Goal: Contribute content: Contribute content

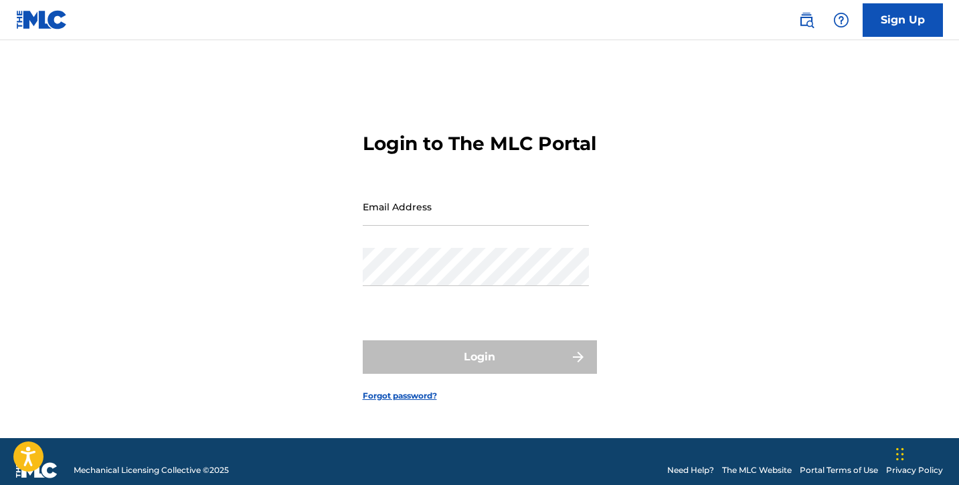
click at [411, 226] on input "Email Address" at bounding box center [476, 206] width 226 height 38
type input "[EMAIL_ADDRESS][DOMAIN_NAME]"
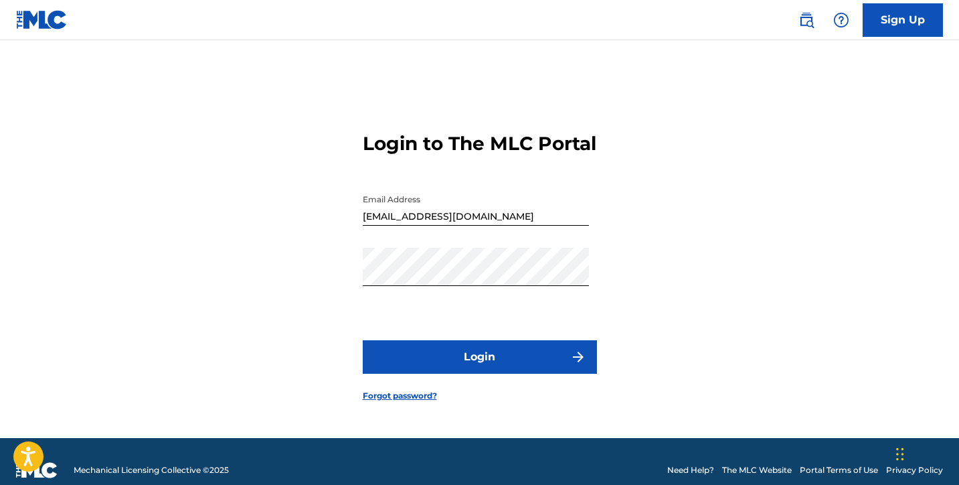
click at [487, 365] on button "Login" at bounding box center [480, 356] width 234 height 33
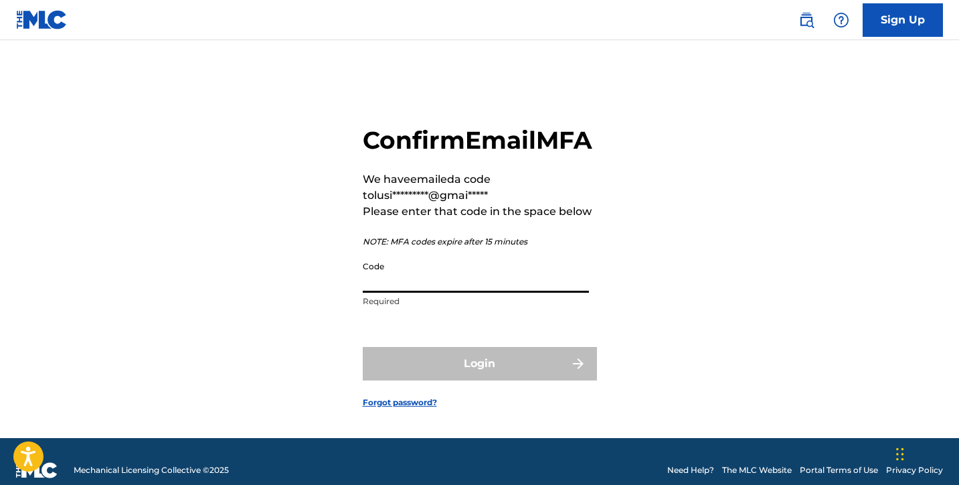
paste input "543530"
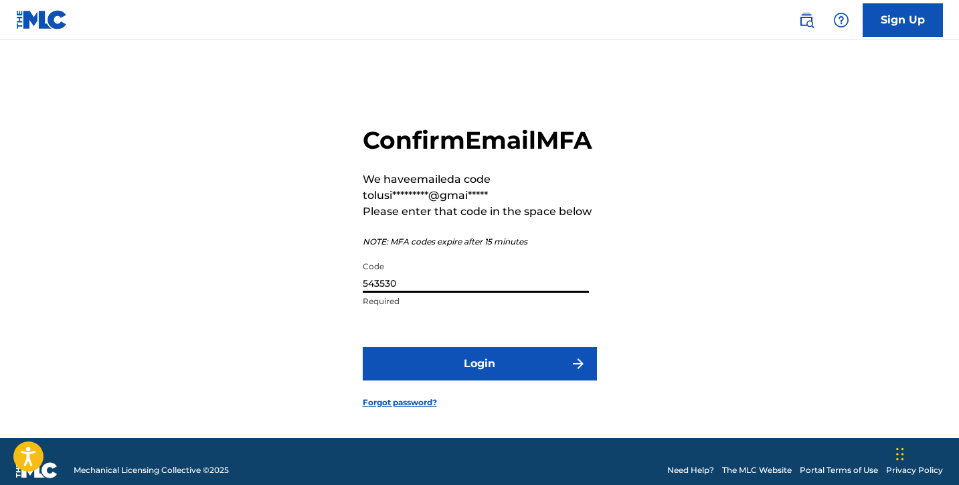
type input "543530"
click at [497, 380] on button "Login" at bounding box center [480, 363] width 234 height 33
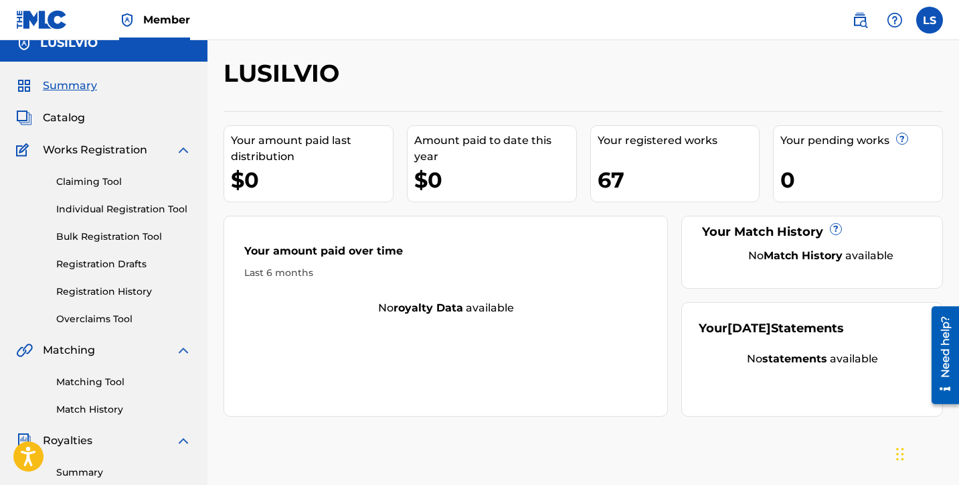
scroll to position [13, 0]
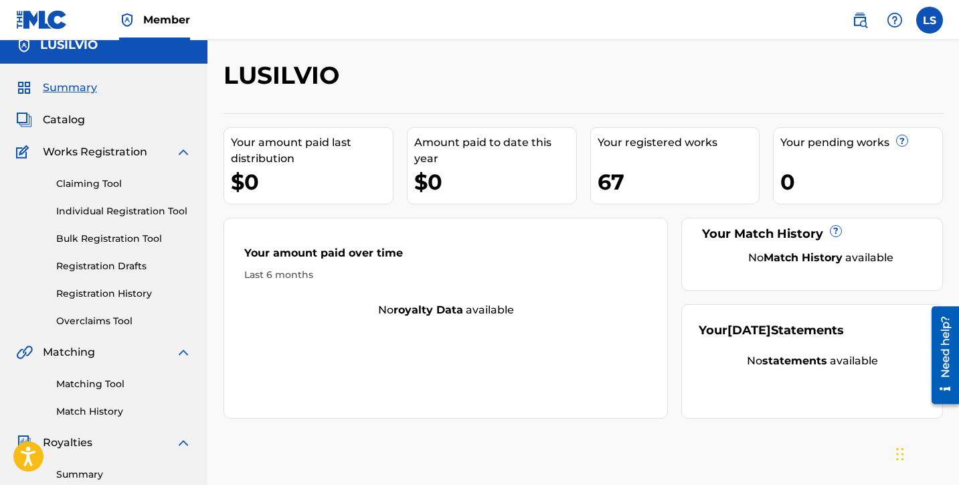
click at [106, 290] on link "Registration History" at bounding box center [123, 294] width 135 height 14
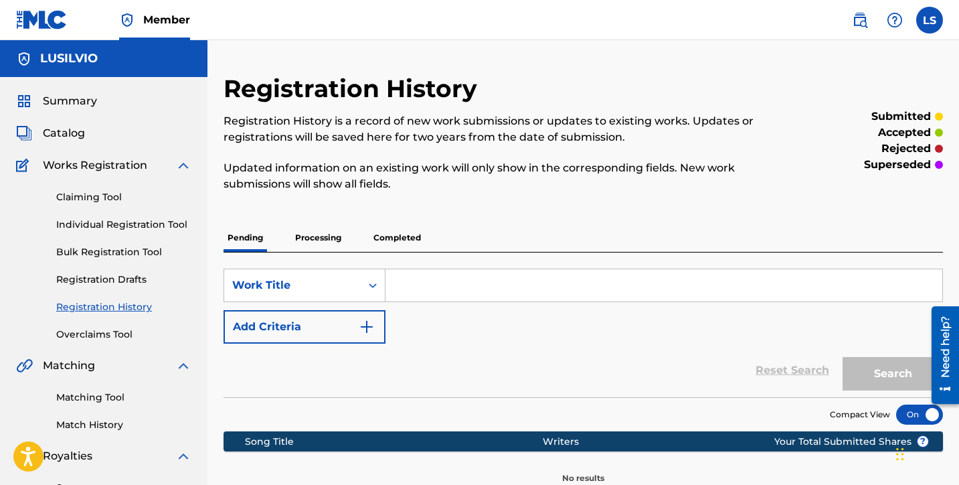
click at [391, 239] on p "Completed" at bounding box center [398, 238] width 56 height 28
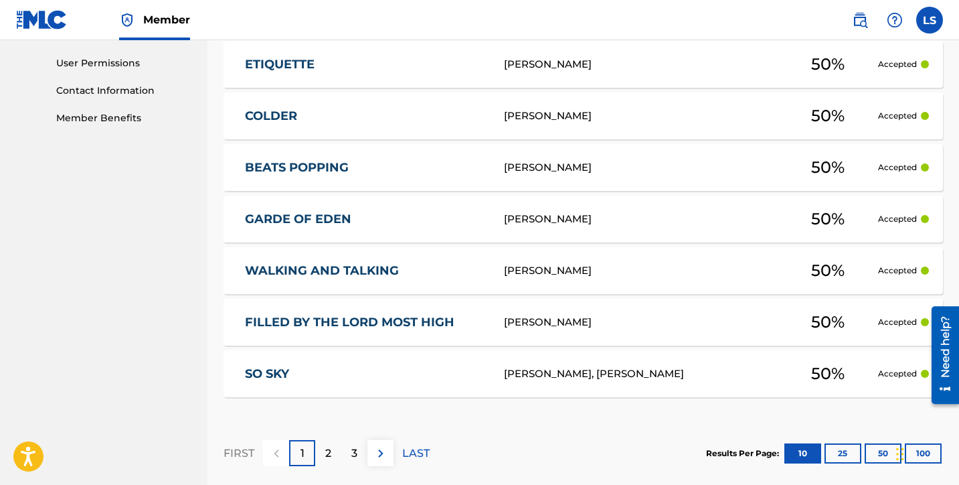
scroll to position [692, 0]
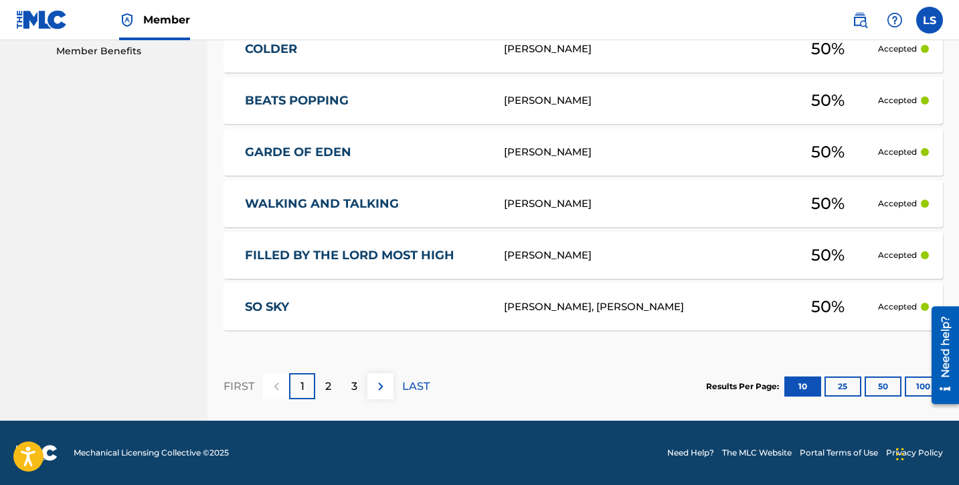
click at [916, 385] on button "100" at bounding box center [923, 386] width 37 height 20
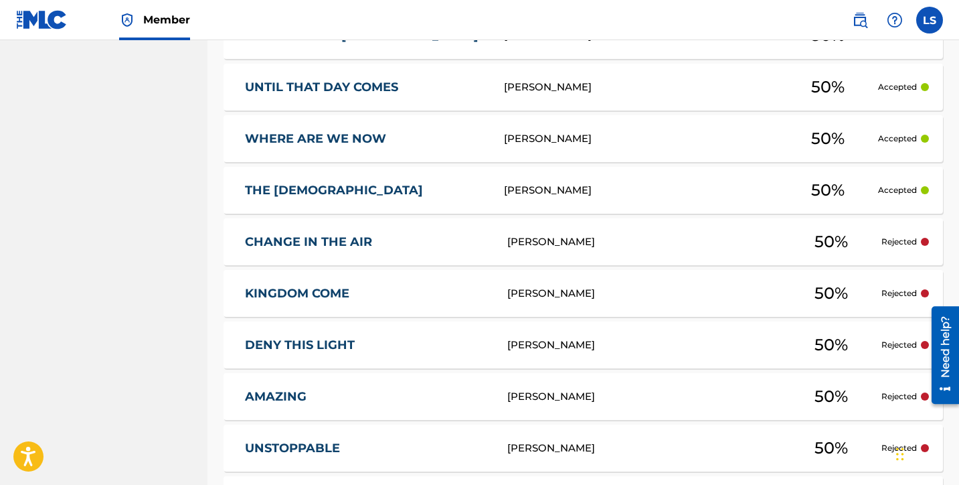
scroll to position [0, 0]
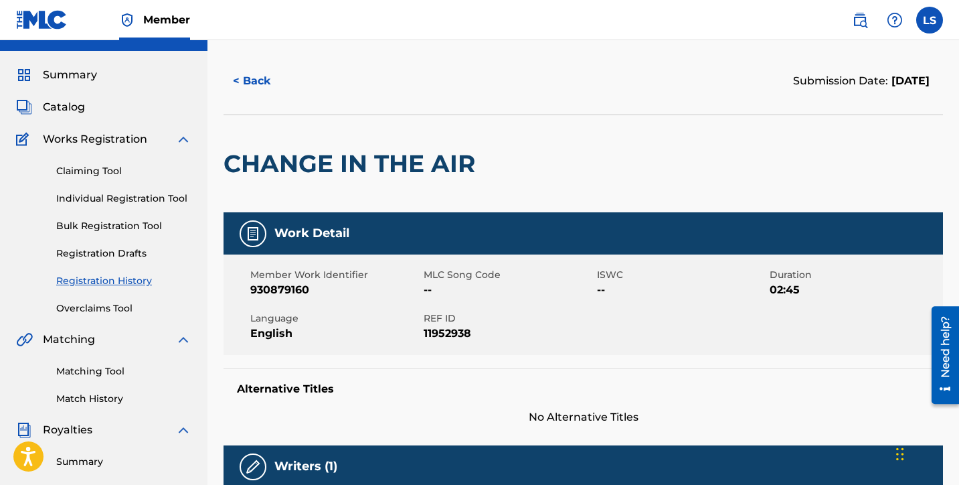
scroll to position [33, 0]
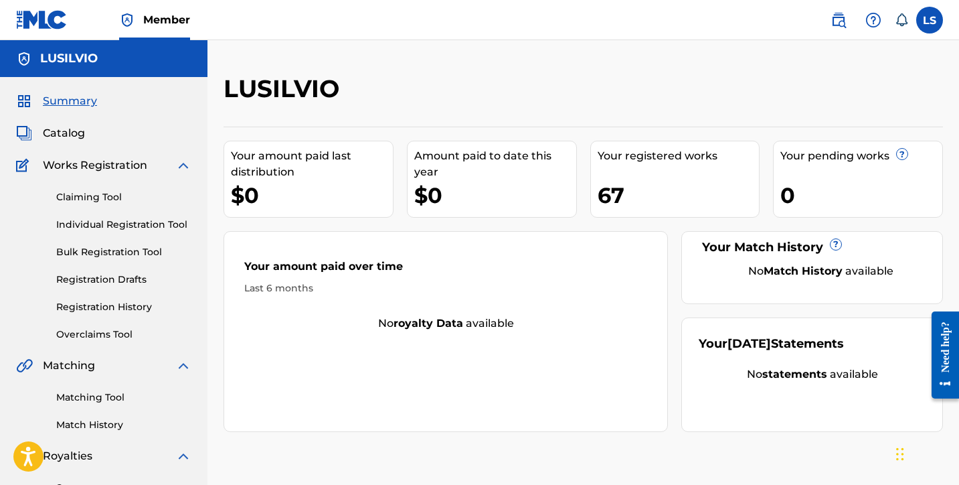
click at [110, 224] on link "Individual Registration Tool" at bounding box center [123, 225] width 135 height 14
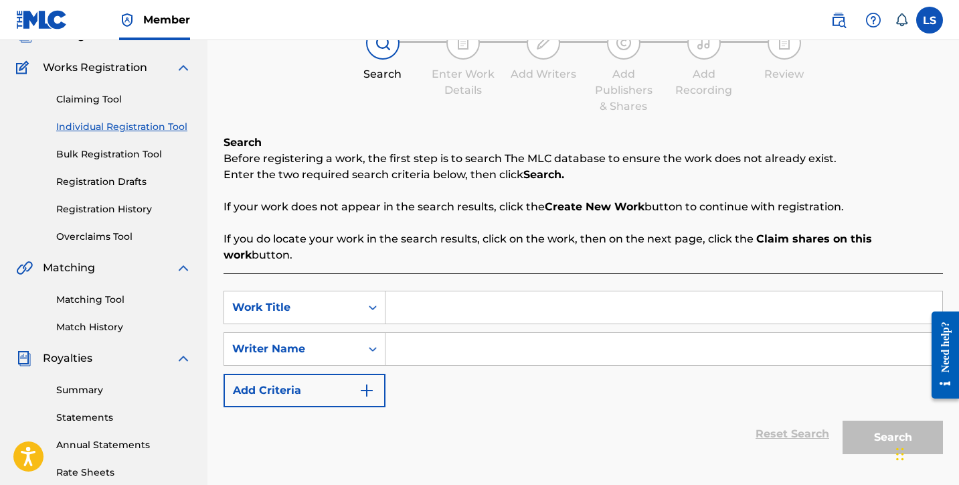
scroll to position [100, 0]
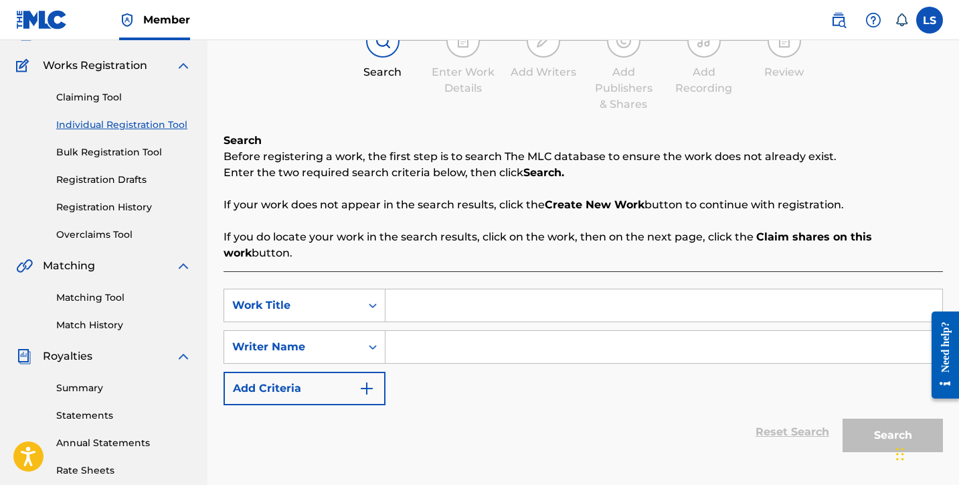
click at [100, 208] on link "Registration History" at bounding box center [123, 207] width 135 height 14
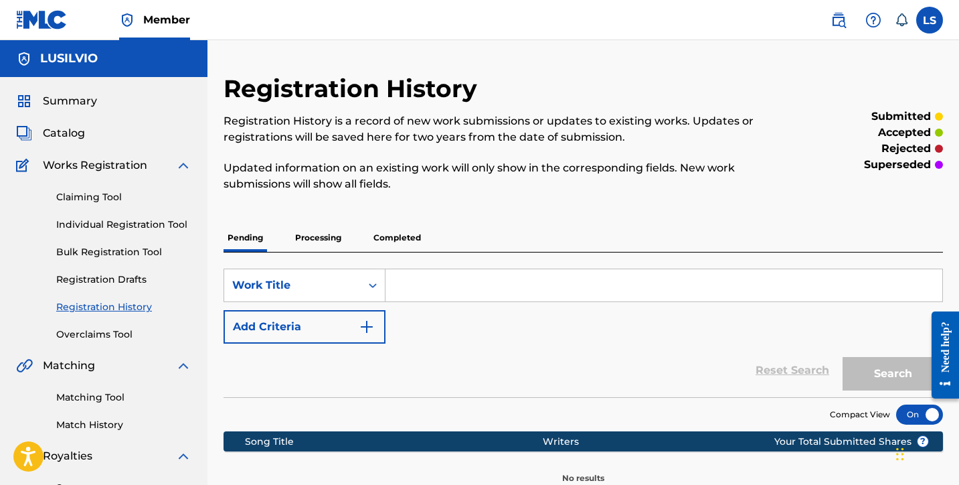
click at [400, 244] on p "Completed" at bounding box center [398, 238] width 56 height 28
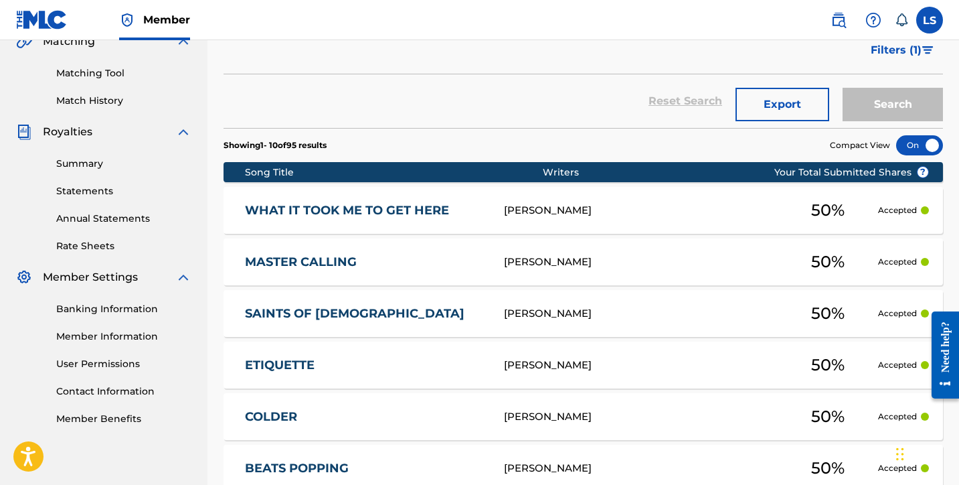
scroll to position [692, 0]
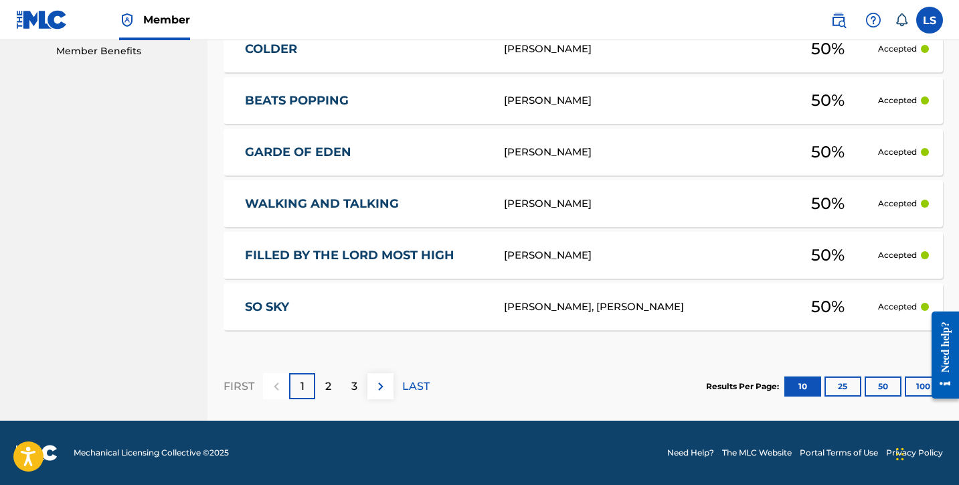
drag, startPoint x: 920, startPoint y: 389, endPoint x: 910, endPoint y: 381, distance: 12.9
click at [919, 388] on button "100" at bounding box center [923, 386] width 37 height 20
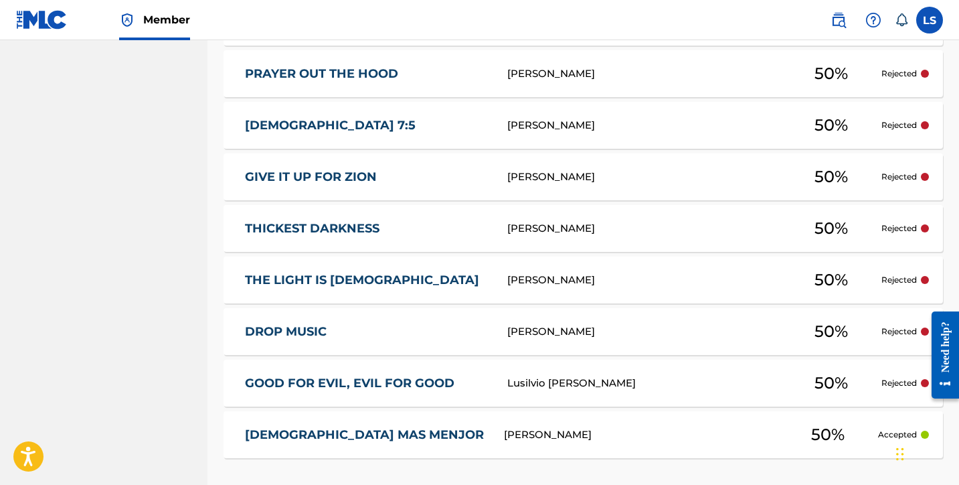
scroll to position [5068, 0]
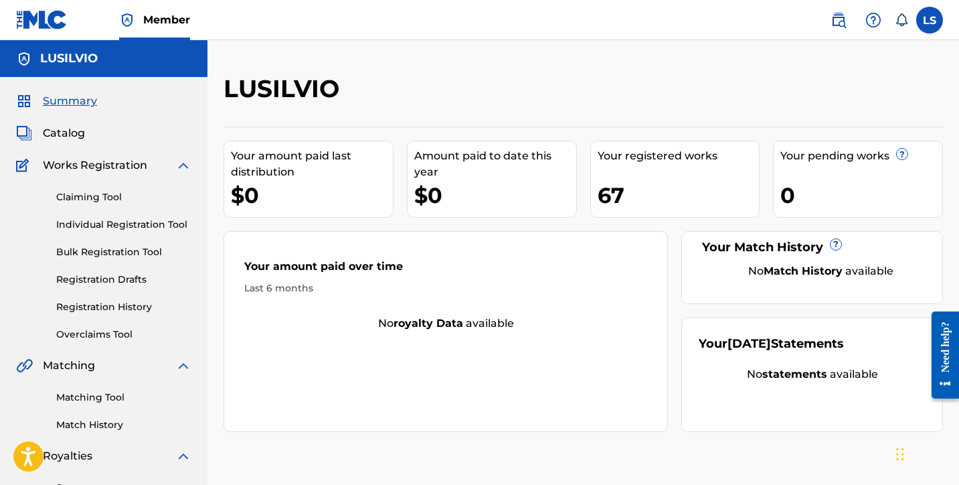
click at [111, 224] on link "Individual Registration Tool" at bounding box center [123, 225] width 135 height 14
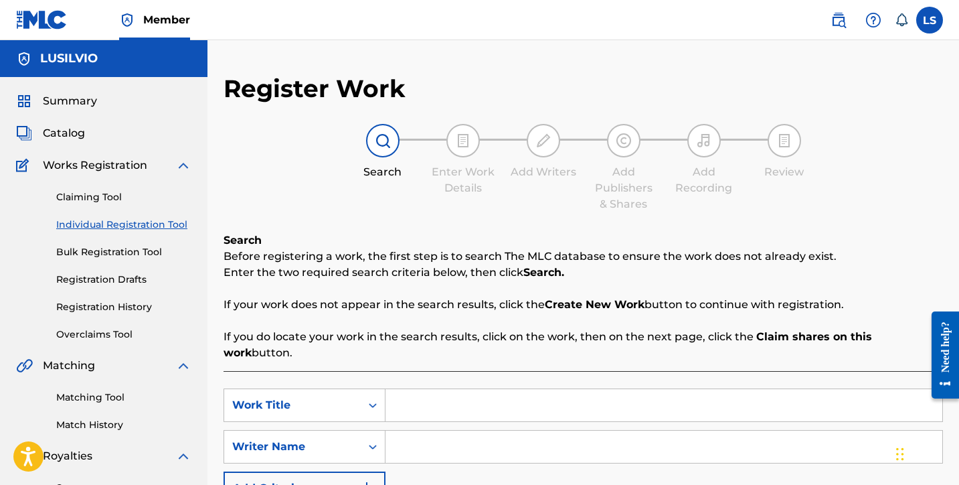
click at [426, 404] on div "Search Form" at bounding box center [665, 404] width 558 height 33
click at [424, 390] on input "Search Form" at bounding box center [664, 405] width 557 height 32
type input "Good For Evil, Evil For Good"
click at [443, 433] on input "Search Form" at bounding box center [664, 447] width 557 height 32
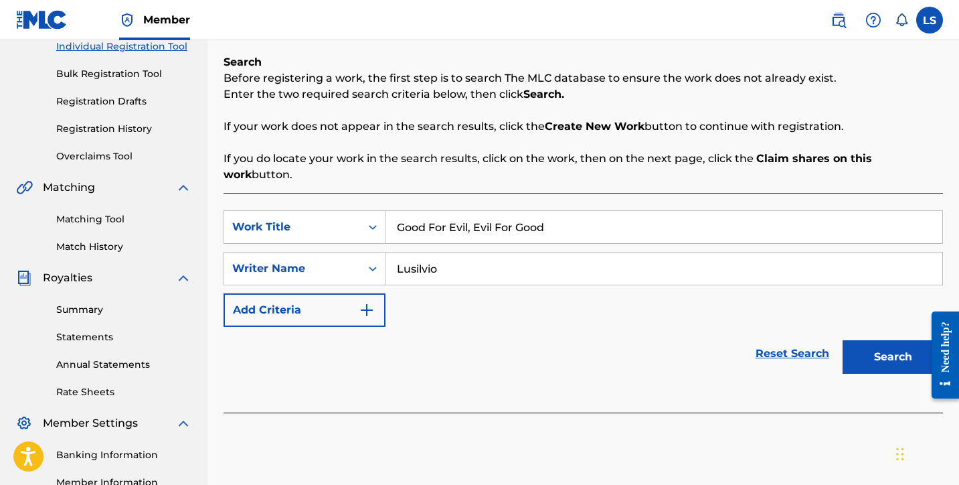
scroll to position [345, 0]
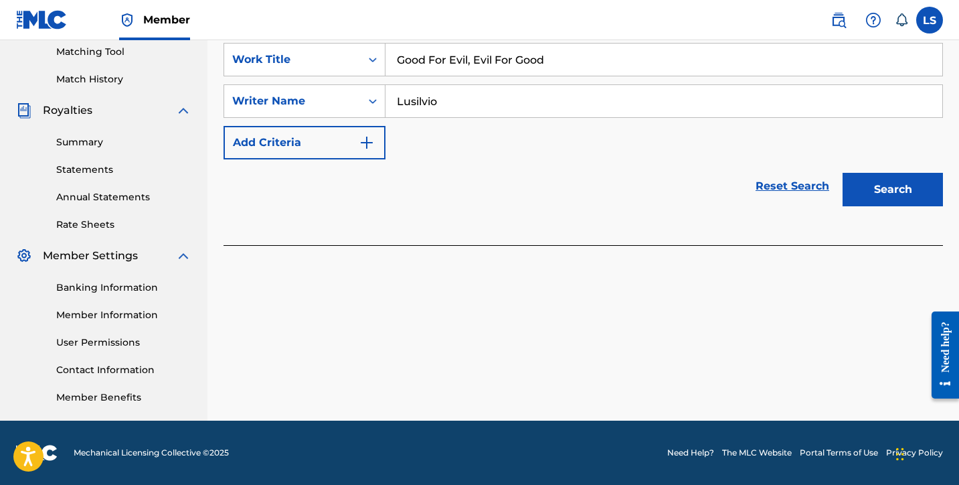
type input "Lusilvio"
click at [883, 181] on button "Search" at bounding box center [893, 189] width 100 height 33
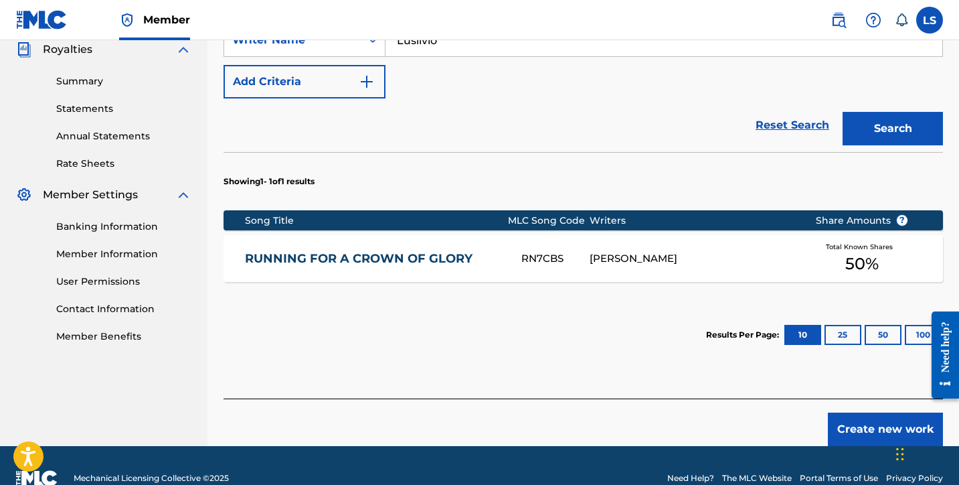
scroll to position [407, 0]
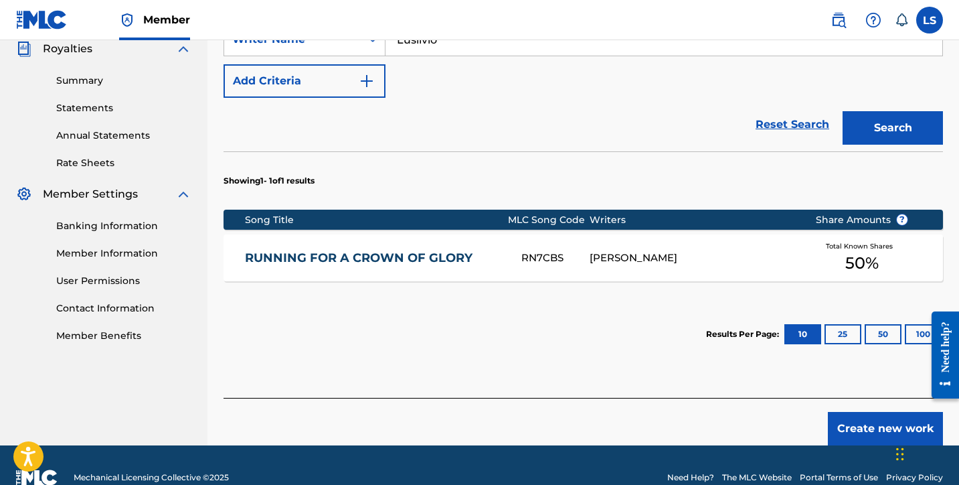
click at [877, 412] on button "Create new work" at bounding box center [885, 428] width 115 height 33
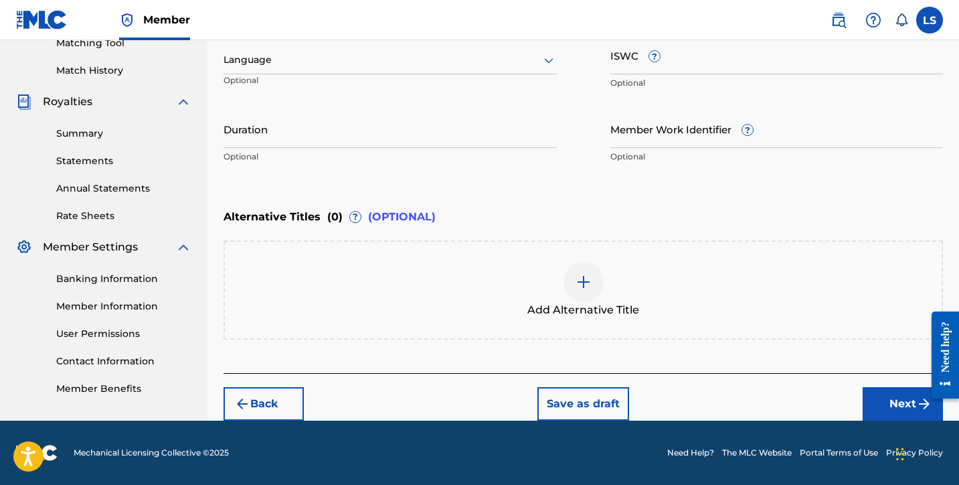
scroll to position [354, 0]
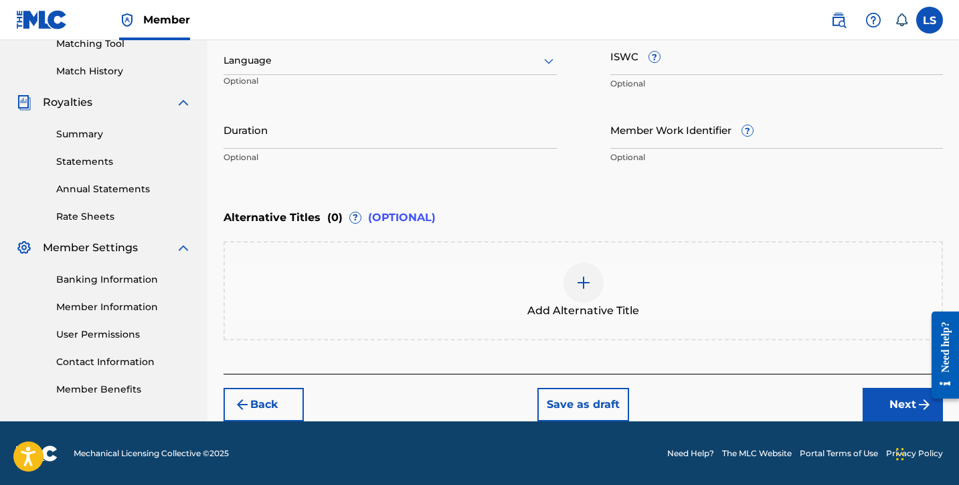
click at [265, 64] on div at bounding box center [390, 60] width 333 height 17
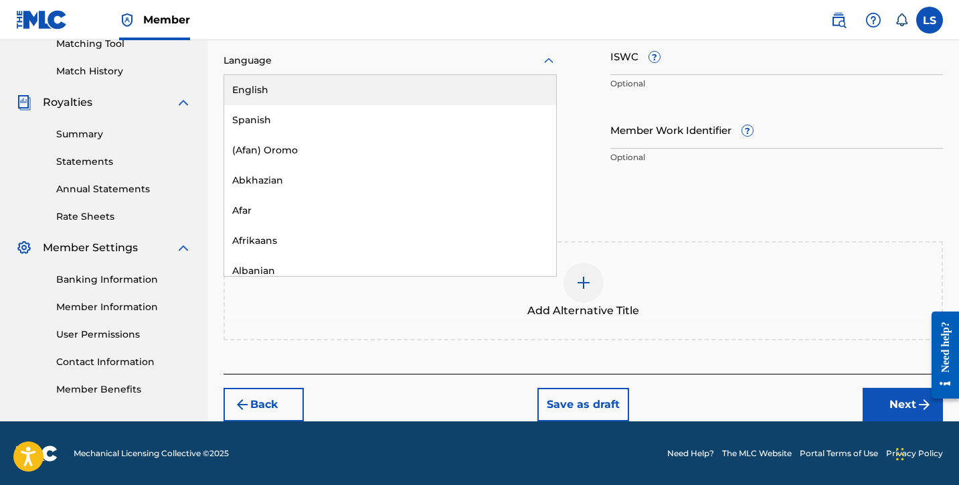
click at [289, 89] on div "English" at bounding box center [390, 90] width 332 height 30
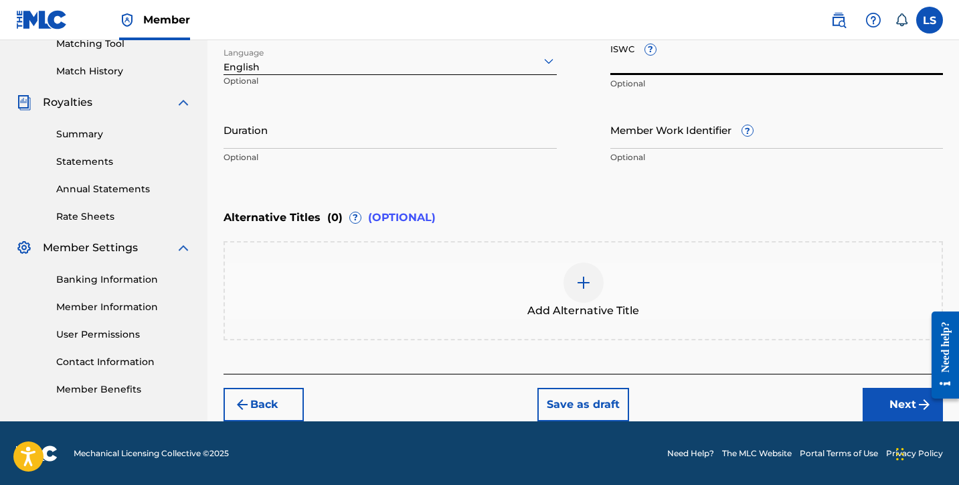
paste input "T3339784344"
type input "T3339784344"
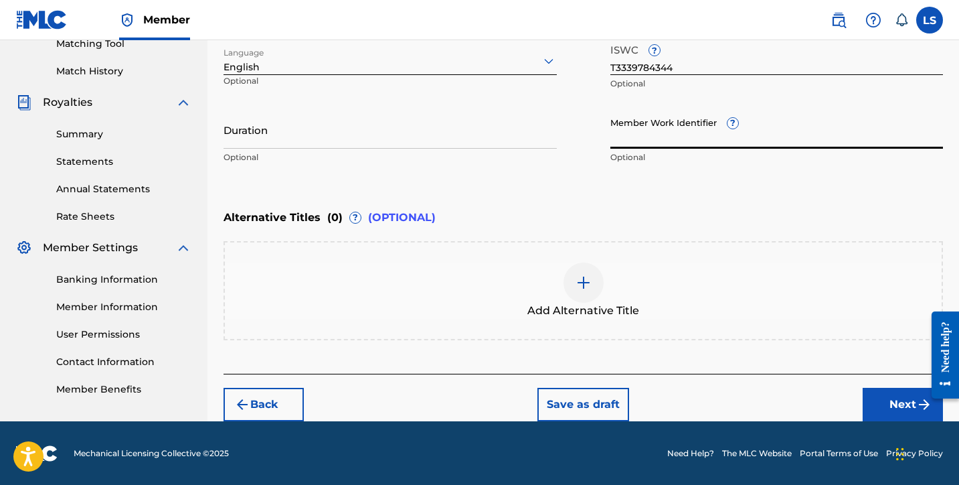
paste input "931236697"
type input "931236697"
click at [246, 143] on input "Duration" at bounding box center [390, 129] width 333 height 38
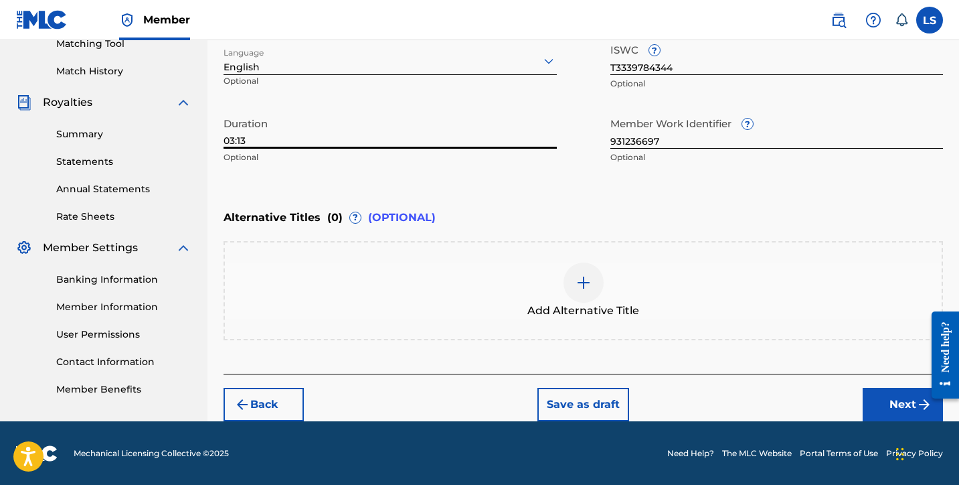
type input "03:13"
click at [872, 392] on button "Next" at bounding box center [903, 404] width 80 height 33
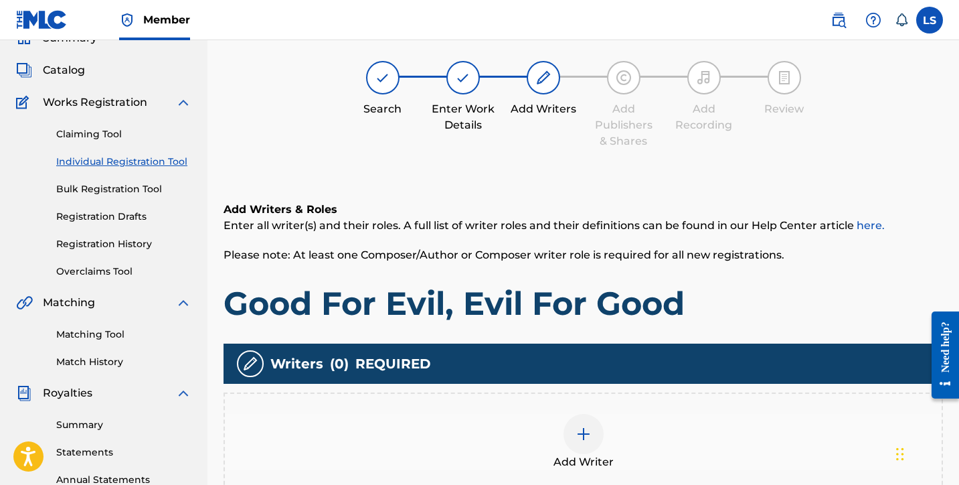
scroll to position [60, 0]
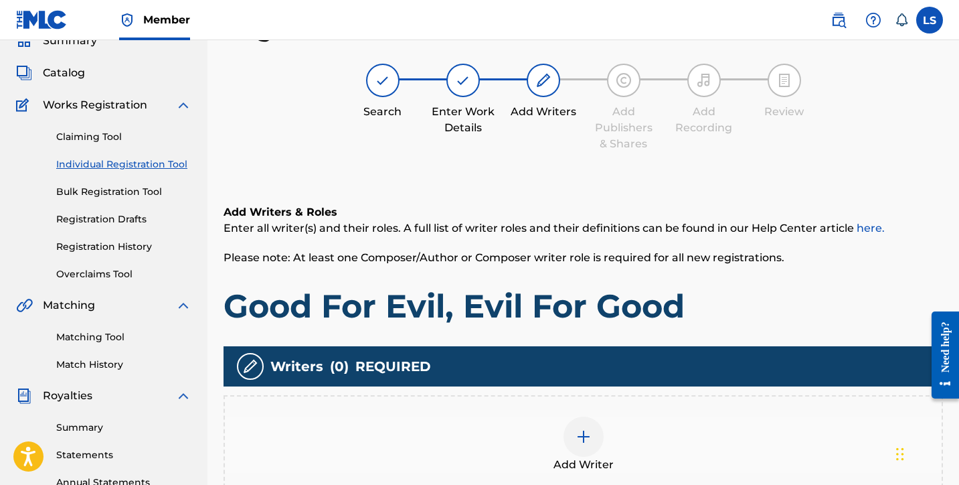
click at [580, 429] on img at bounding box center [584, 437] width 16 height 16
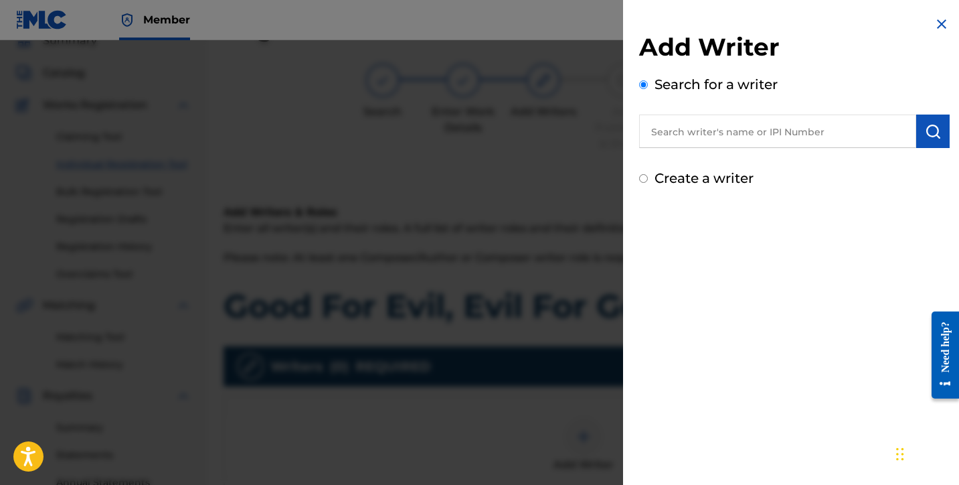
click at [681, 129] on input "text" at bounding box center [777, 130] width 277 height 33
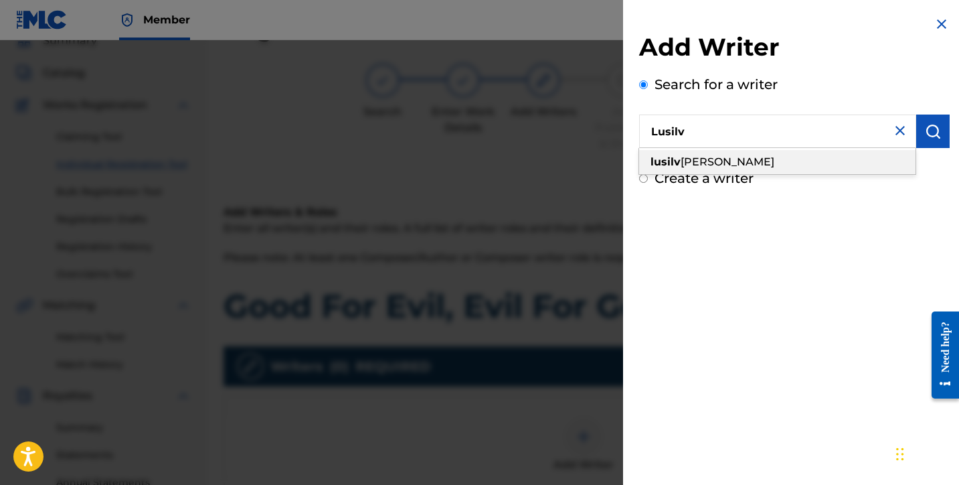
click at [682, 162] on span "[PERSON_NAME]" at bounding box center [728, 161] width 94 height 13
type input "[PERSON_NAME]"
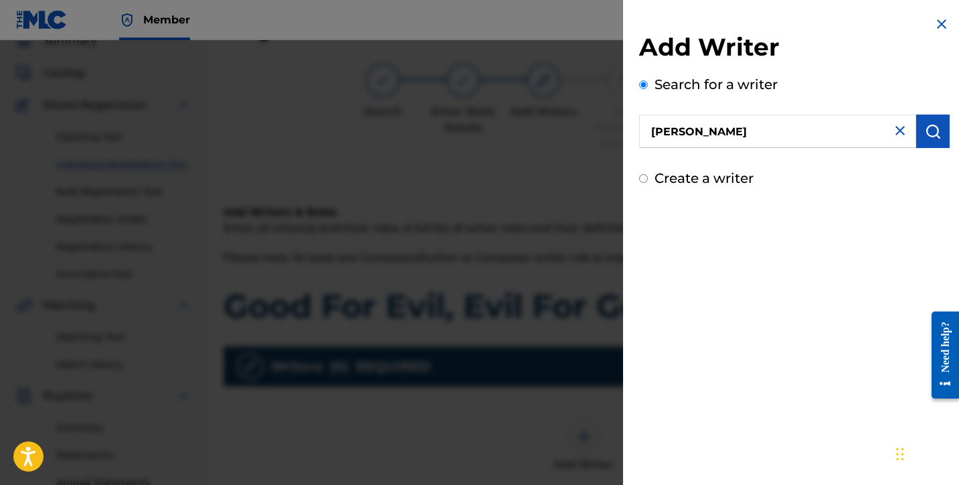
click at [925, 131] on img "submit" at bounding box center [933, 131] width 16 height 16
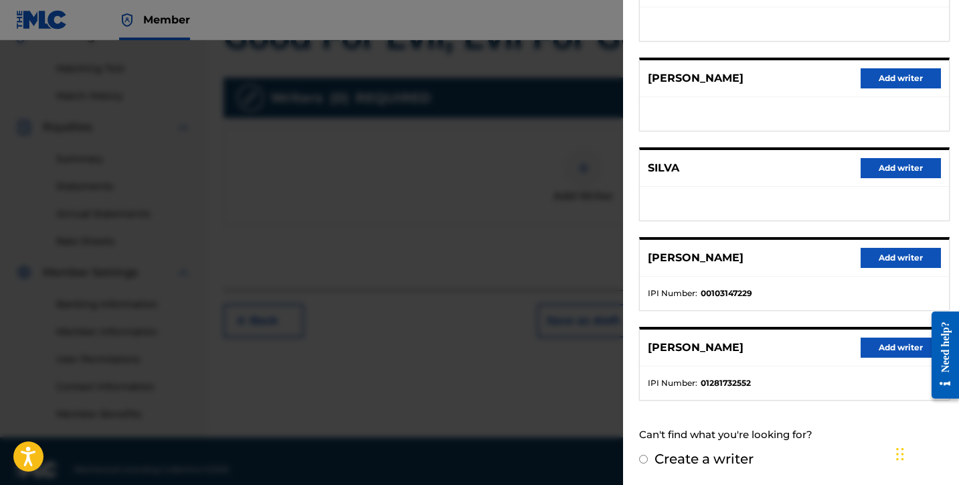
scroll to position [345, 0]
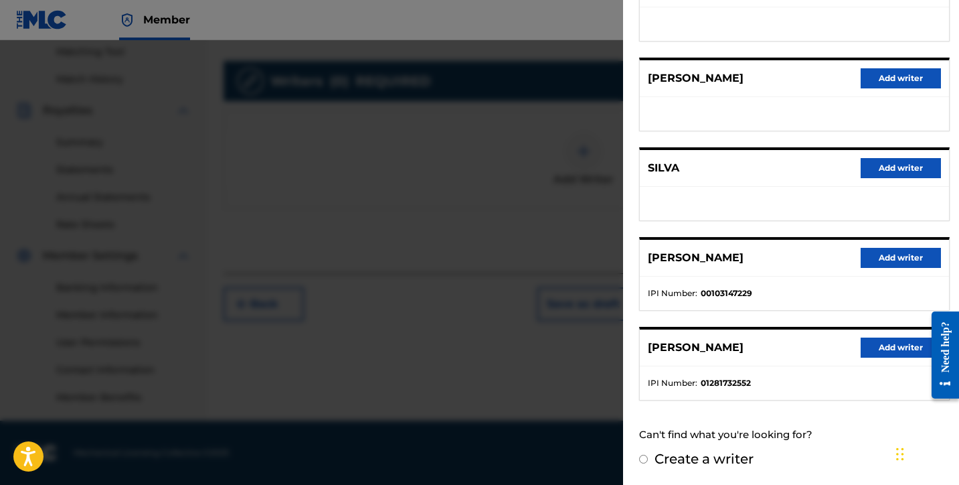
click at [896, 351] on button "Add writer" at bounding box center [901, 347] width 80 height 20
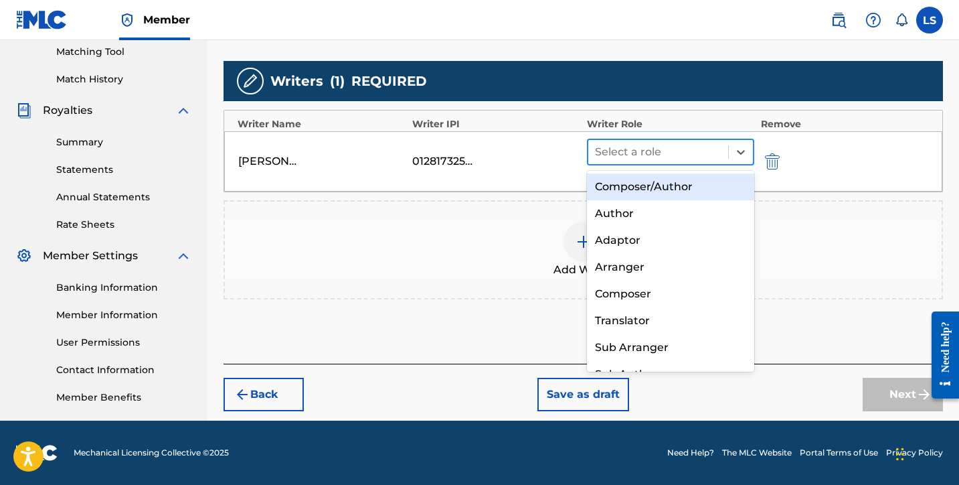
click at [643, 149] on div at bounding box center [658, 152] width 127 height 19
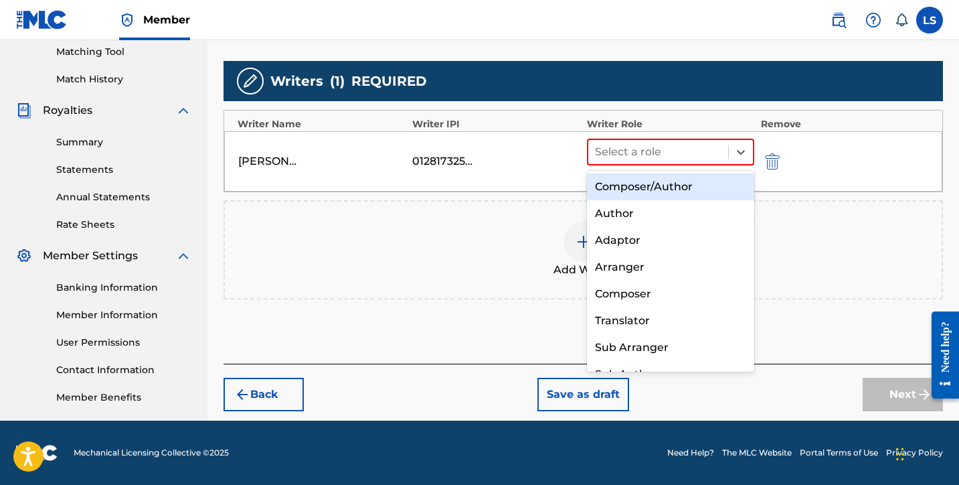
click at [645, 186] on div "Composer/Author" at bounding box center [670, 186] width 167 height 27
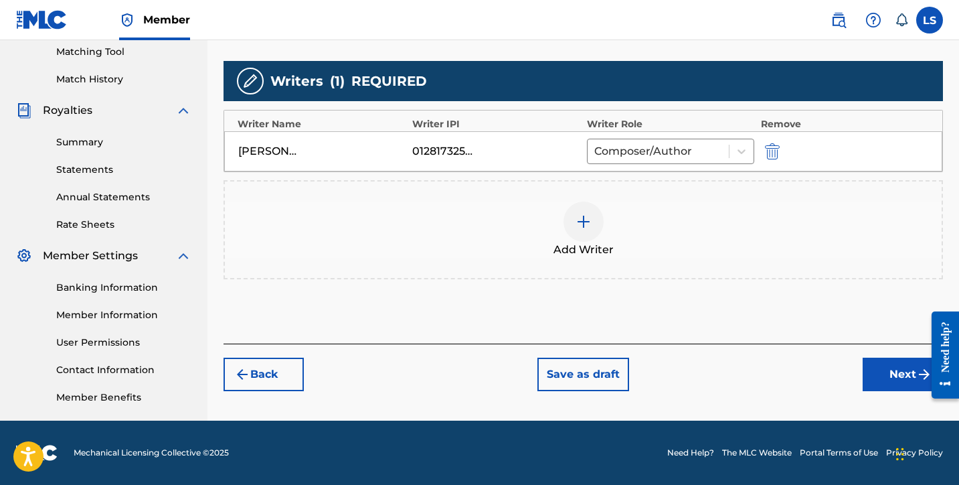
click at [901, 371] on button "Next" at bounding box center [903, 374] width 80 height 33
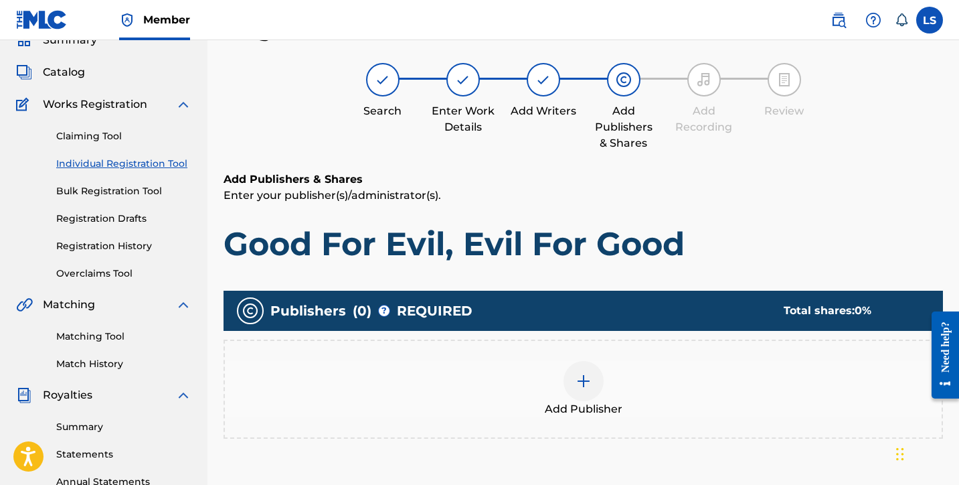
scroll to position [60, 0]
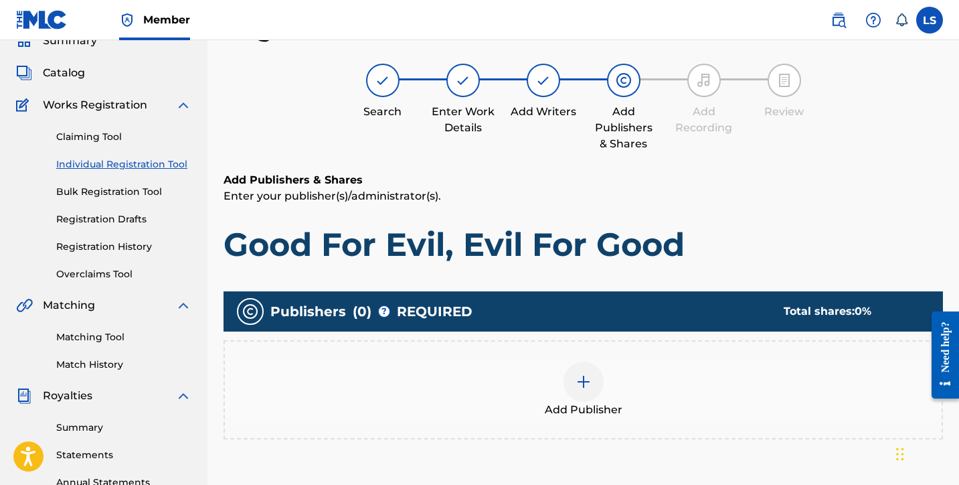
click at [567, 388] on div at bounding box center [584, 382] width 40 height 40
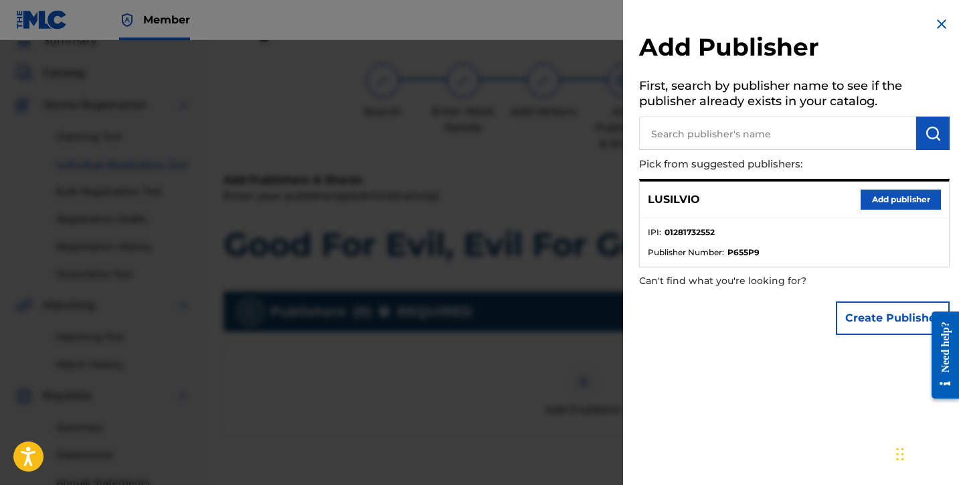
click at [898, 199] on button "Add publisher" at bounding box center [901, 199] width 80 height 20
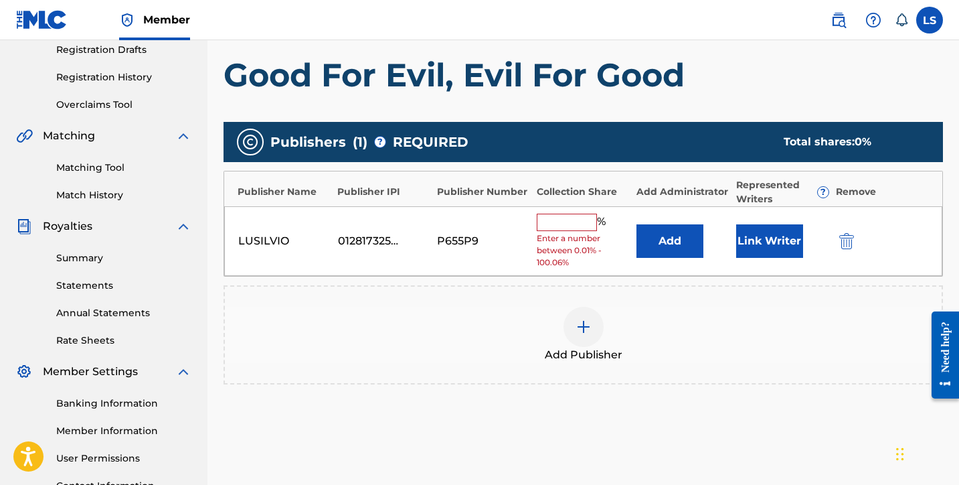
scroll to position [345, 0]
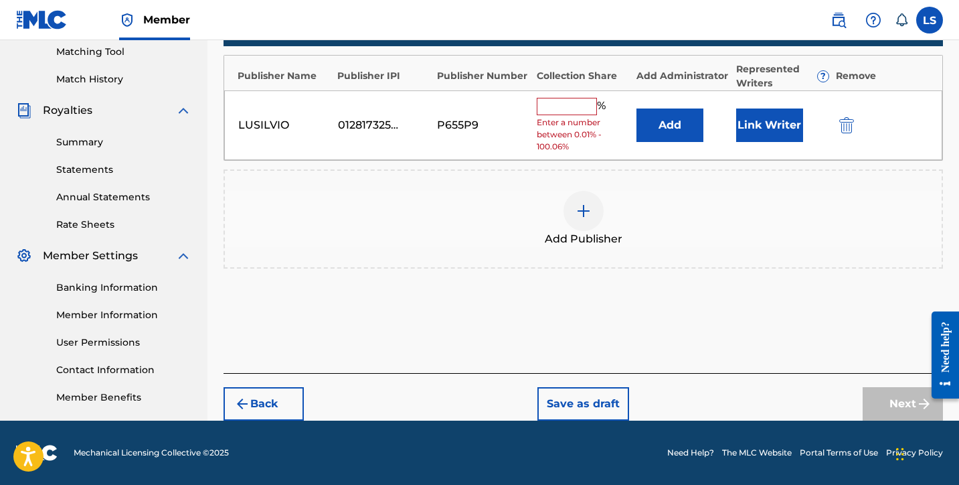
click at [564, 106] on input "text" at bounding box center [567, 106] width 60 height 17
type input "50"
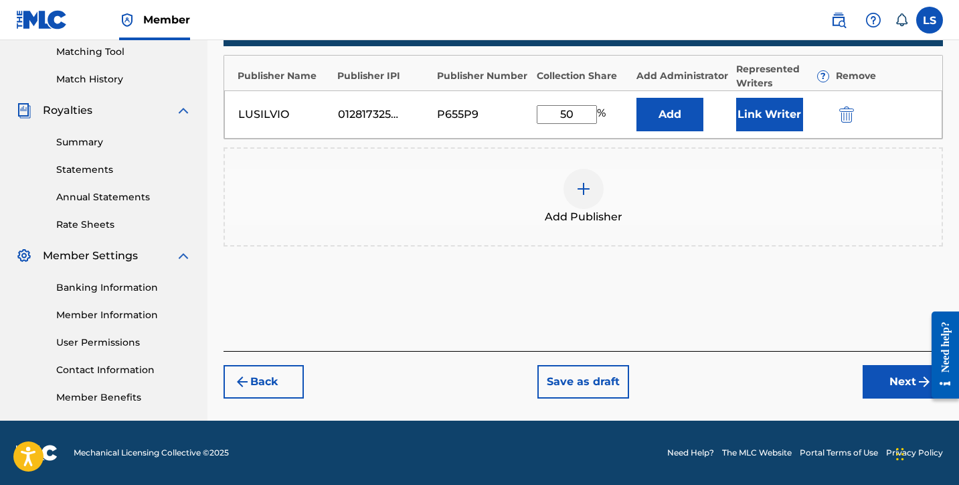
click at [757, 121] on button "Link Writer" at bounding box center [769, 114] width 67 height 33
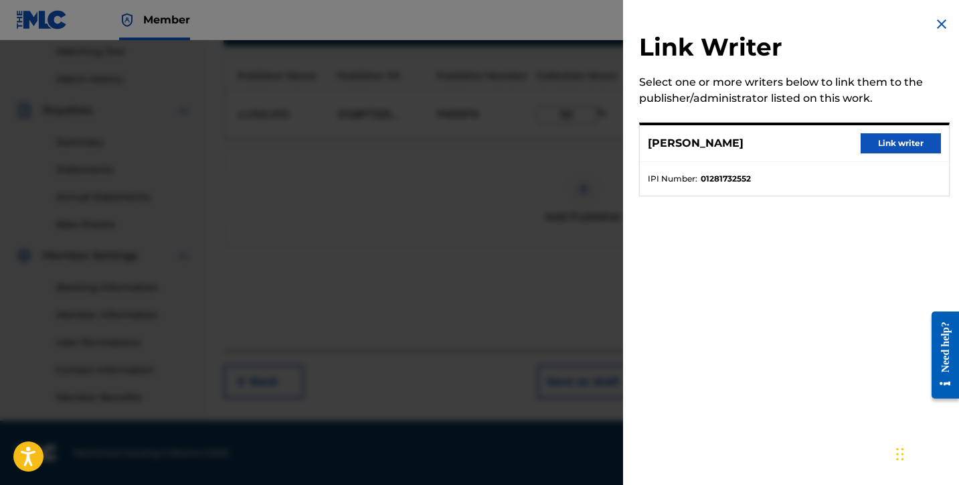
click at [874, 139] on button "Link writer" at bounding box center [901, 143] width 80 height 20
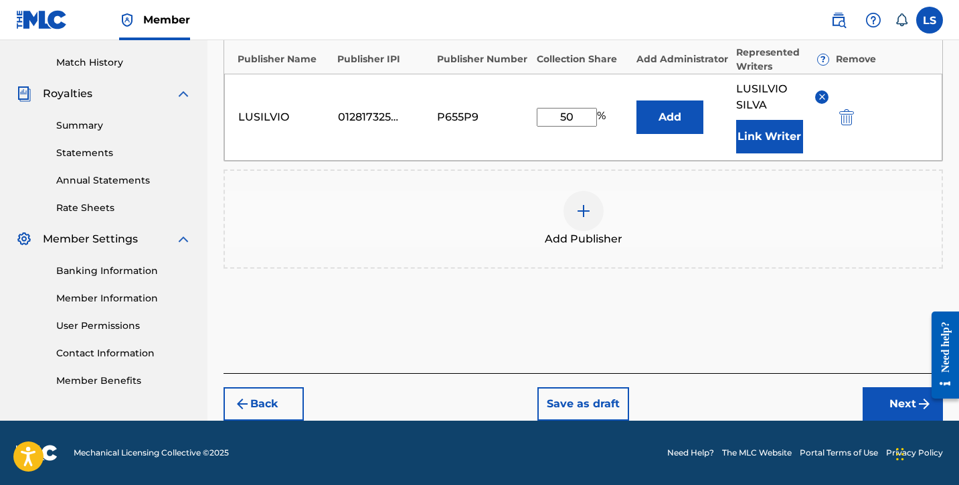
drag, startPoint x: 888, startPoint y: 404, endPoint x: 883, endPoint y: 394, distance: 11.4
click at [888, 404] on button "Next" at bounding box center [903, 403] width 80 height 33
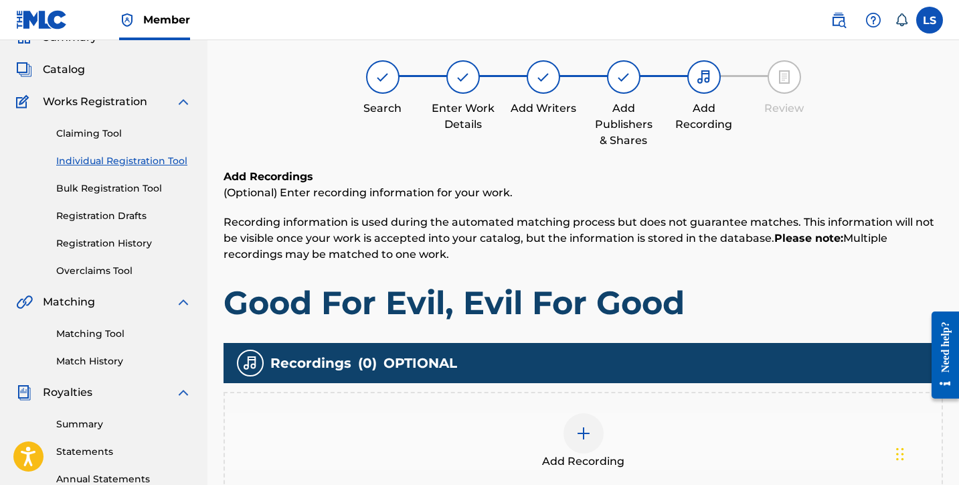
scroll to position [60, 0]
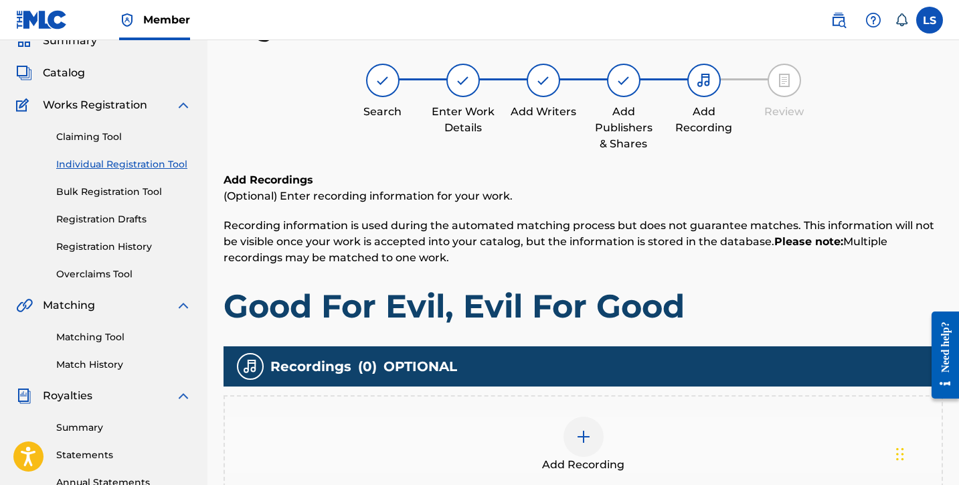
click at [568, 438] on div at bounding box center [584, 436] width 40 height 40
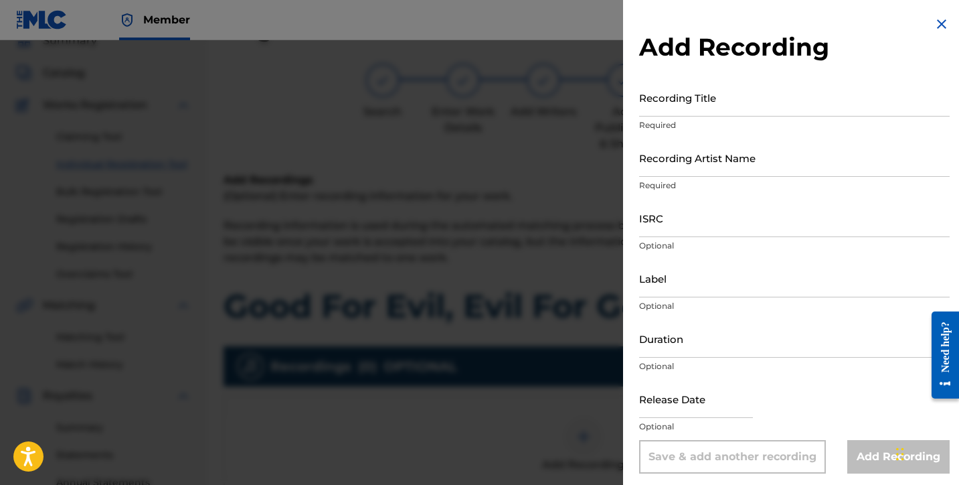
click at [666, 104] on input "Recording Title" at bounding box center [794, 97] width 311 height 38
type input "Good For Evil, Evil For Good"
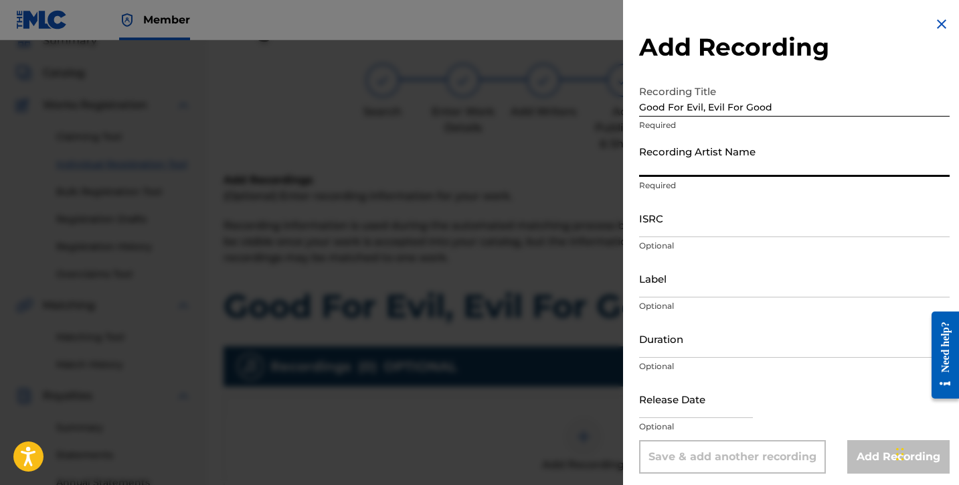
click at [680, 165] on input "Recording Artist Name" at bounding box center [794, 158] width 311 height 38
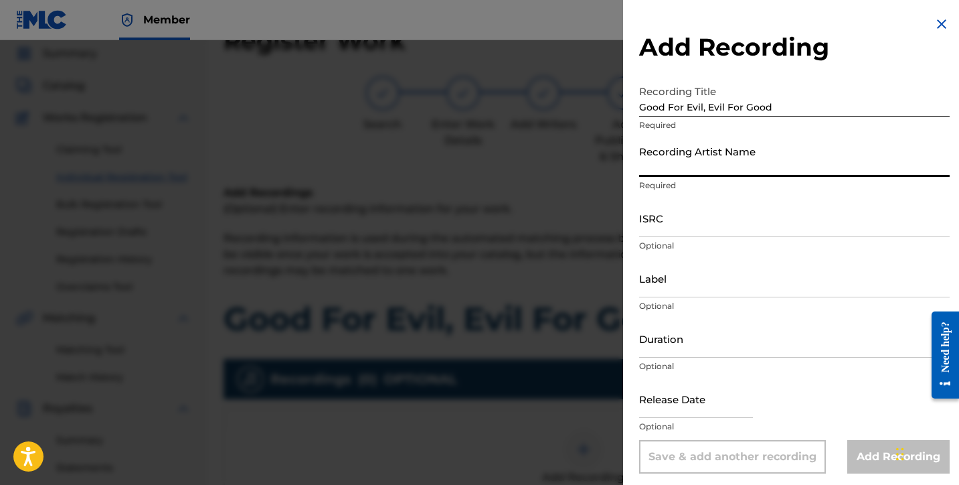
scroll to position [48, 0]
drag, startPoint x: 664, startPoint y: 167, endPoint x: 670, endPoint y: 167, distance: 6.7
click at [664, 167] on input "Recording Artist Name" at bounding box center [794, 158] width 311 height 38
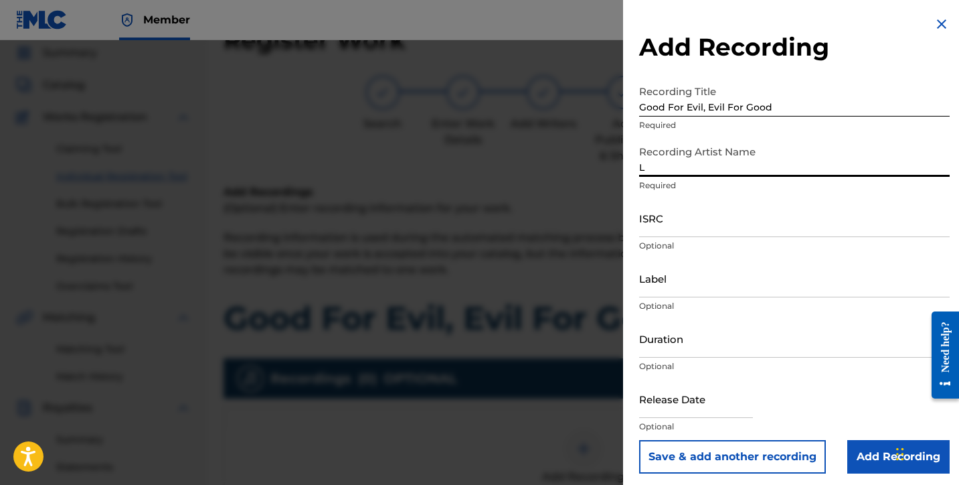
type input "Lusilvio"
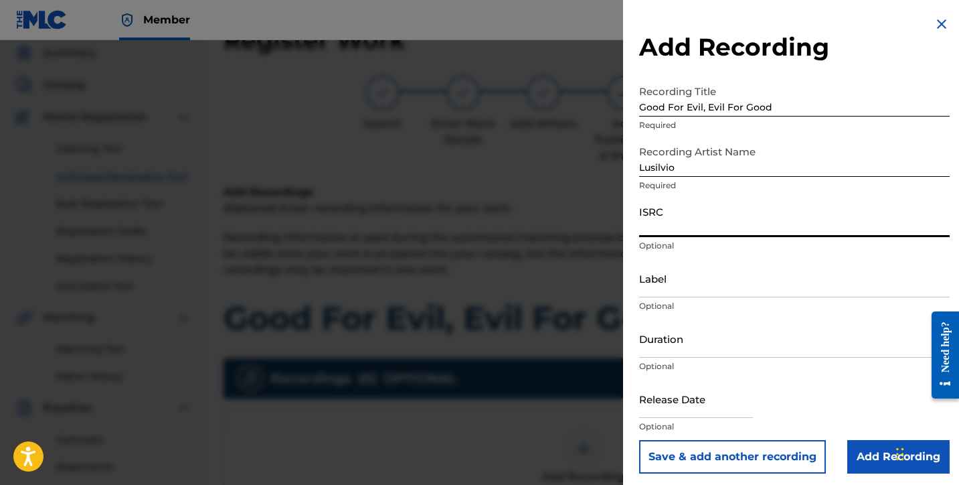
paste input "QZWFQ2533353"
type input "QZWFQ2533353"
click at [663, 286] on input "Label" at bounding box center [794, 278] width 311 height 38
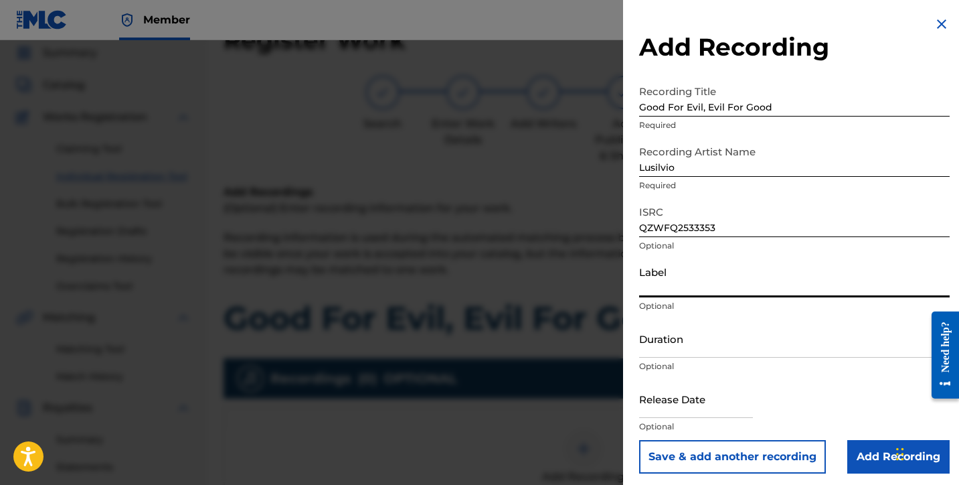
type input "[PERSON_NAME] DELIVERY INC"
click at [693, 347] on input "Duration" at bounding box center [794, 338] width 311 height 38
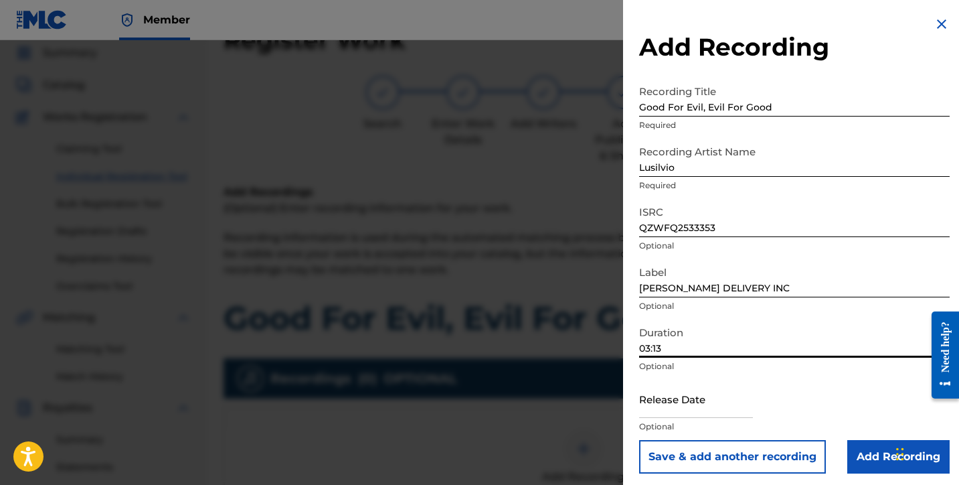
type input "03:13"
click at [677, 410] on input "text" at bounding box center [696, 399] width 114 height 38
select select "7"
select select "2025"
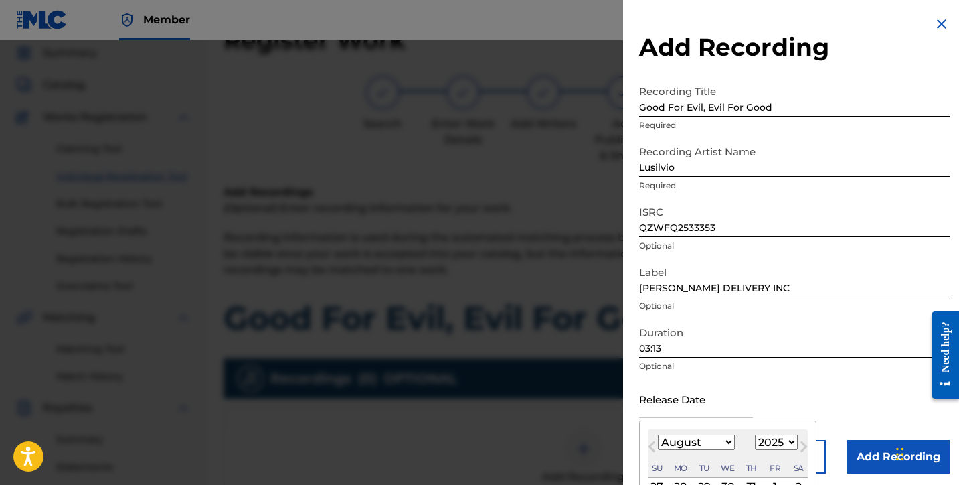
click at [700, 445] on select "January February March April May June July August September October November De…" at bounding box center [696, 442] width 77 height 15
select select "6"
click at [658, 435] on select "January February March April May June July August September October November De…" at bounding box center [696, 442] width 77 height 15
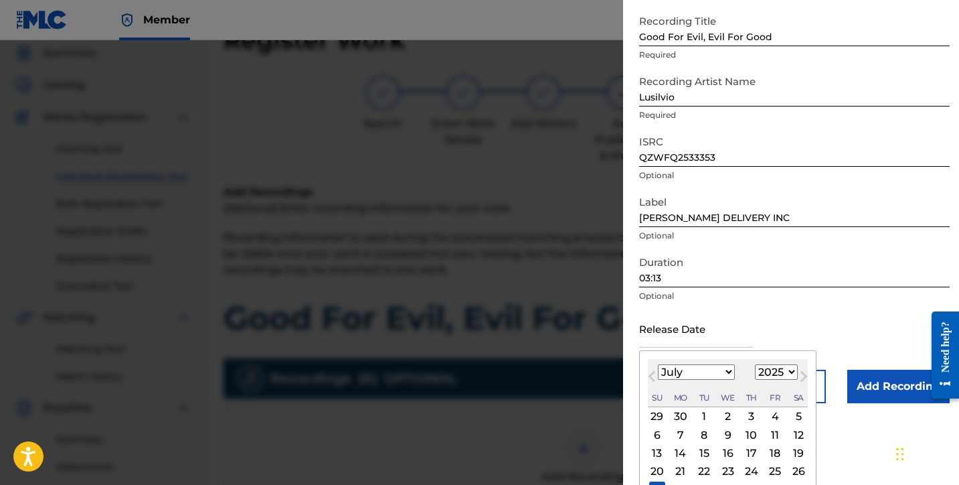
scroll to position [111, 0]
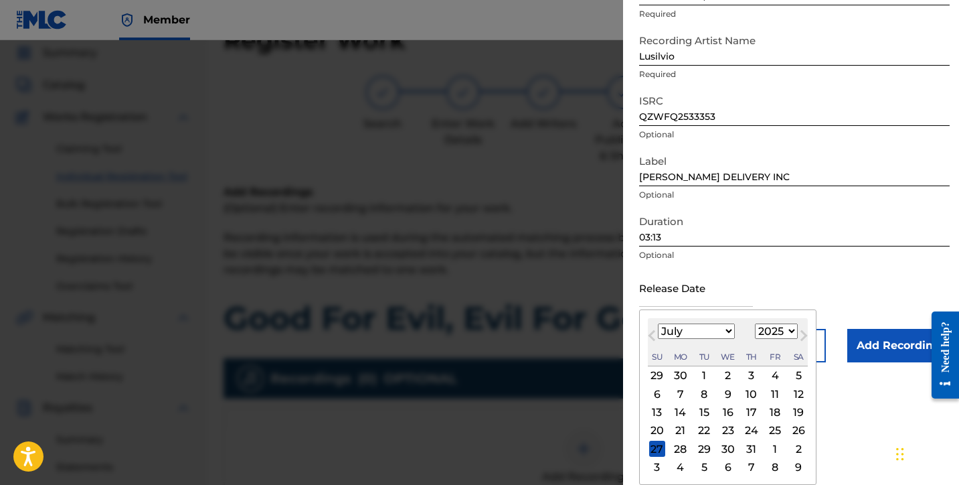
click at [753, 447] on div "31" at bounding box center [752, 449] width 16 height 16
type input "[DATE]"
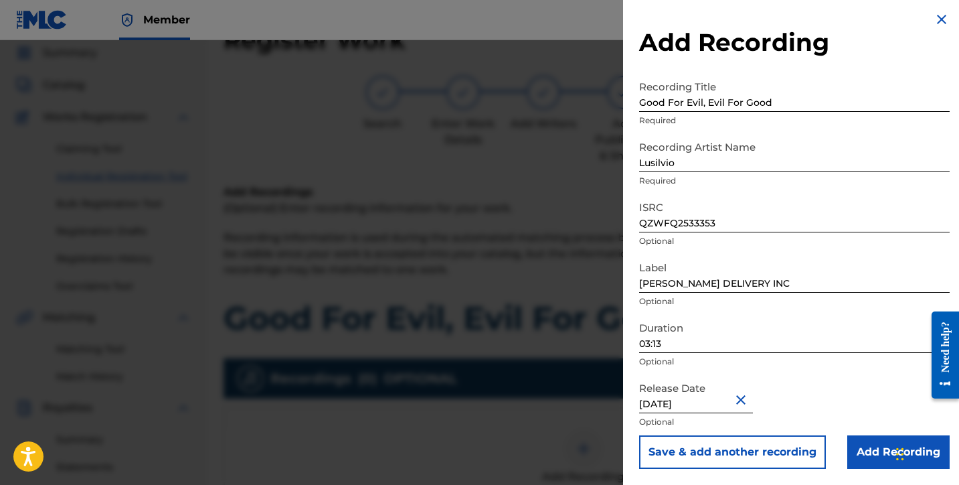
click at [861, 455] on input "Add Recording" at bounding box center [899, 451] width 102 height 33
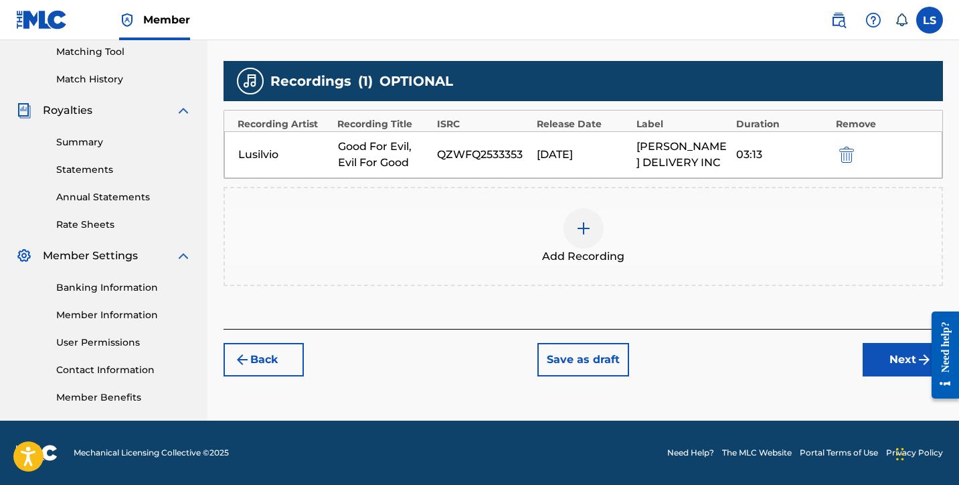
click at [901, 362] on button "Next" at bounding box center [903, 359] width 80 height 33
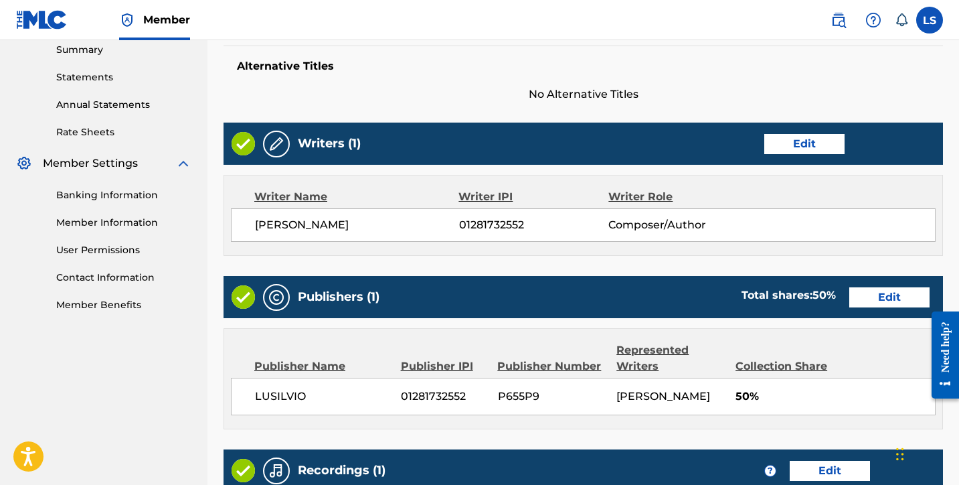
scroll to position [662, 0]
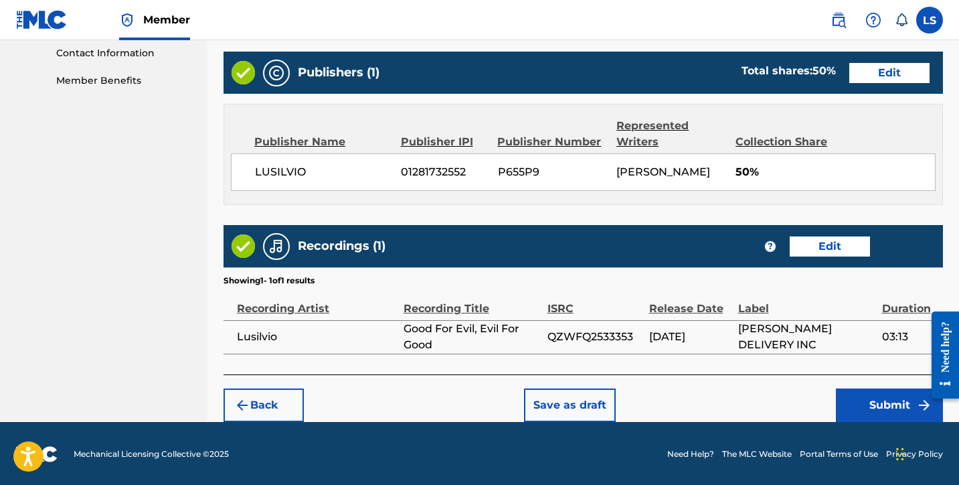
click at [846, 404] on button "Submit" at bounding box center [889, 404] width 107 height 33
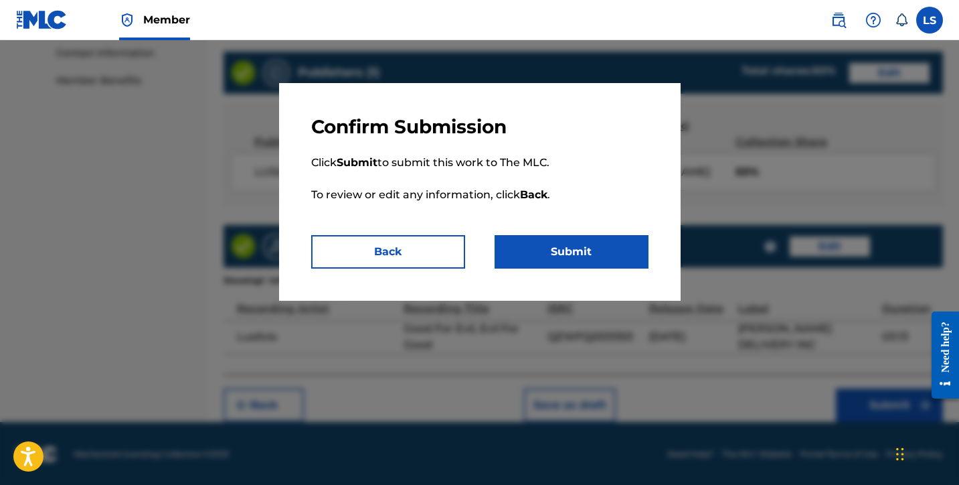
click at [587, 258] on button "Submit" at bounding box center [572, 251] width 154 height 33
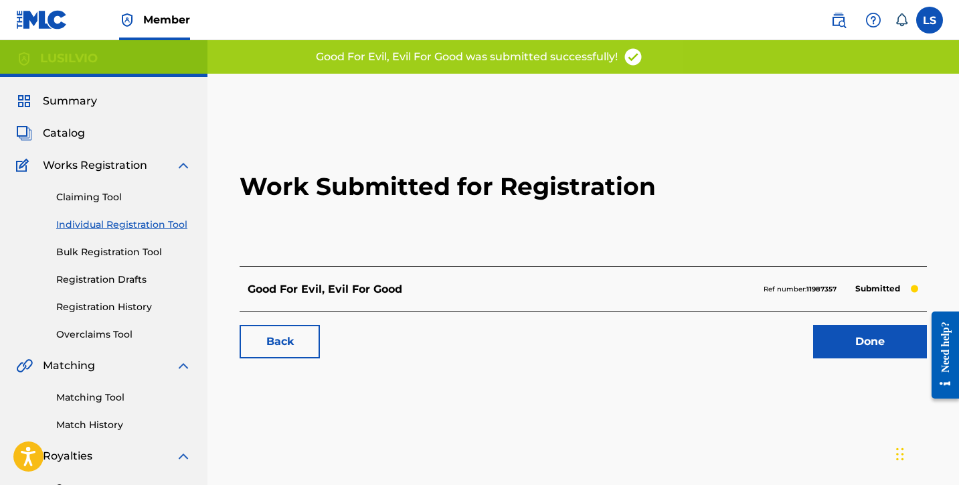
click at [98, 226] on link "Individual Registration Tool" at bounding box center [123, 225] width 135 height 14
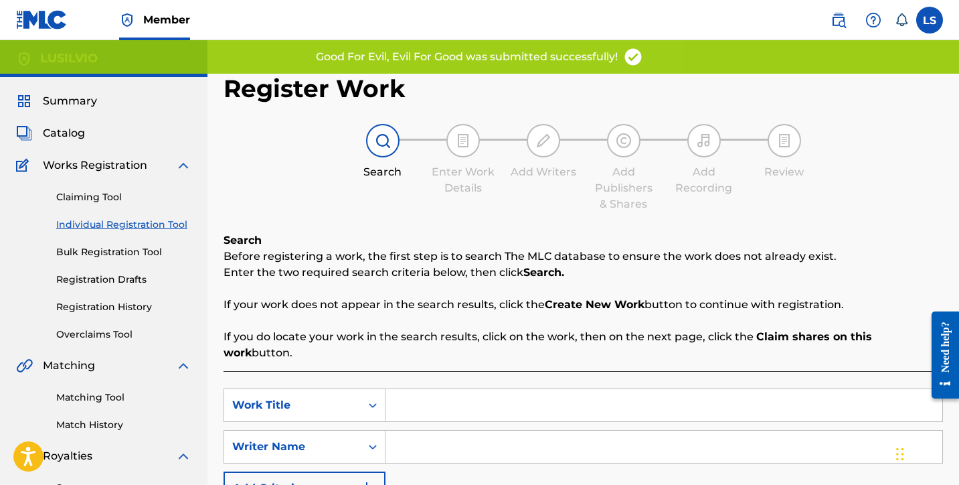
click at [447, 393] on input "Search Form" at bounding box center [664, 405] width 557 height 32
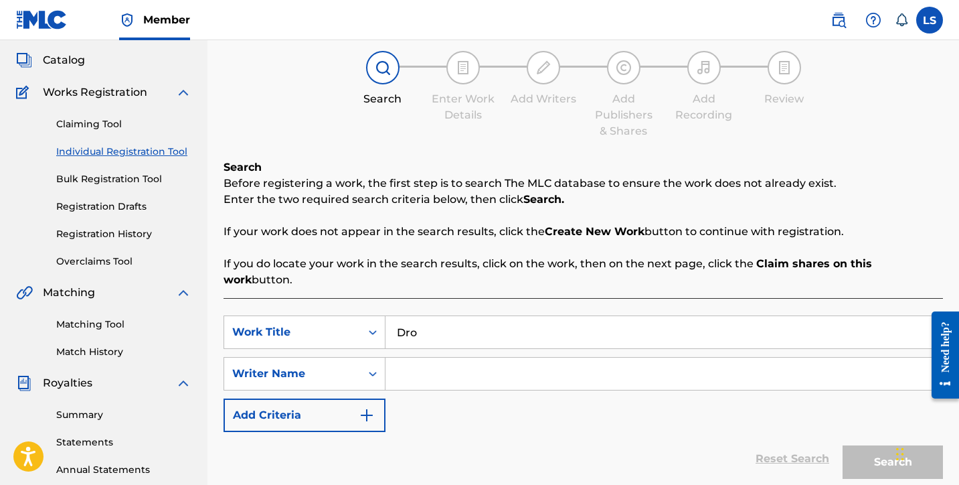
scroll to position [74, 0]
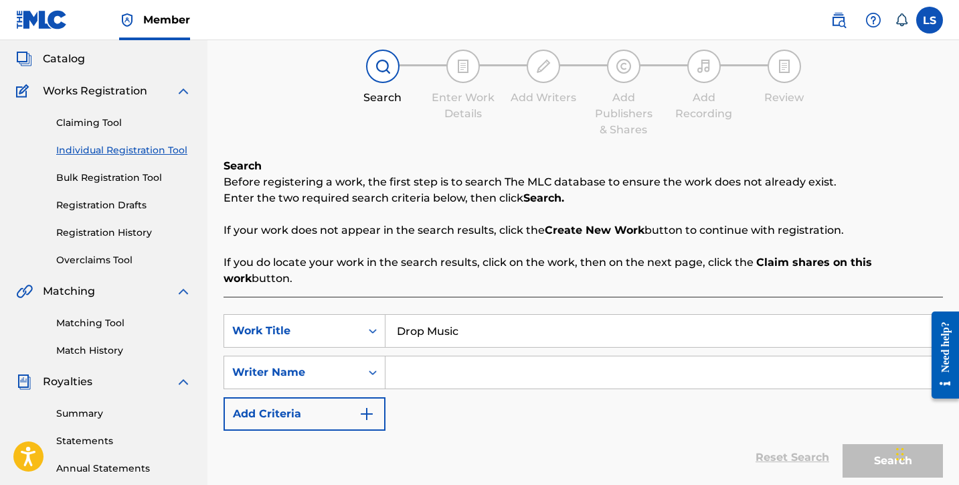
type input "Drop Music"
click at [435, 364] on input "Search Form" at bounding box center [664, 372] width 557 height 32
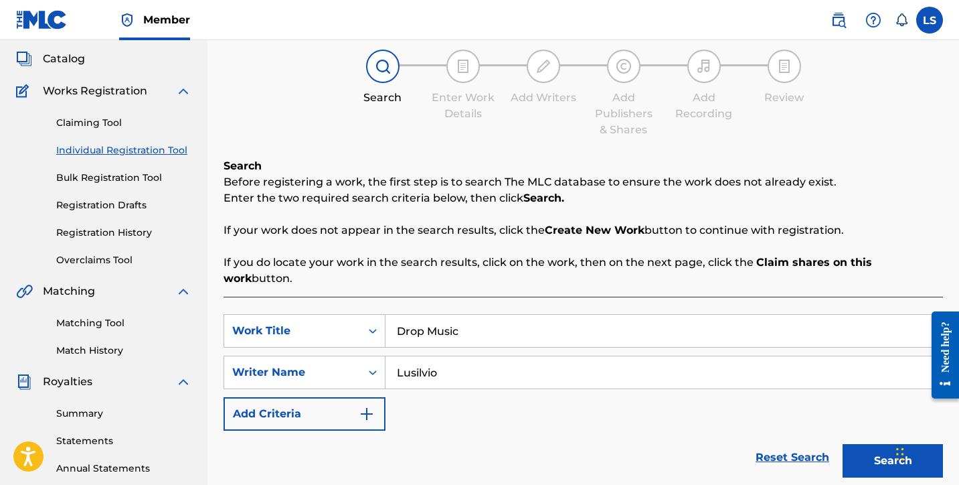
type input "Lusilvio"
click at [859, 444] on button "Search" at bounding box center [893, 460] width 100 height 33
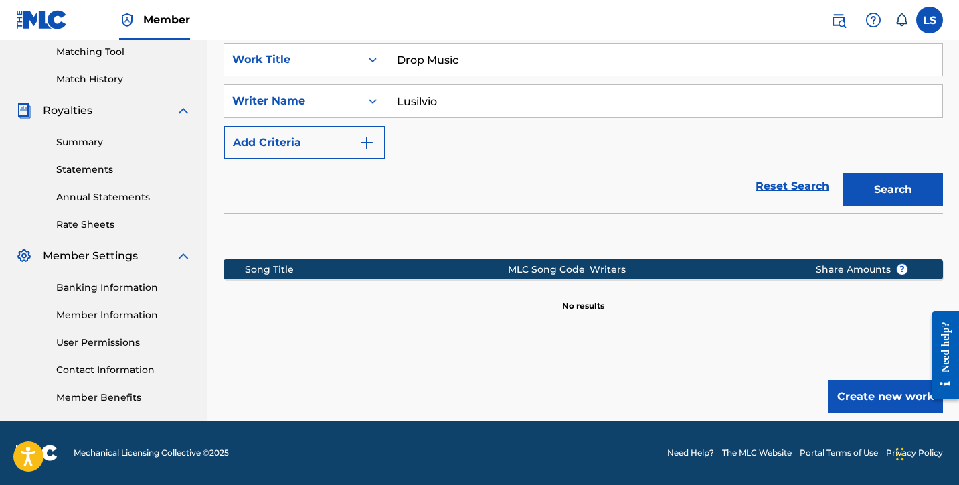
click at [849, 396] on div "Register Work Search Enter Work Details Add Writers Add Publishers & Shares Add…" at bounding box center [584, 74] width 752 height 692
click at [849, 390] on button "Create new work" at bounding box center [885, 396] width 115 height 33
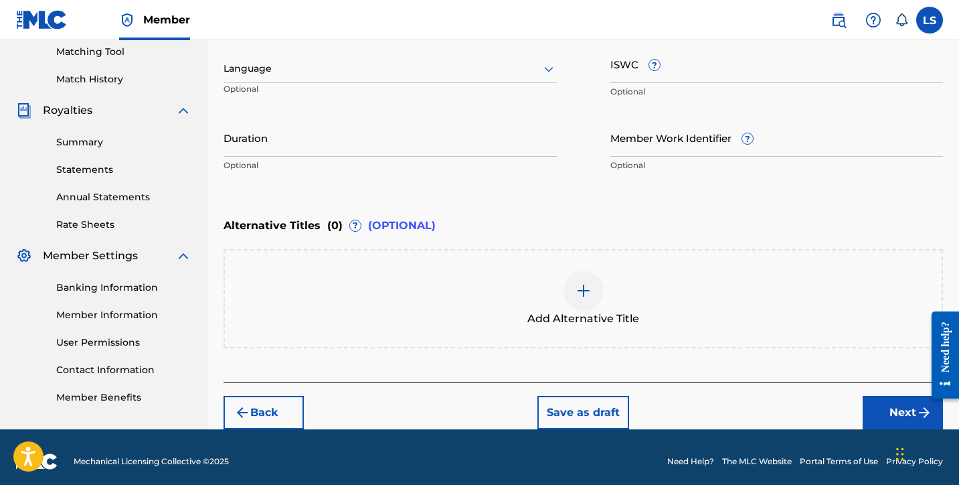
click at [259, 74] on div at bounding box center [390, 68] width 333 height 17
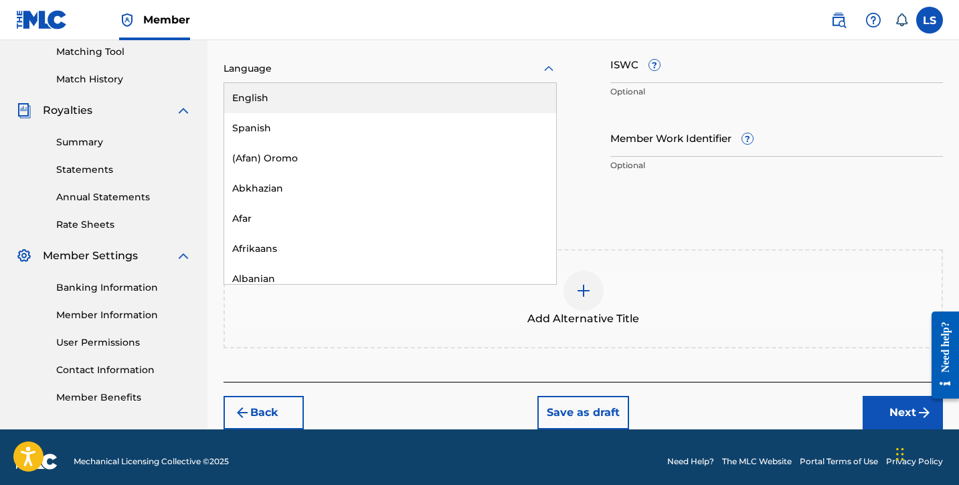
drag, startPoint x: 281, startPoint y: 96, endPoint x: 356, endPoint y: 86, distance: 76.4
click at [281, 96] on div "English" at bounding box center [390, 98] width 332 height 30
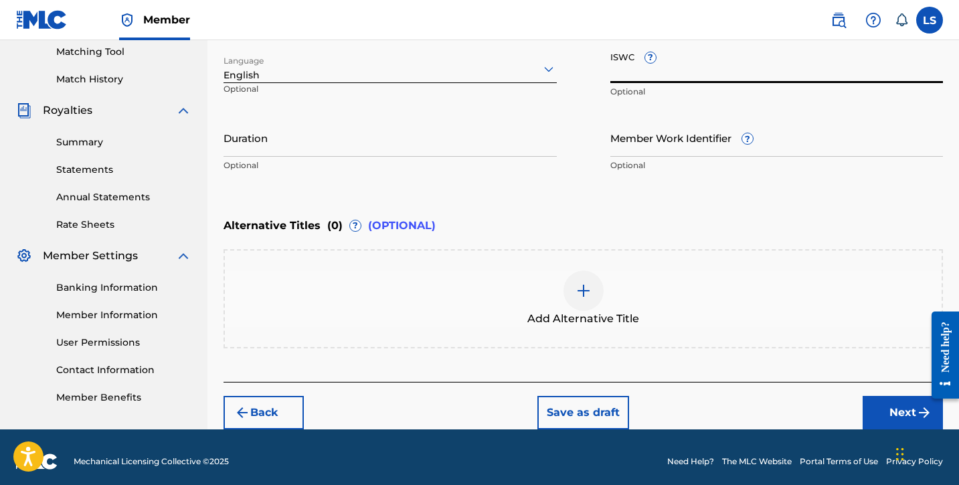
paste input "T3333902602"
type input "T3333902602"
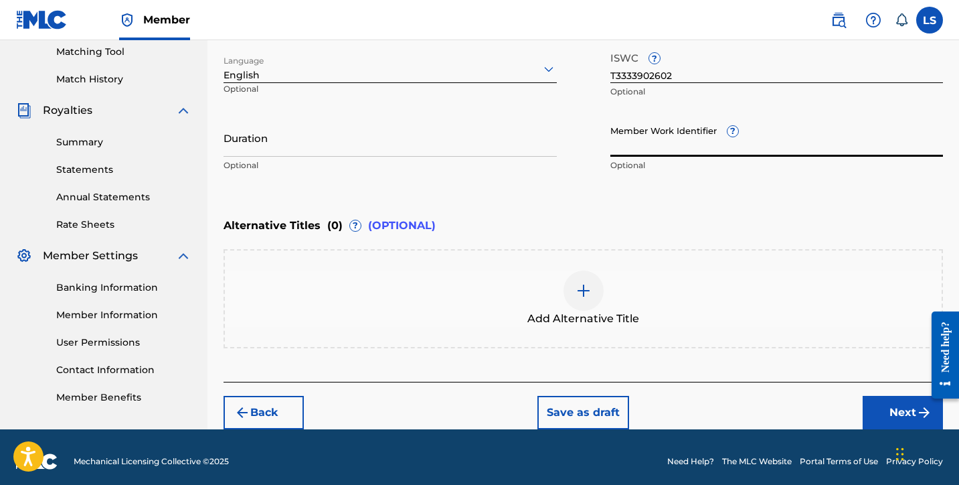
paste input "930822620"
type input "930822620"
click at [252, 149] on input "Duration" at bounding box center [390, 138] width 333 height 38
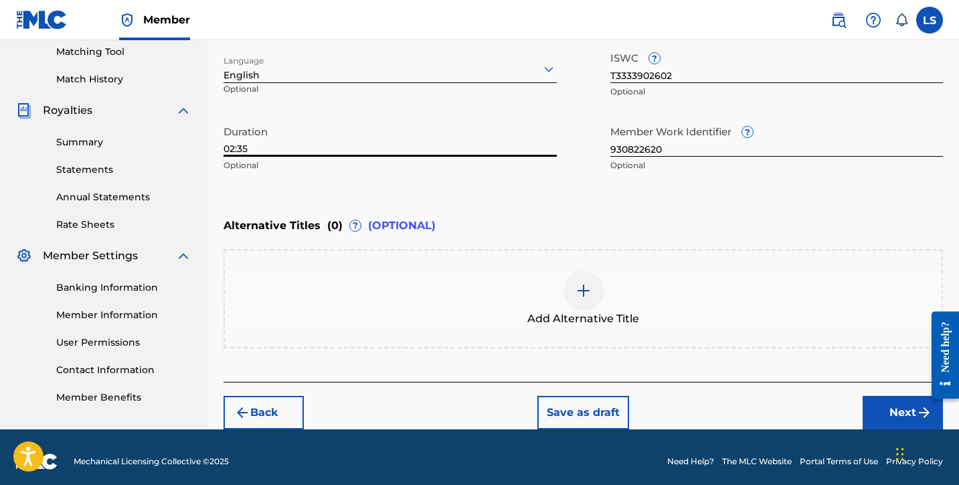
type input "02:35"
click at [886, 402] on button "Next" at bounding box center [903, 412] width 80 height 33
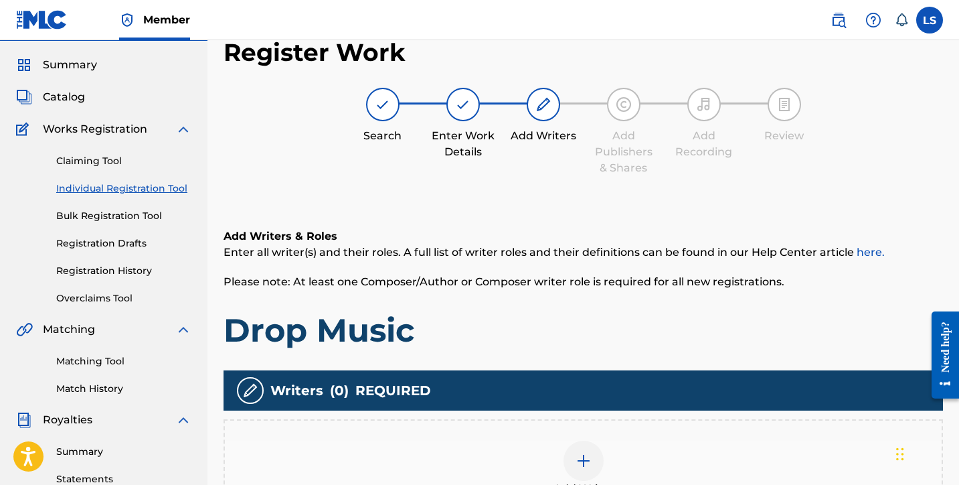
scroll to position [15, 0]
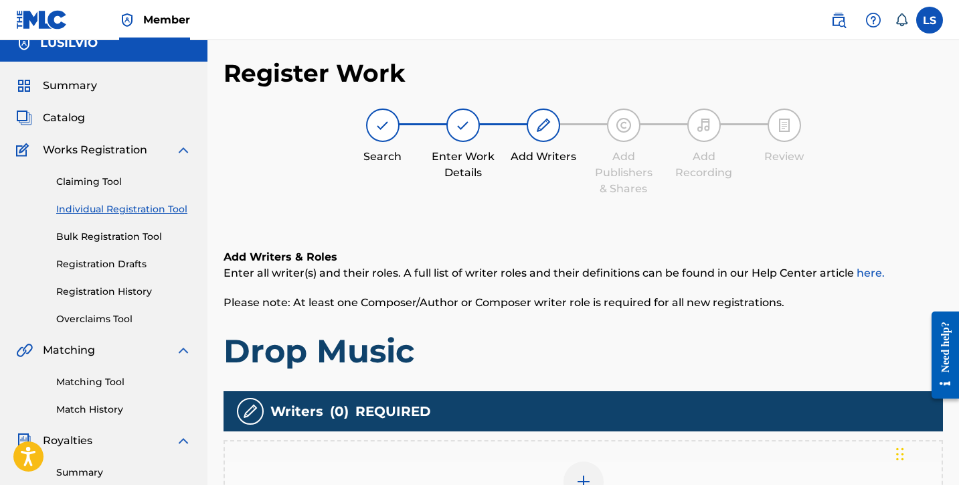
click at [583, 468] on div at bounding box center [584, 481] width 40 height 40
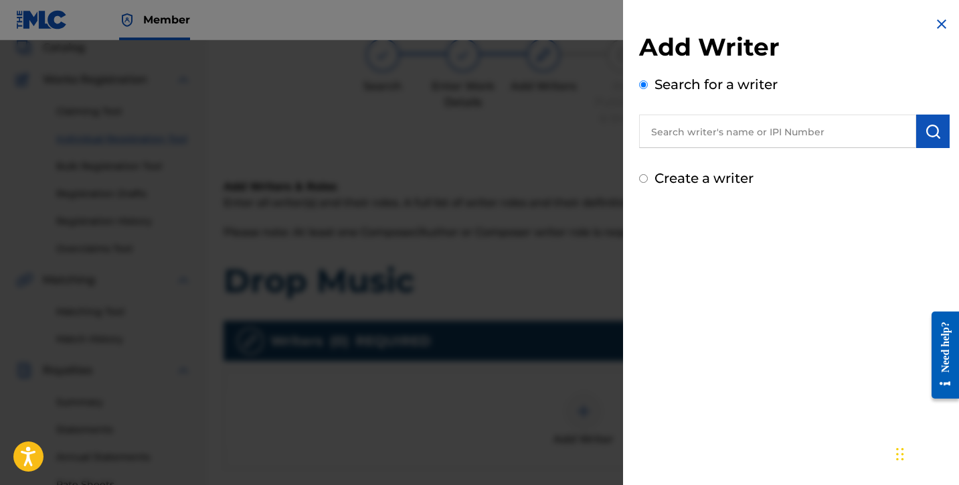
scroll to position [345, 0]
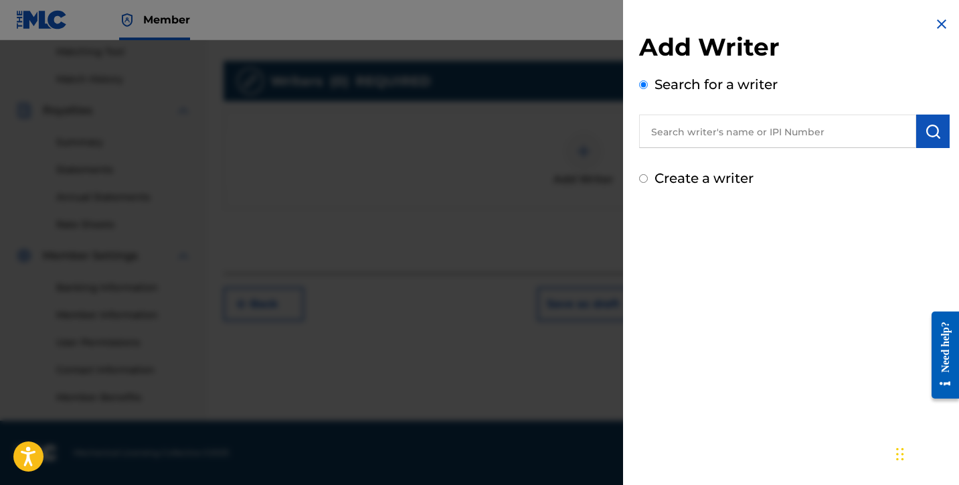
click at [667, 132] on input "text" at bounding box center [777, 130] width 277 height 33
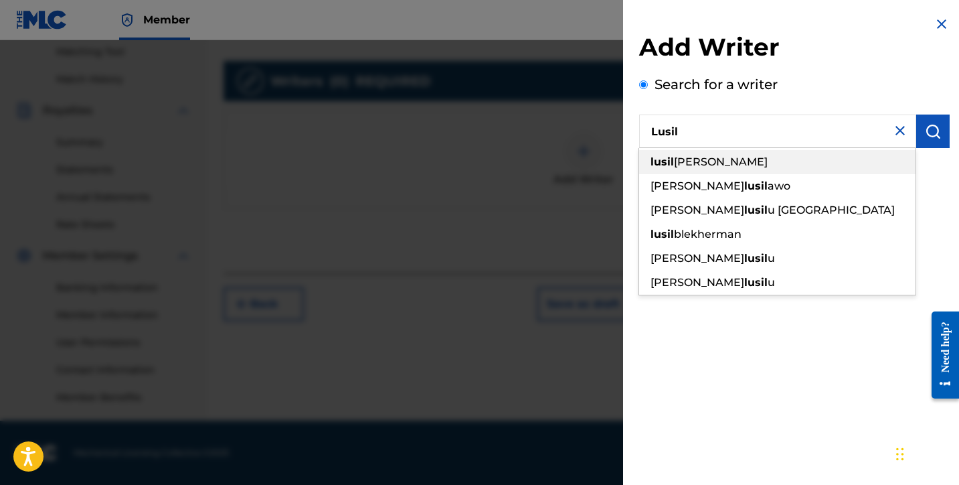
click at [706, 162] on span "[PERSON_NAME]" at bounding box center [721, 161] width 94 height 13
type input "[PERSON_NAME]"
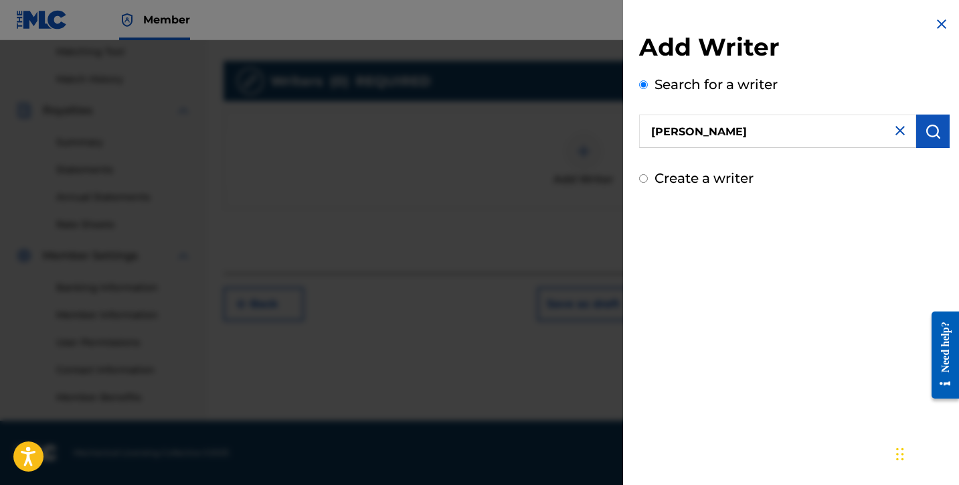
click at [925, 135] on img "submit" at bounding box center [933, 131] width 16 height 16
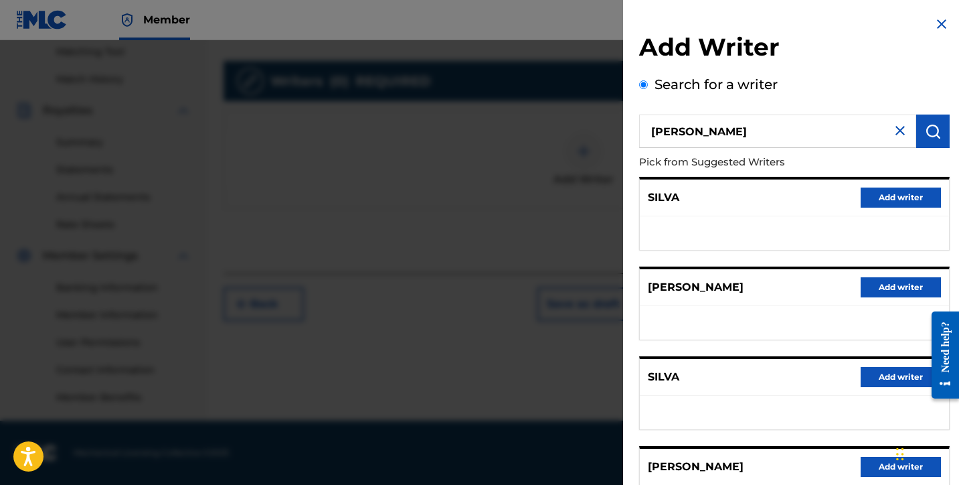
scroll to position [209, 0]
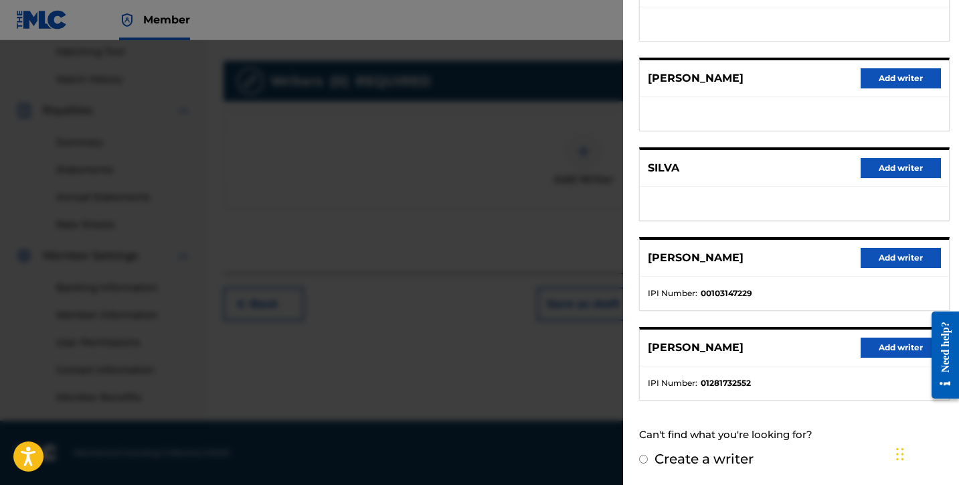
click at [899, 341] on button "Add writer" at bounding box center [901, 347] width 80 height 20
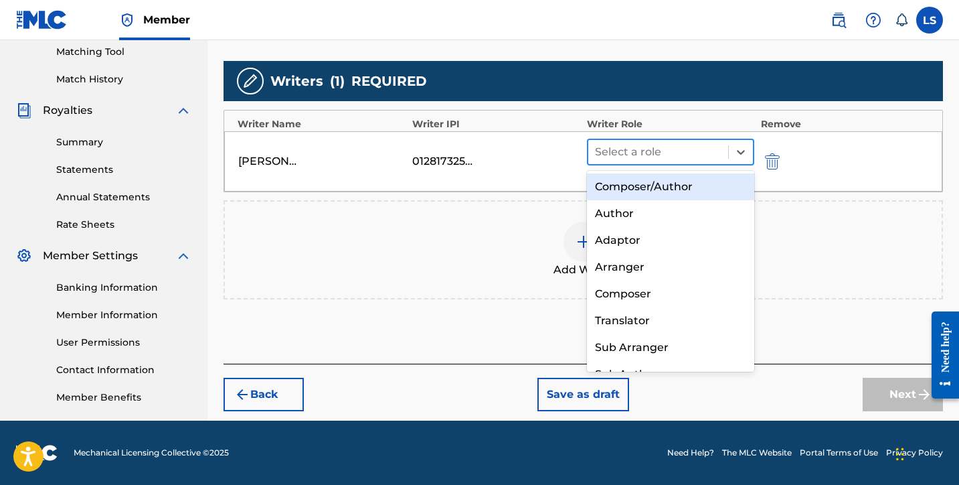
click at [627, 156] on div at bounding box center [658, 152] width 127 height 19
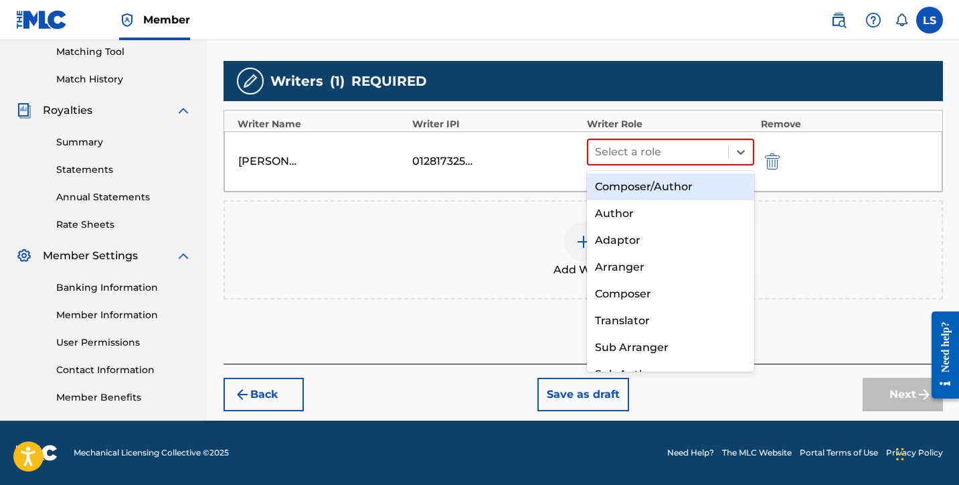
click at [651, 186] on div "Composer/Author" at bounding box center [670, 186] width 167 height 27
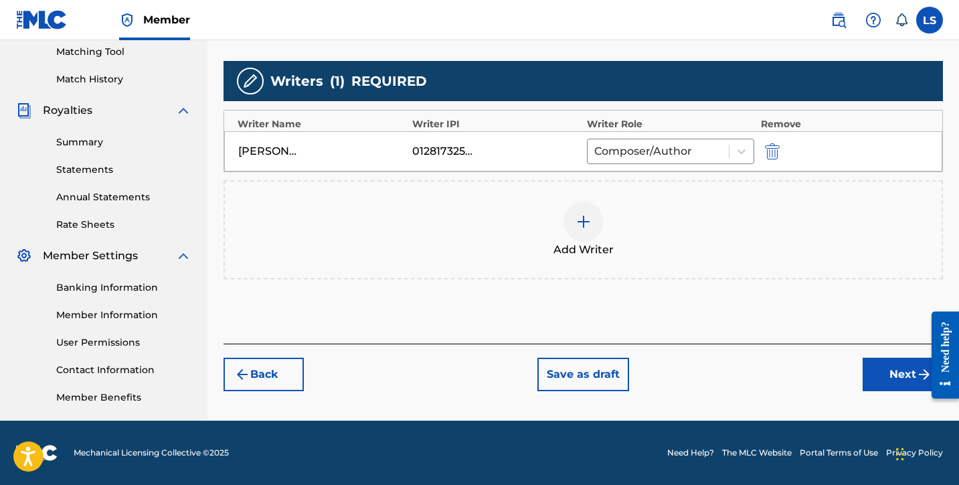
drag, startPoint x: 904, startPoint y: 374, endPoint x: 892, endPoint y: 365, distance: 14.7
click at [903, 374] on button "Next" at bounding box center [903, 374] width 80 height 33
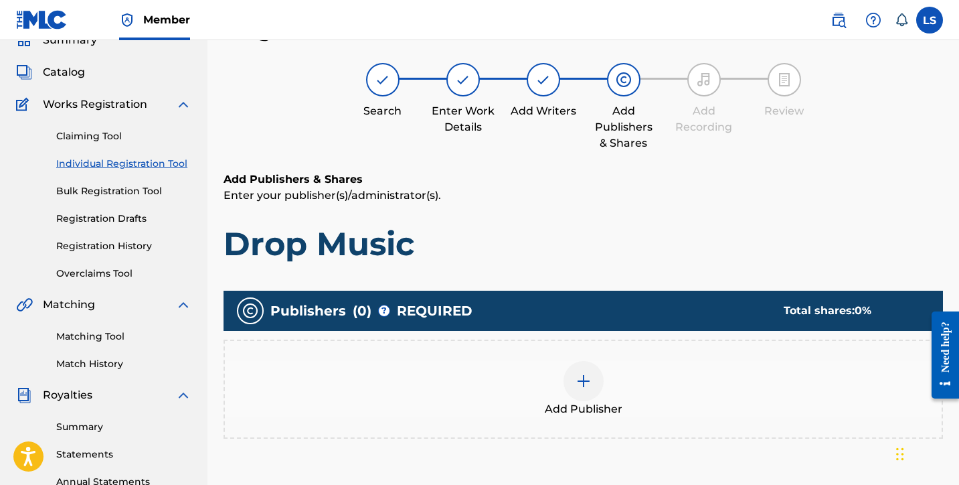
scroll to position [60, 0]
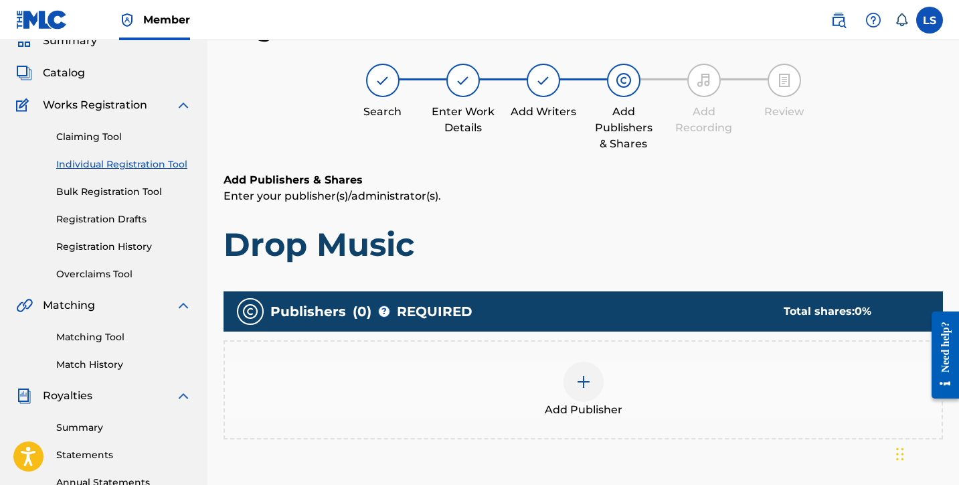
click at [597, 376] on div at bounding box center [584, 382] width 40 height 40
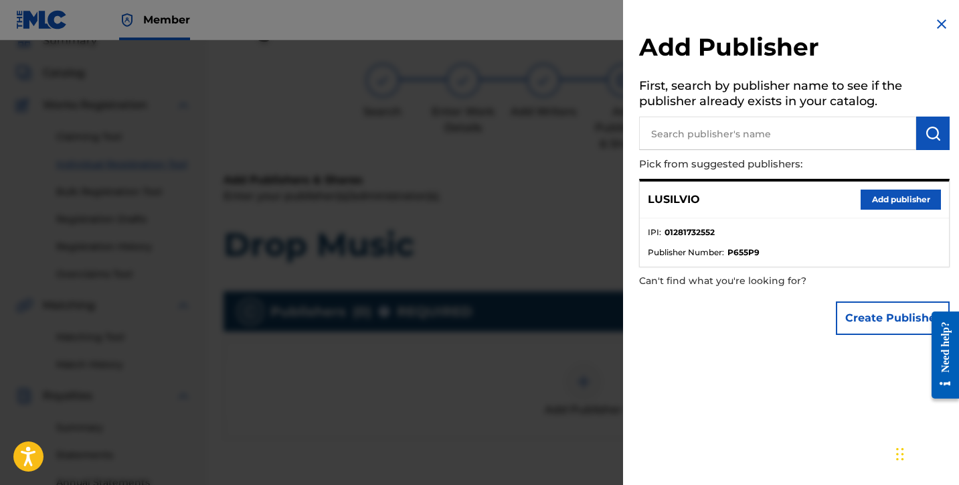
click at [881, 192] on button "Add publisher" at bounding box center [901, 199] width 80 height 20
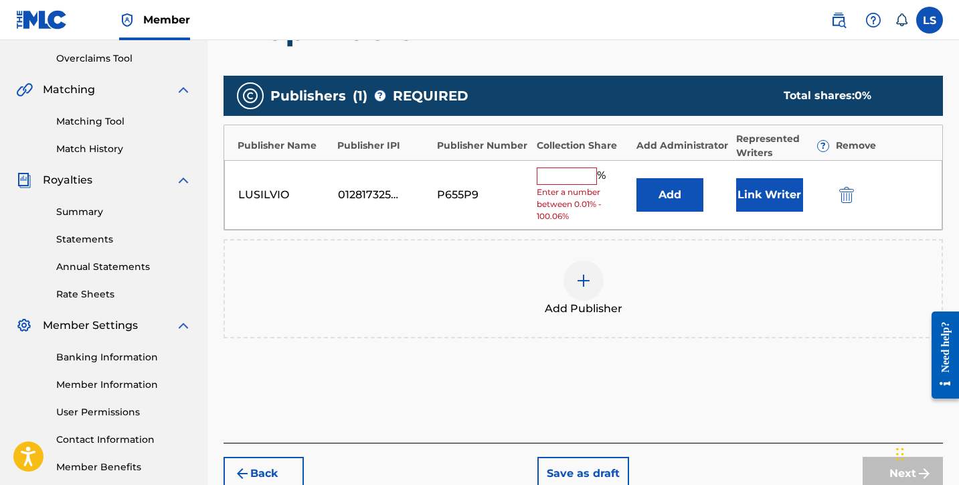
scroll to position [345, 0]
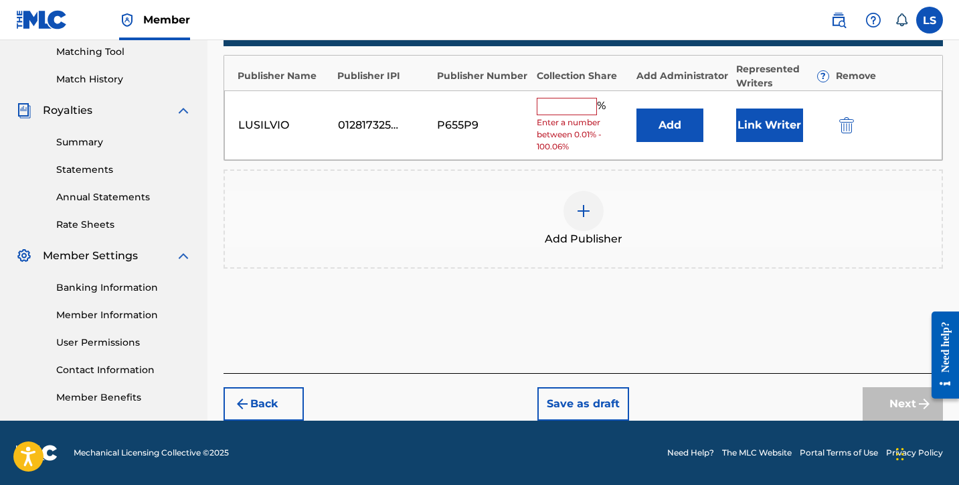
click at [567, 112] on input "text" at bounding box center [567, 106] width 60 height 17
type input "50"
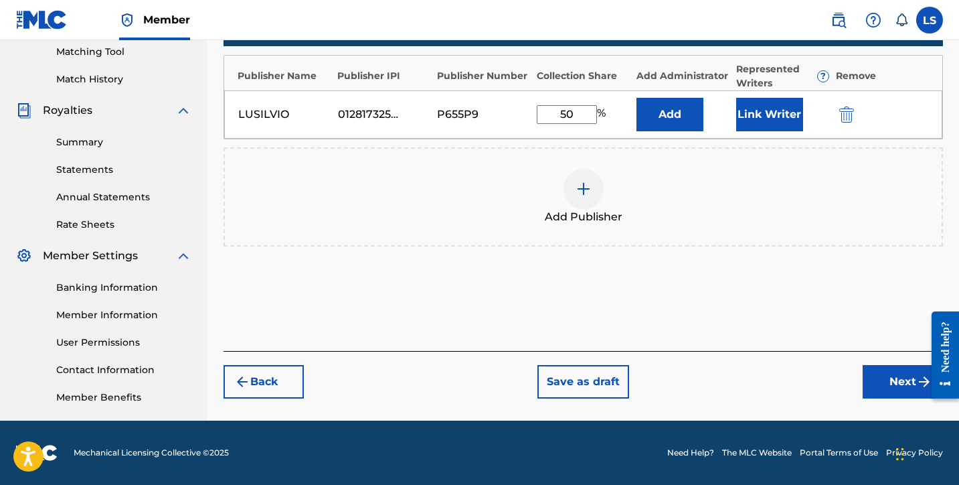
click at [744, 116] on button "Link Writer" at bounding box center [769, 114] width 67 height 33
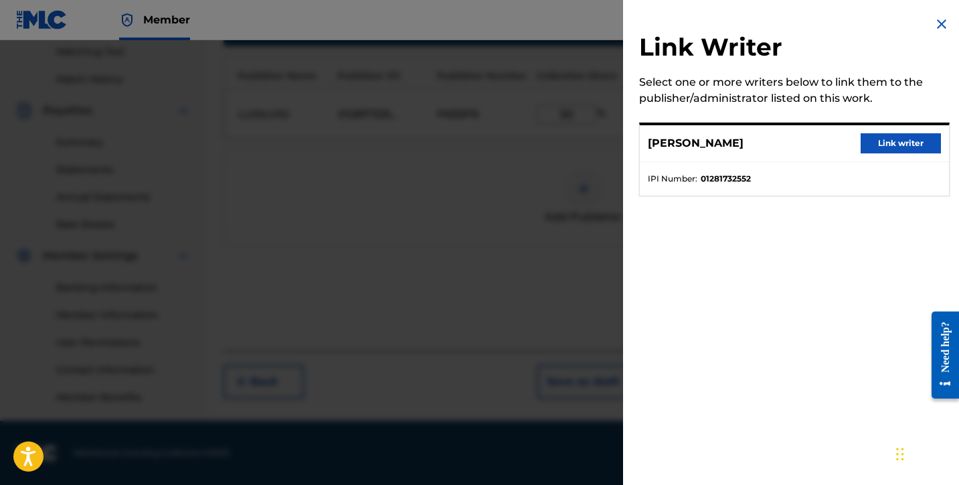
click at [866, 139] on button "Link writer" at bounding box center [901, 143] width 80 height 20
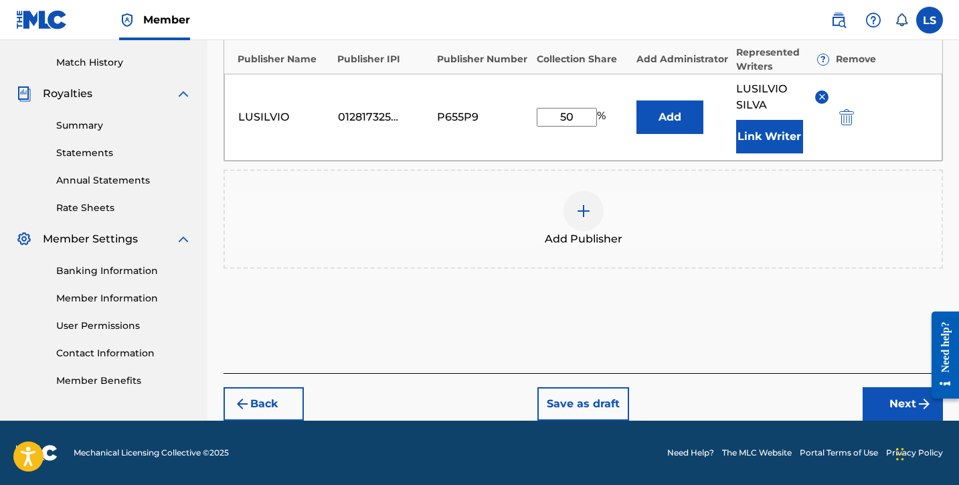
click at [903, 410] on button "Next" at bounding box center [903, 403] width 80 height 33
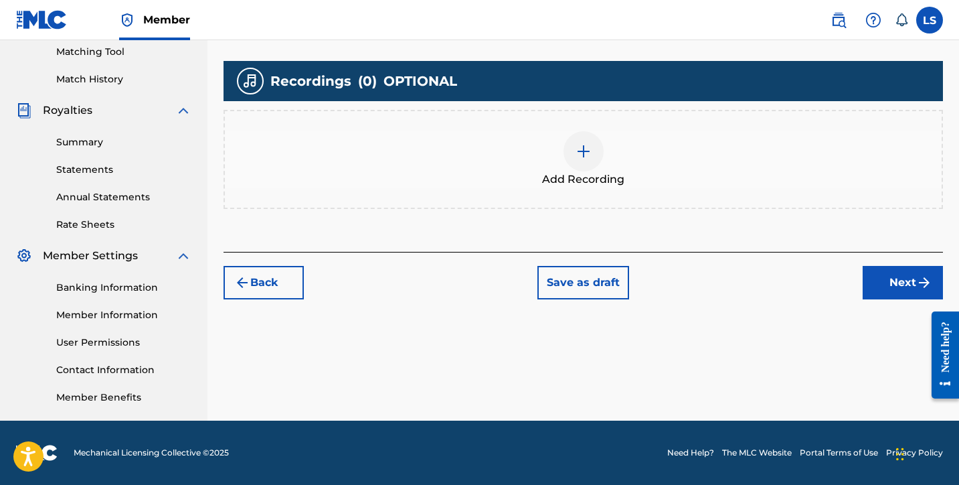
click at [571, 153] on div at bounding box center [584, 151] width 40 height 40
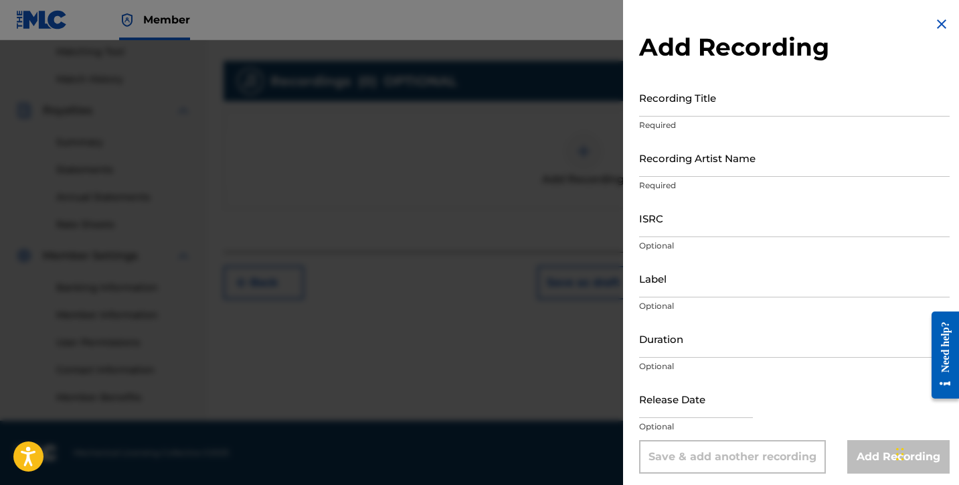
click at [701, 108] on input "Recording Title" at bounding box center [794, 97] width 311 height 38
type input "Drop Music"
click at [707, 167] on input "Recording Artist Name" at bounding box center [794, 158] width 311 height 38
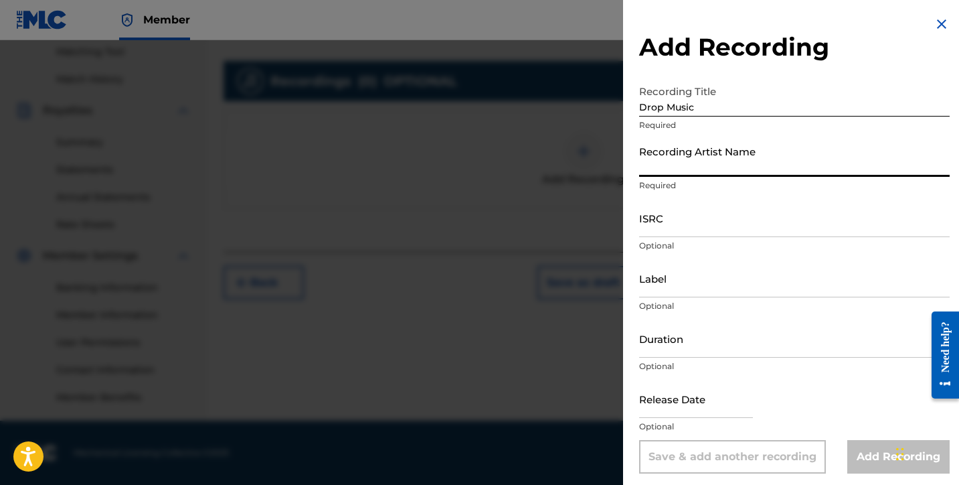
type input "Lusilvio"
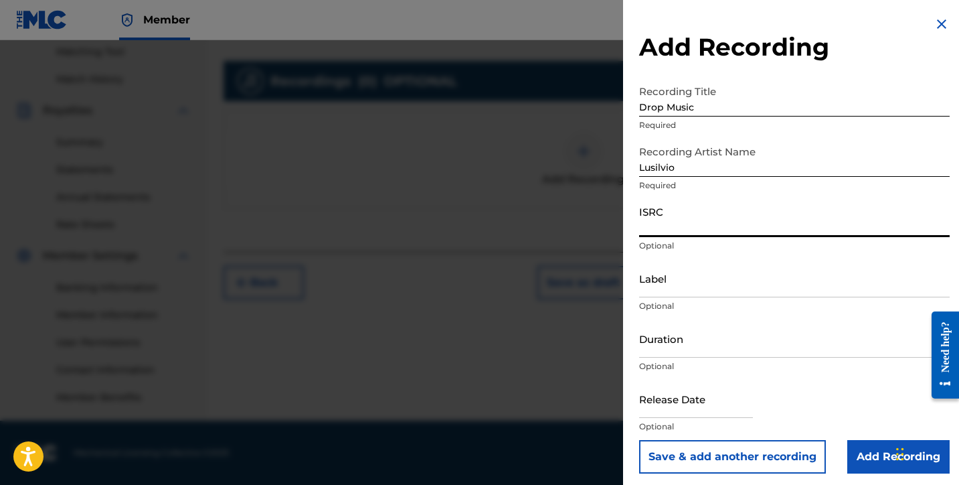
paste input "QZTB92552466"
type input "QZTB92552466"
click at [662, 289] on input "Label" at bounding box center [794, 278] width 311 height 38
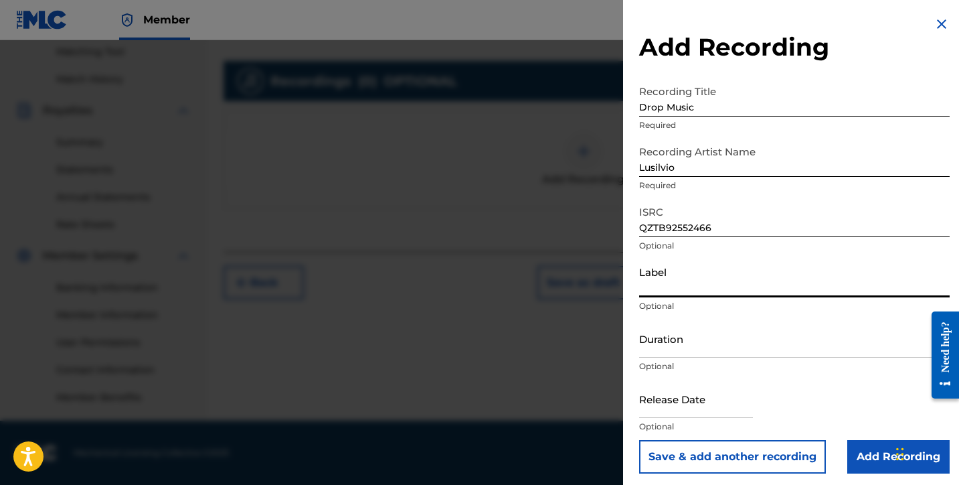
type input "[PERSON_NAME] DELIVERY INC"
click at [688, 351] on input "Duration" at bounding box center [794, 338] width 311 height 38
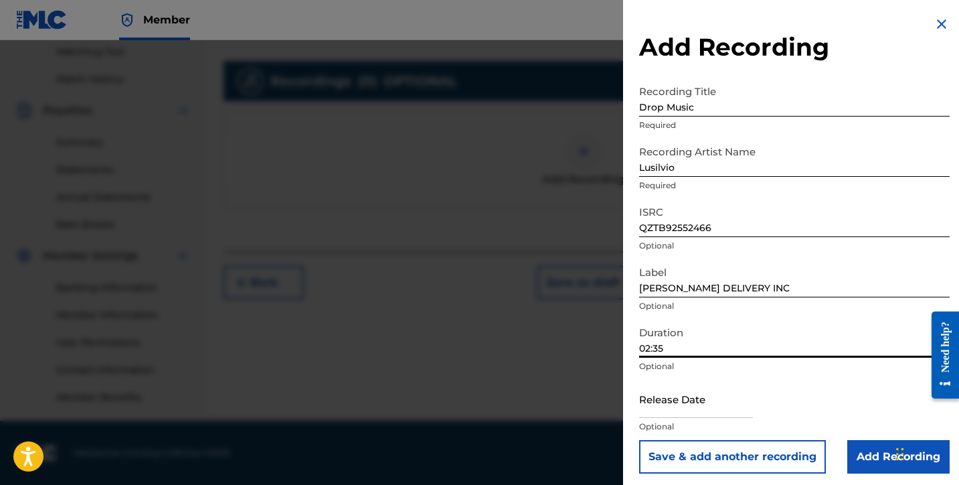
type input "02:35"
click at [877, 463] on input "Add Recording" at bounding box center [899, 456] width 102 height 33
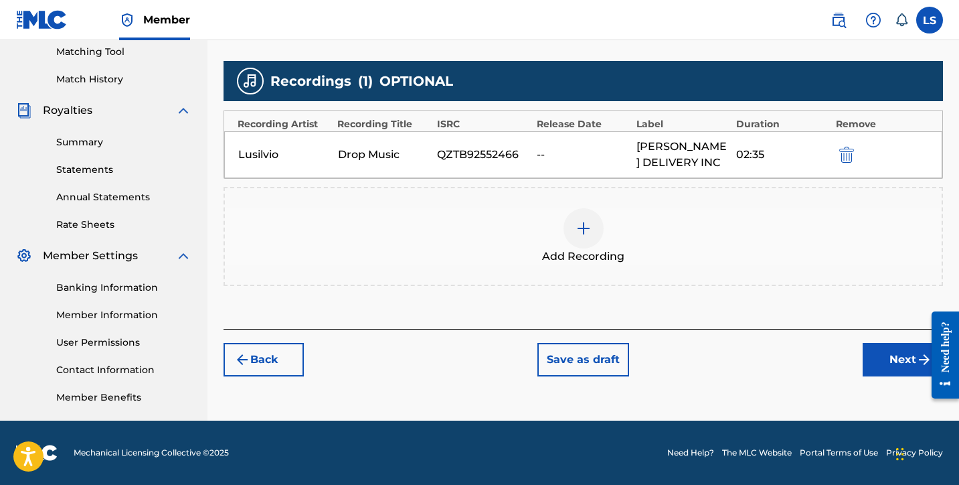
click at [846, 150] on img "submit" at bounding box center [847, 155] width 15 height 16
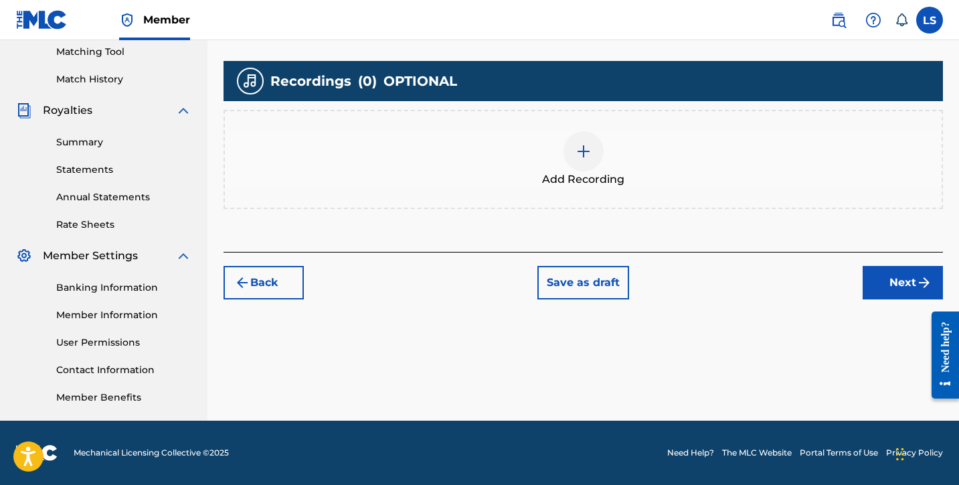
click at [589, 157] on img at bounding box center [584, 151] width 16 height 16
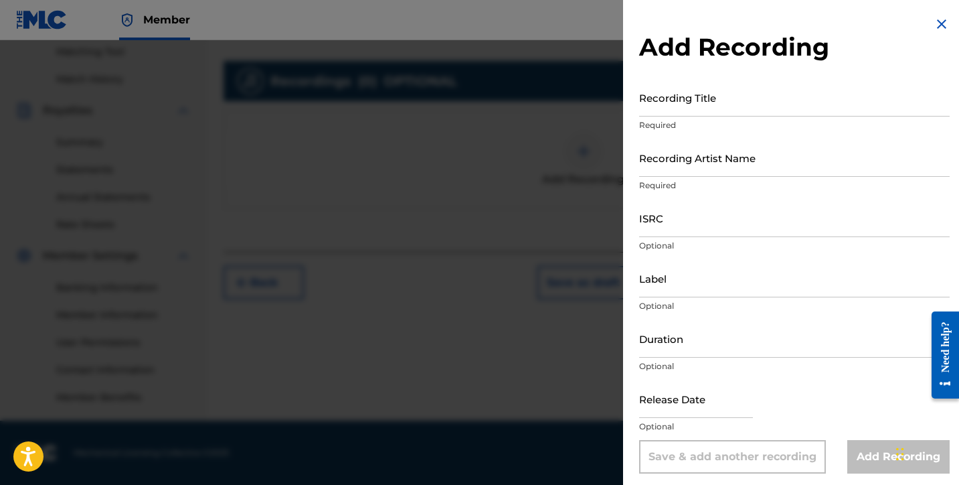
click at [712, 100] on input "Recording Title" at bounding box center [794, 97] width 311 height 38
type input "Drop Music"
drag, startPoint x: 680, startPoint y: 163, endPoint x: 689, endPoint y: 168, distance: 10.8
click at [680, 162] on input "Recording Artist Name" at bounding box center [794, 158] width 311 height 38
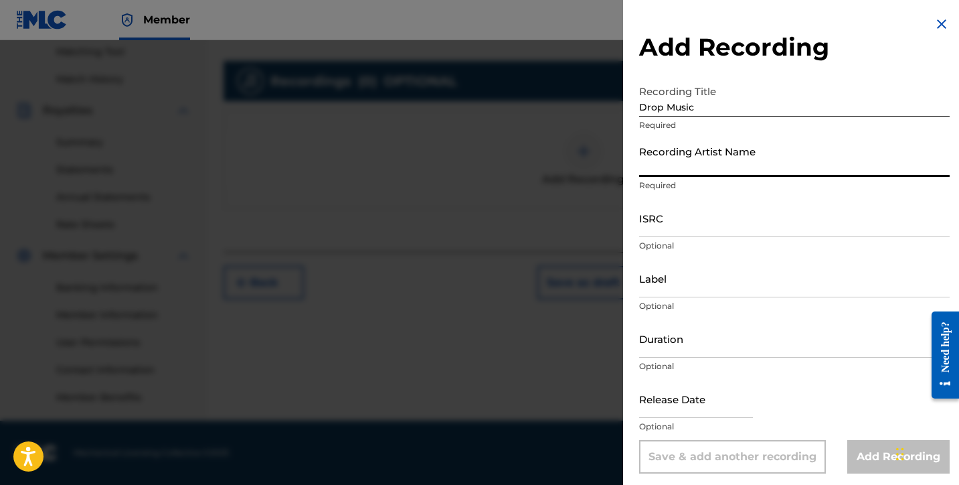
type input "Lusilvio"
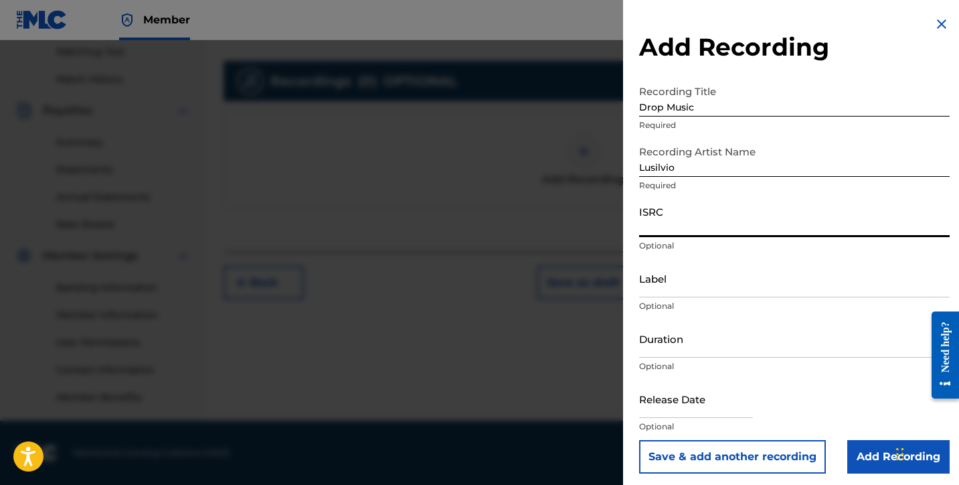
paste input "QZTB92552466"
type input "QZTB92552466"
click at [664, 296] on input "Label" at bounding box center [794, 278] width 311 height 38
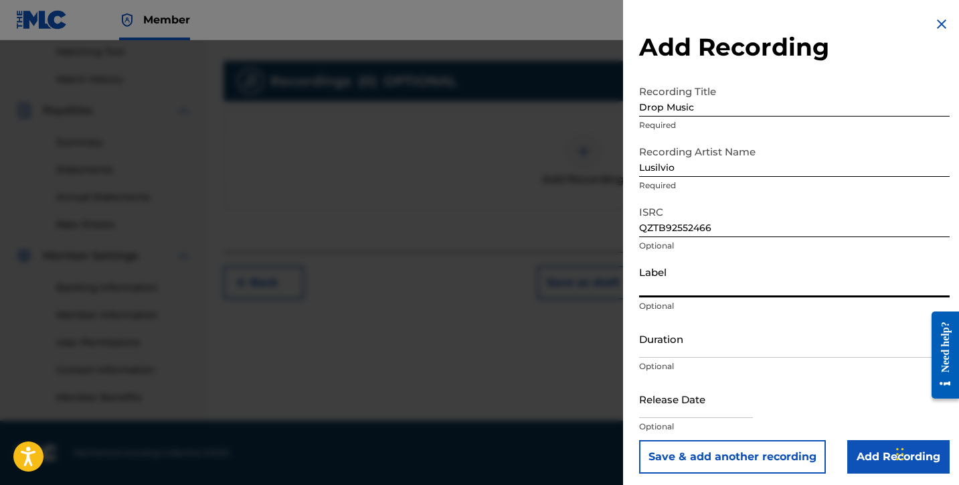
type input "[PERSON_NAME] DELIVERY INC"
click at [687, 339] on input "Duration" at bounding box center [794, 338] width 311 height 38
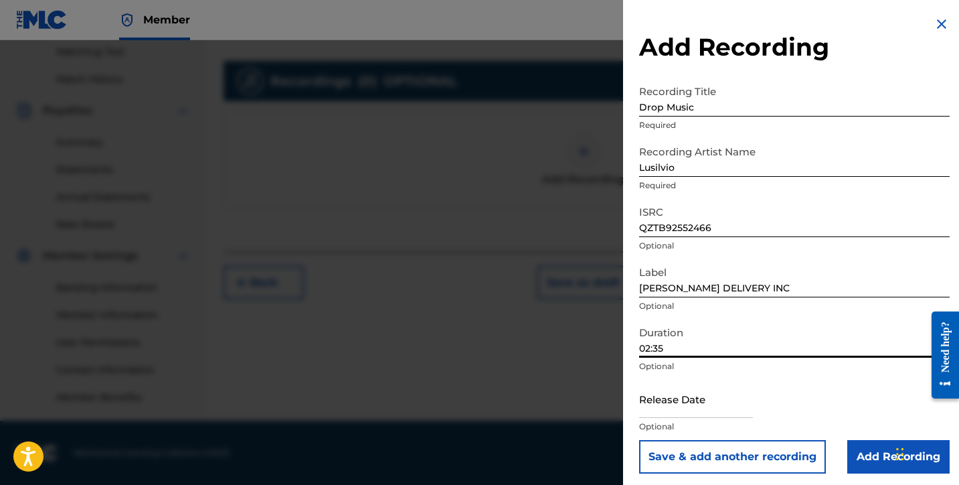
type input "02:35"
click at [677, 408] on input "text" at bounding box center [696, 399] width 114 height 38
select select "7"
select select "2025"
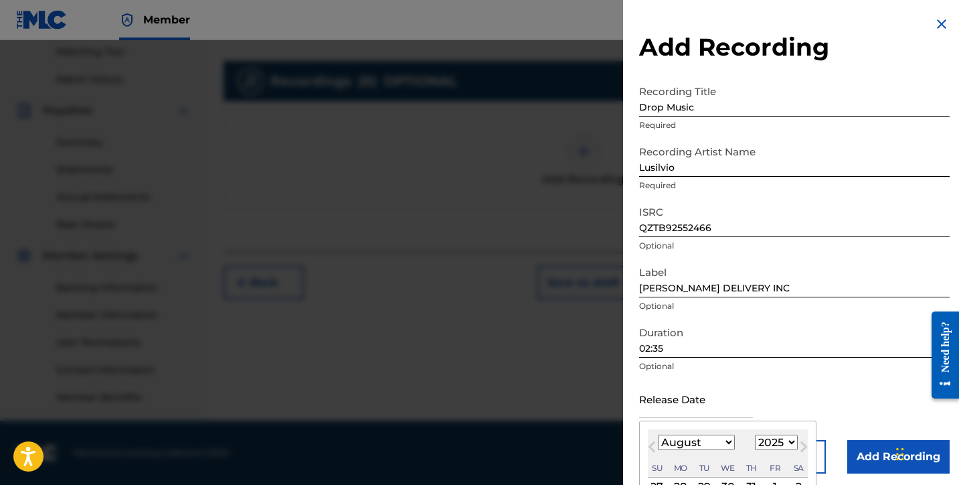
click at [712, 441] on select "January February March April May June July August September October November De…" at bounding box center [696, 442] width 77 height 15
select select "5"
click at [658, 435] on select "January February March April May June July August September October November De…" at bounding box center [696, 442] width 77 height 15
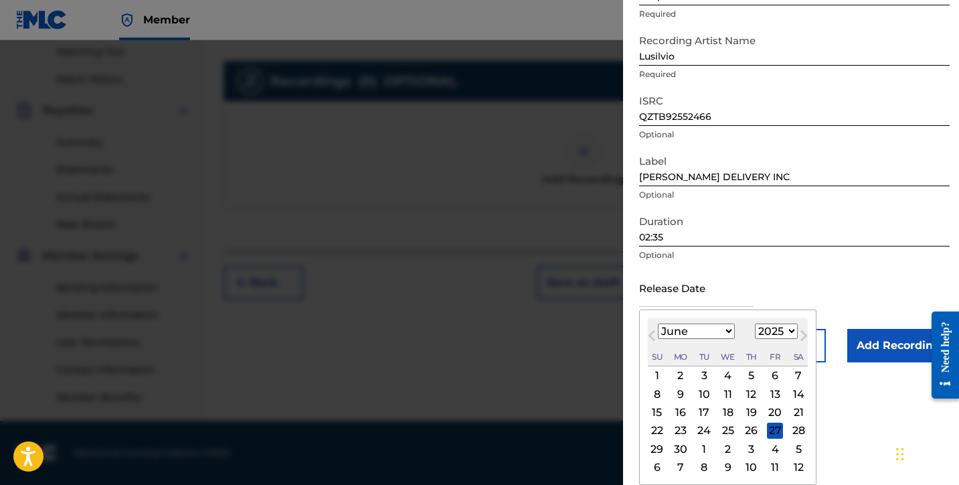
click at [728, 431] on div "25" at bounding box center [728, 430] width 16 height 16
type input "[DATE]"
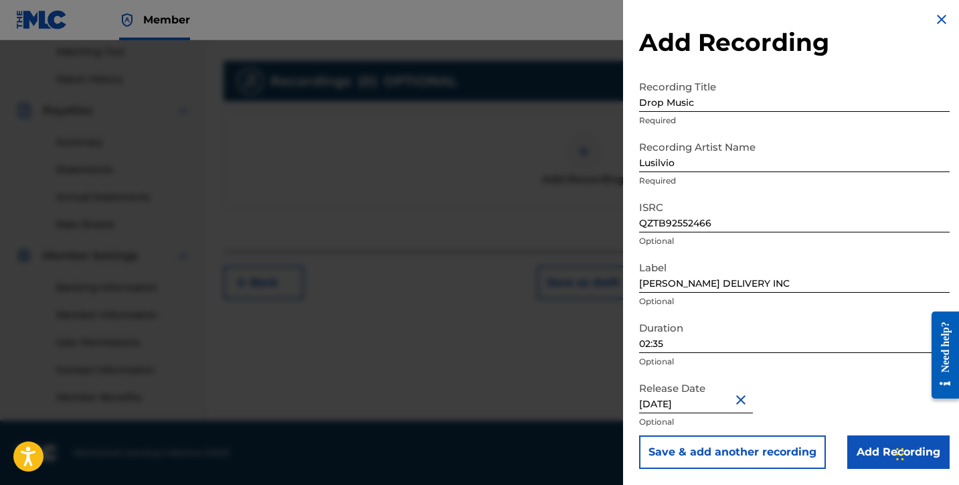
scroll to position [5, 0]
click at [854, 450] on input "Add Recording" at bounding box center [899, 451] width 102 height 33
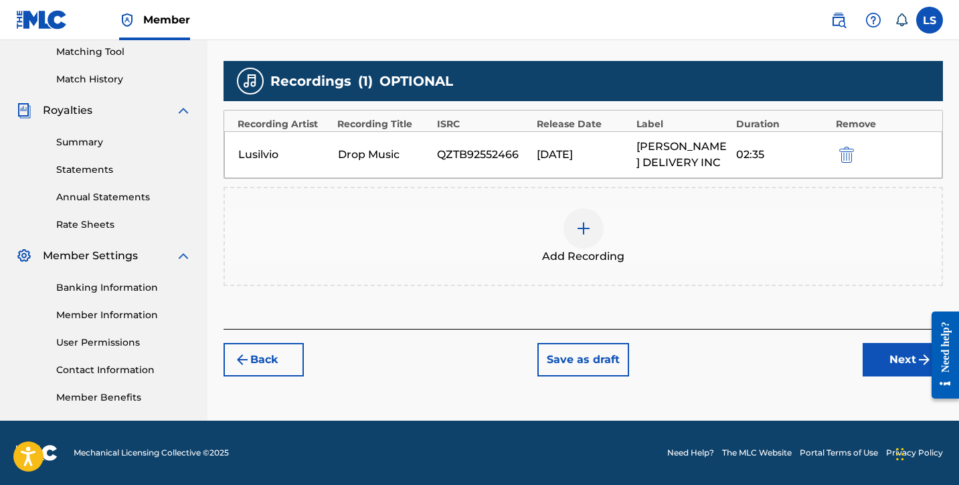
click at [897, 360] on button "Next" at bounding box center [903, 359] width 80 height 33
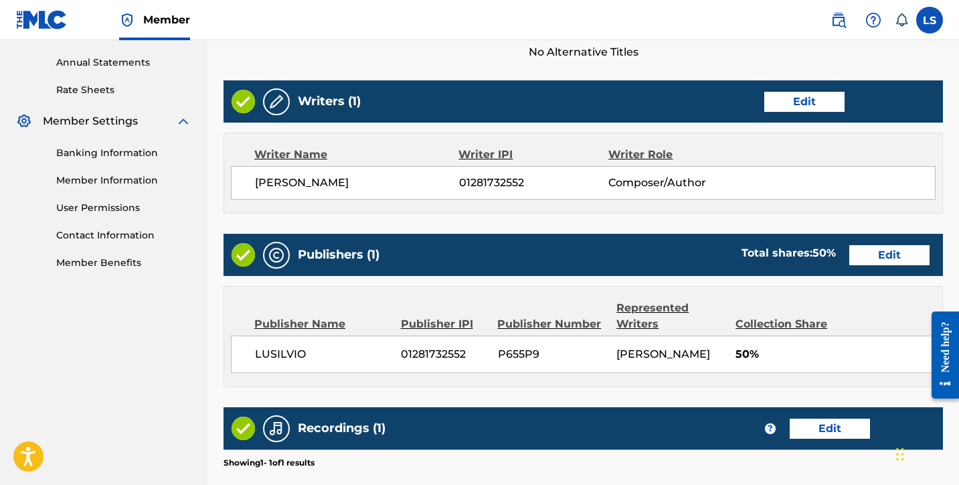
scroll to position [662, 0]
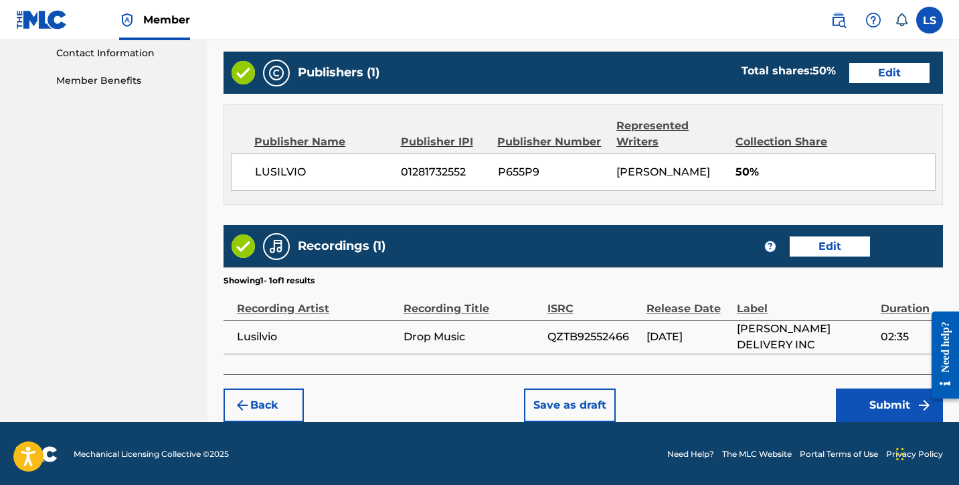
click at [879, 399] on button "Submit" at bounding box center [889, 404] width 107 height 33
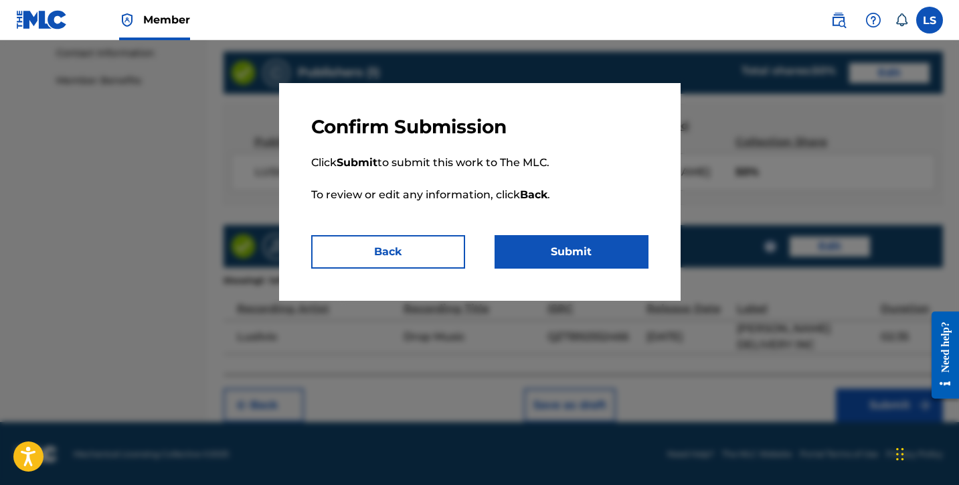
click at [574, 248] on button "Submit" at bounding box center [572, 251] width 154 height 33
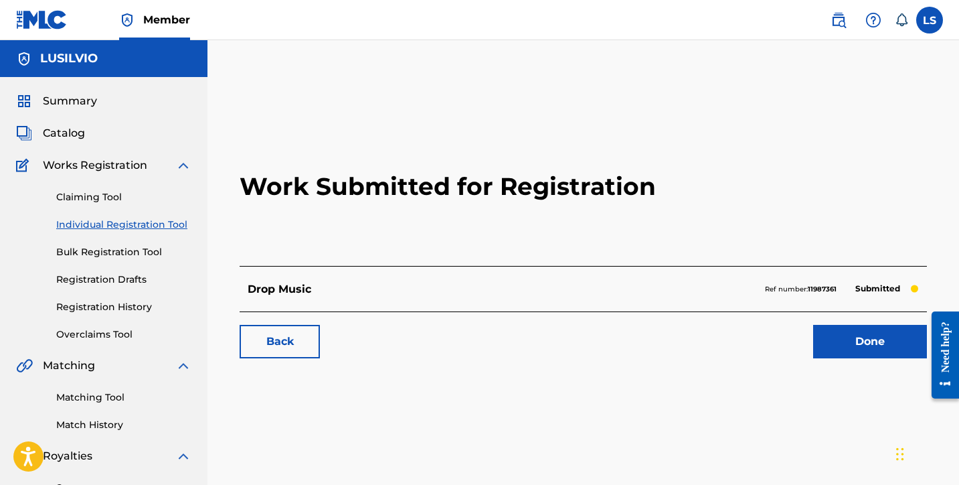
click at [876, 349] on link "Done" at bounding box center [870, 341] width 114 height 33
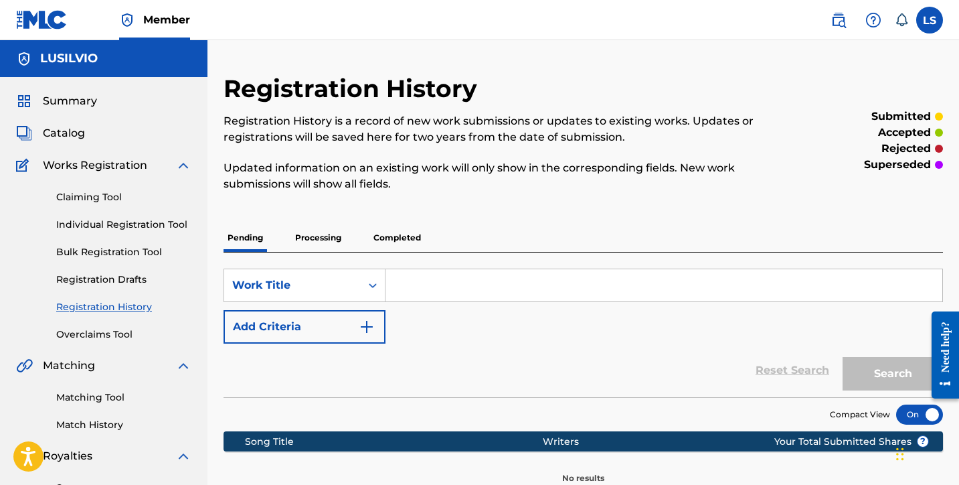
click at [106, 219] on link "Individual Registration Tool" at bounding box center [123, 225] width 135 height 14
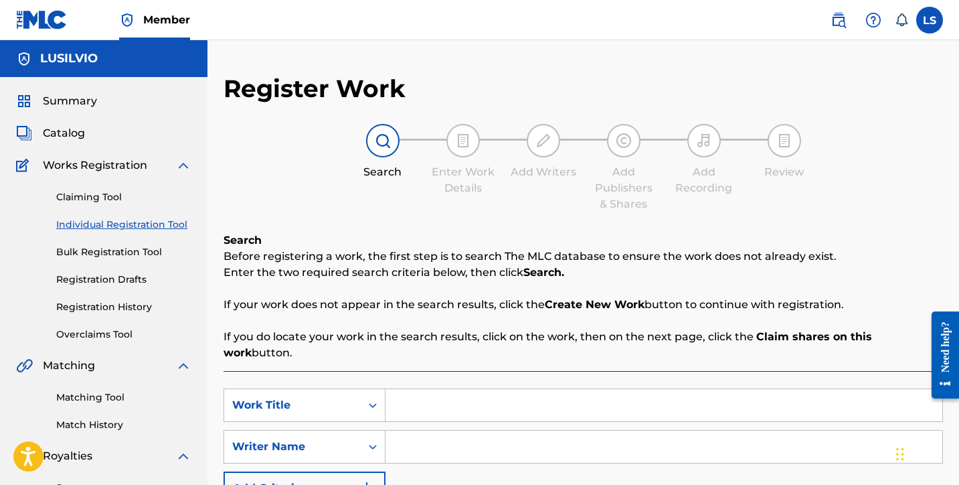
click at [417, 394] on input "Search Form" at bounding box center [664, 405] width 557 height 32
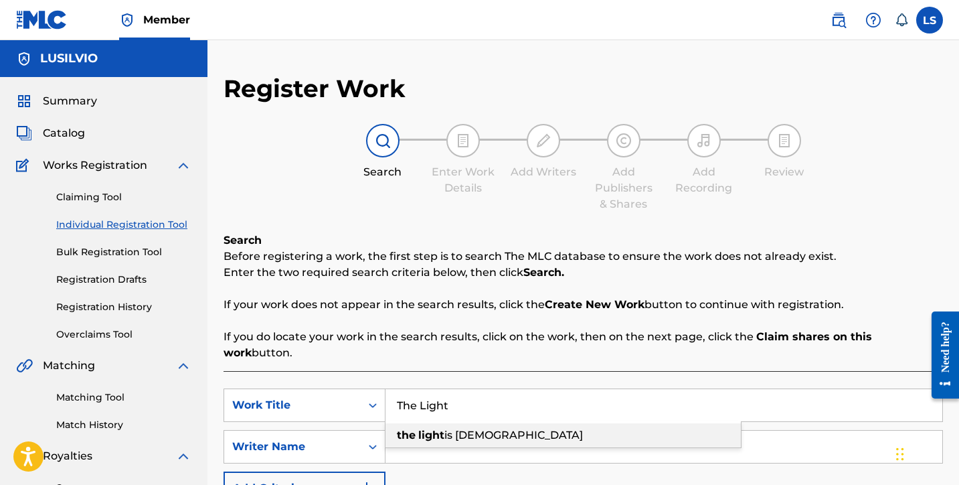
click at [441, 429] on strong "light" at bounding box center [431, 435] width 26 height 13
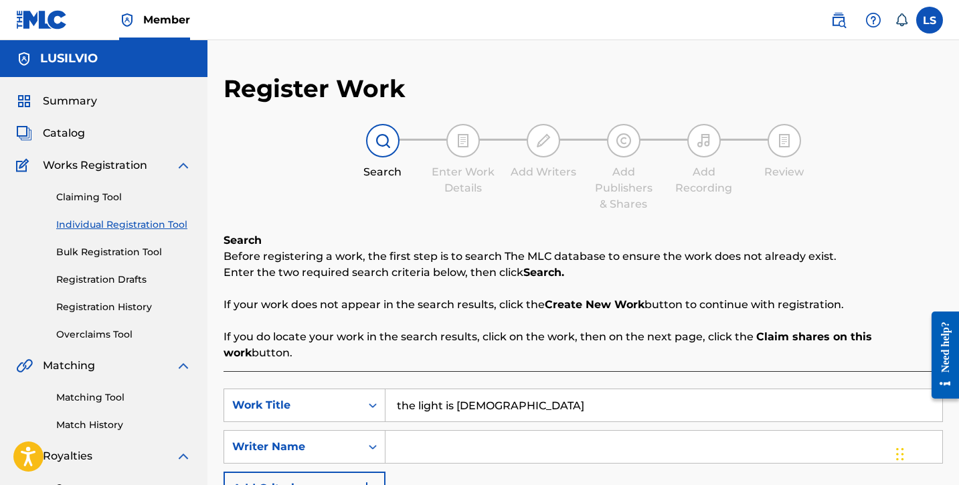
click at [434, 431] on input "Search Form" at bounding box center [664, 447] width 557 height 32
click at [402, 389] on input "the light is [DEMOGRAPHIC_DATA]" at bounding box center [664, 405] width 557 height 32
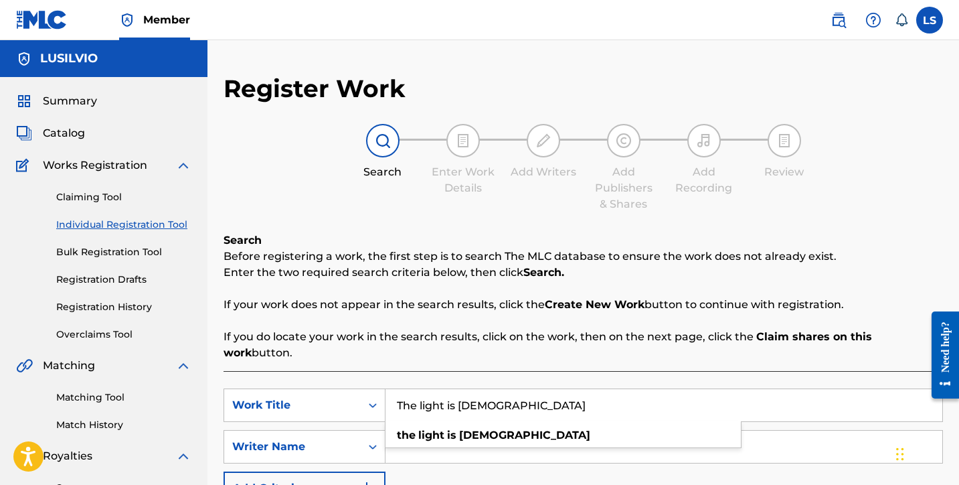
click at [422, 389] on input "The light is [DEMOGRAPHIC_DATA]" at bounding box center [664, 405] width 557 height 32
click at [457, 390] on input "The Light is [DEMOGRAPHIC_DATA]" at bounding box center [664, 405] width 557 height 32
click at [470, 389] on input "The Light Is [DEMOGRAPHIC_DATA]" at bounding box center [664, 405] width 557 height 32
click at [425, 394] on input "The Light Is [DEMOGRAPHIC_DATA]" at bounding box center [664, 405] width 557 height 32
type input "The Light Is [DEMOGRAPHIC_DATA]"
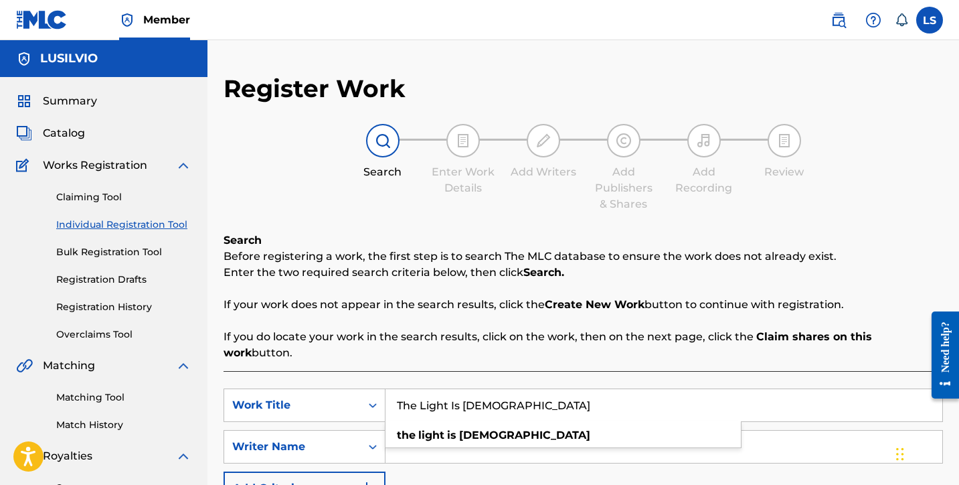
click at [420, 445] on input "Search Form" at bounding box center [664, 447] width 557 height 32
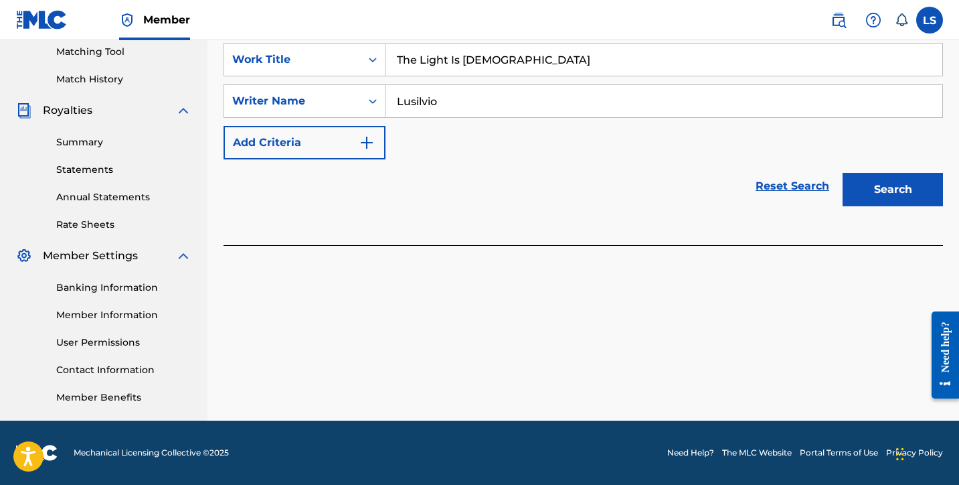
scroll to position [339, 0]
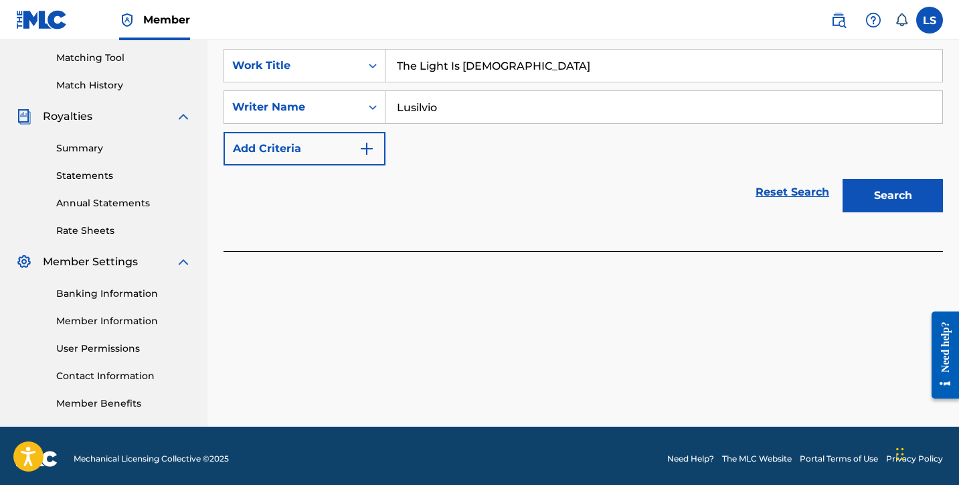
type input "Lusilvio"
click at [877, 179] on button "Search" at bounding box center [893, 195] width 100 height 33
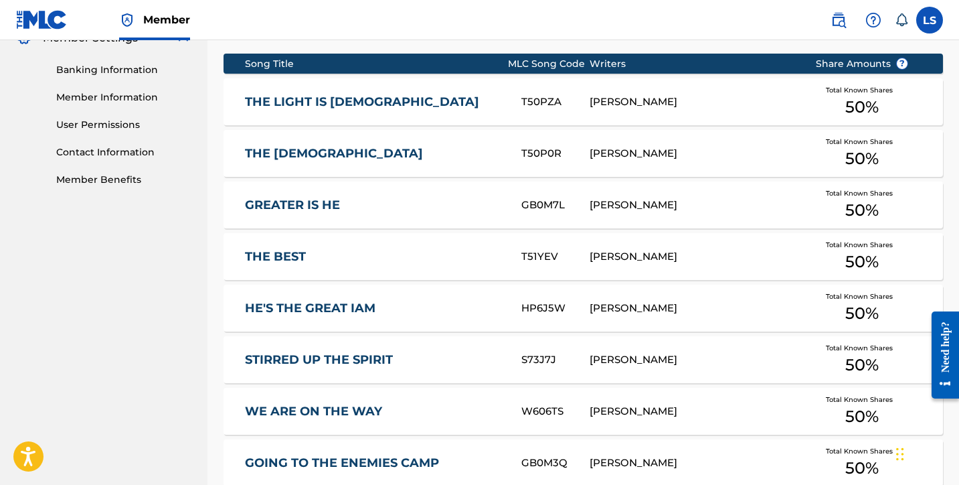
scroll to position [564, 0]
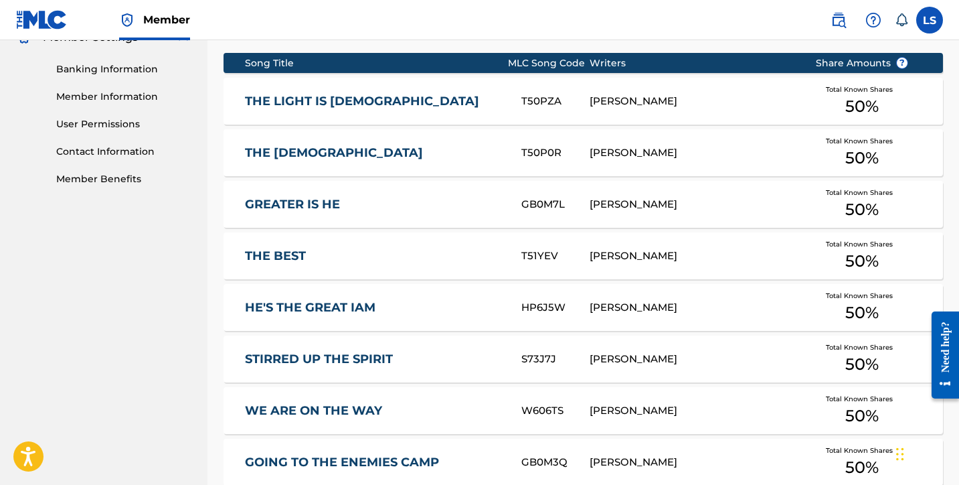
click at [639, 94] on div "[PERSON_NAME]" at bounding box center [692, 101] width 205 height 15
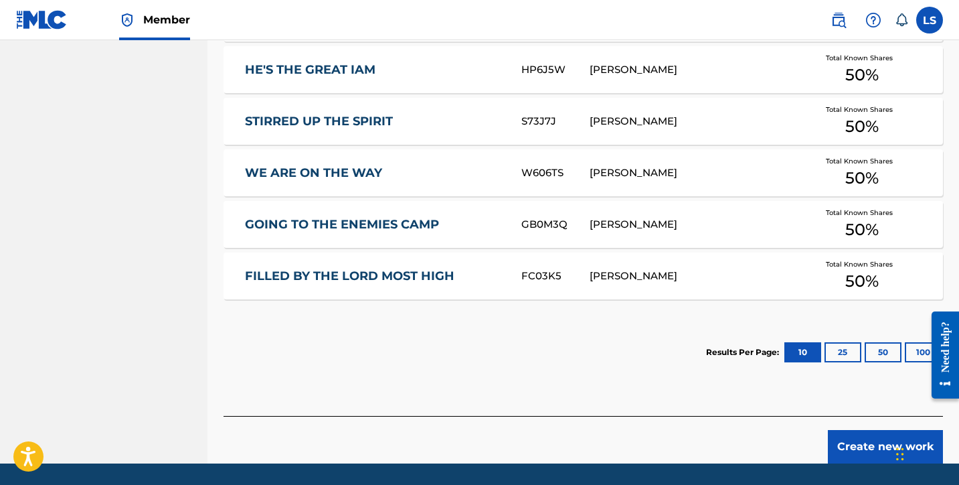
scroll to position [828, 0]
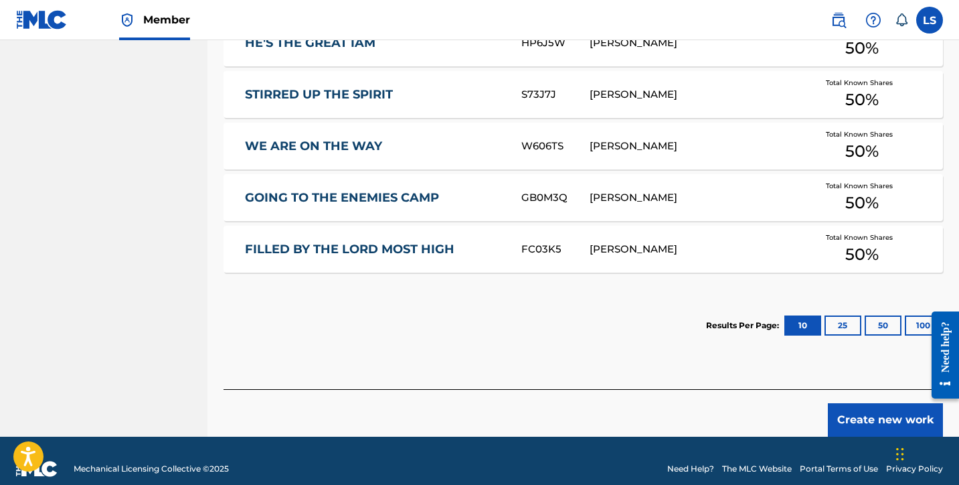
click at [897, 403] on button "Create new work" at bounding box center [885, 419] width 115 height 33
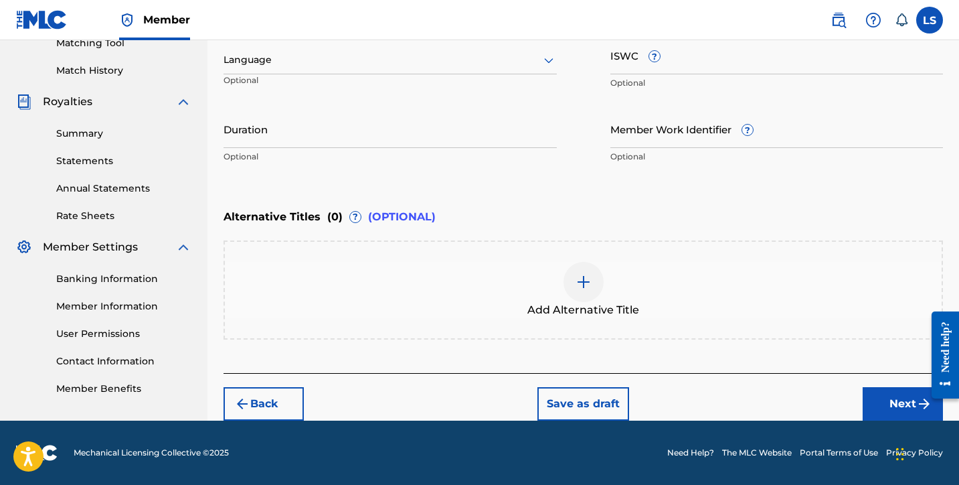
scroll to position [354, 0]
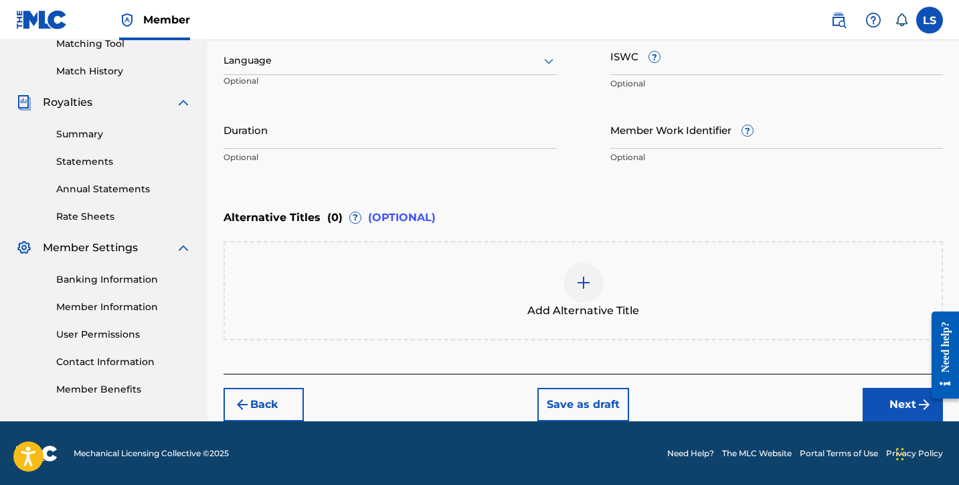
click at [277, 68] on div at bounding box center [390, 60] width 333 height 17
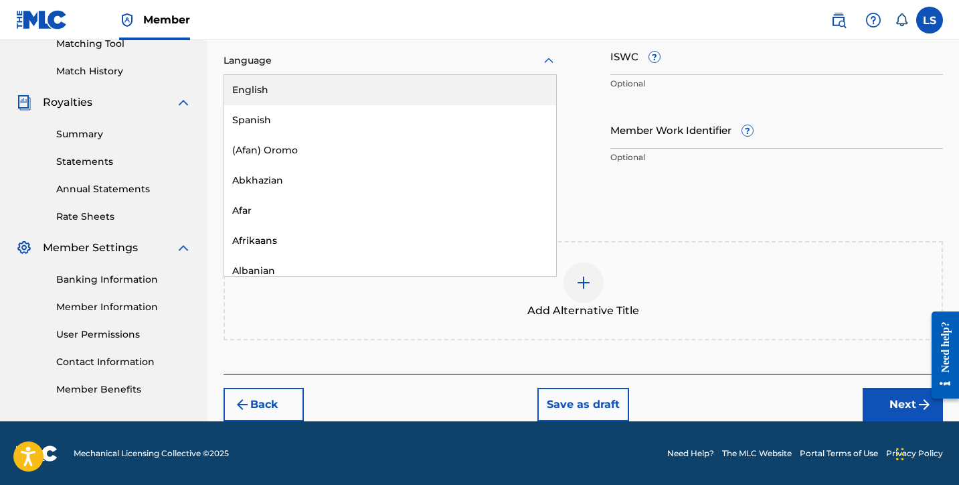
click at [301, 94] on div "English" at bounding box center [390, 90] width 332 height 30
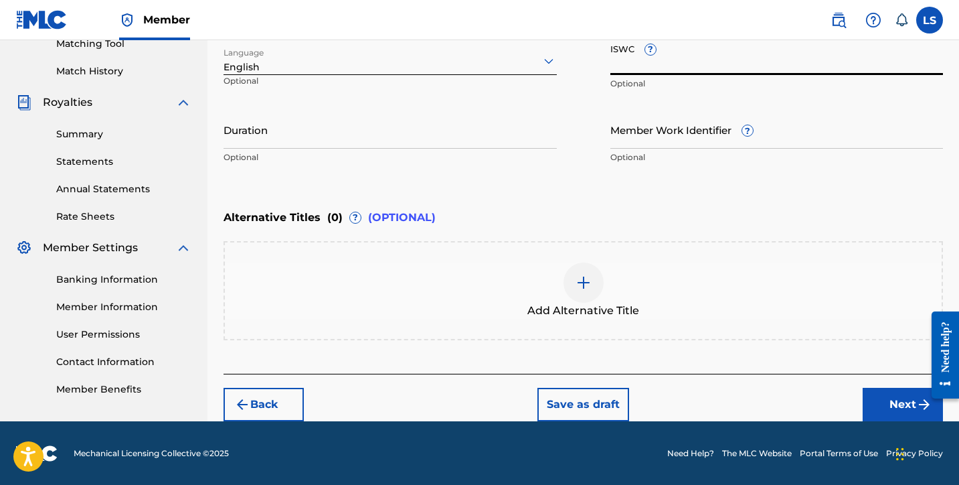
paste input "T3333157618"
type input "T3333157618"
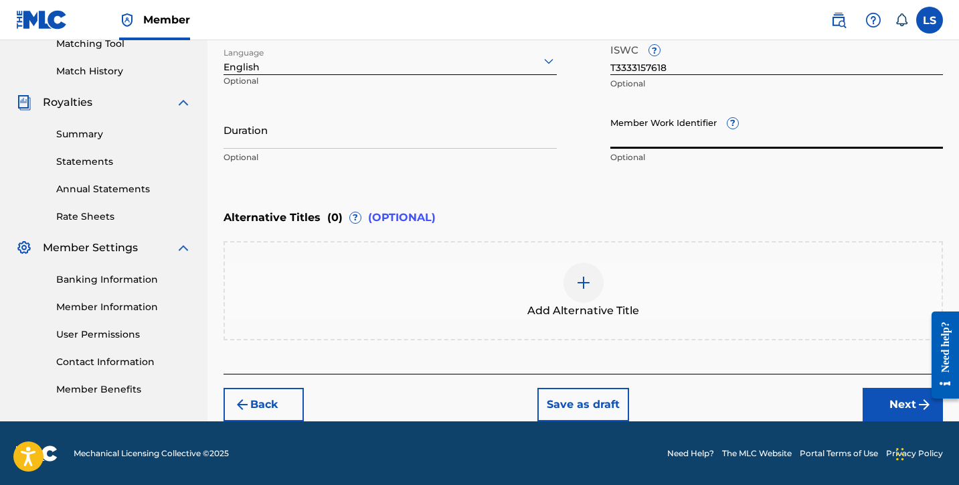
paste input "930752884"
type input "930752884"
click at [269, 140] on input "Duration" at bounding box center [390, 129] width 333 height 38
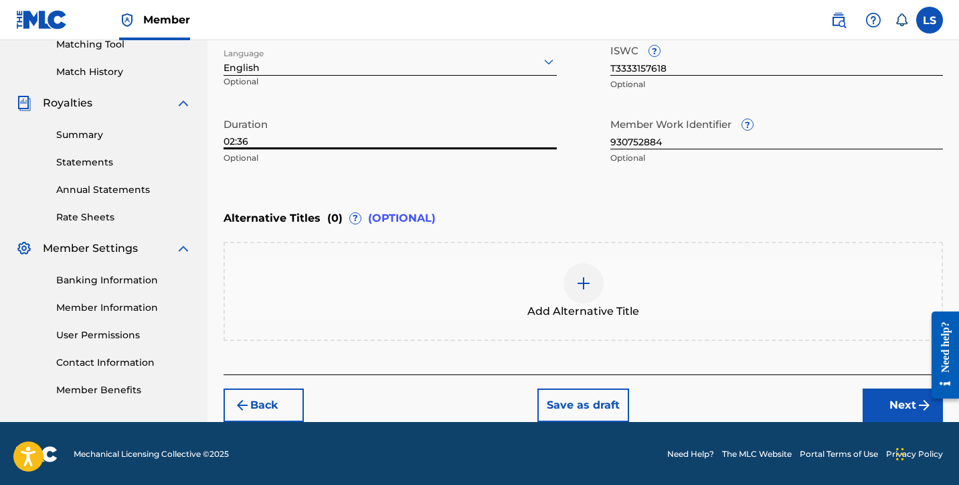
type input "02:36"
click at [909, 410] on button "Next" at bounding box center [903, 404] width 80 height 33
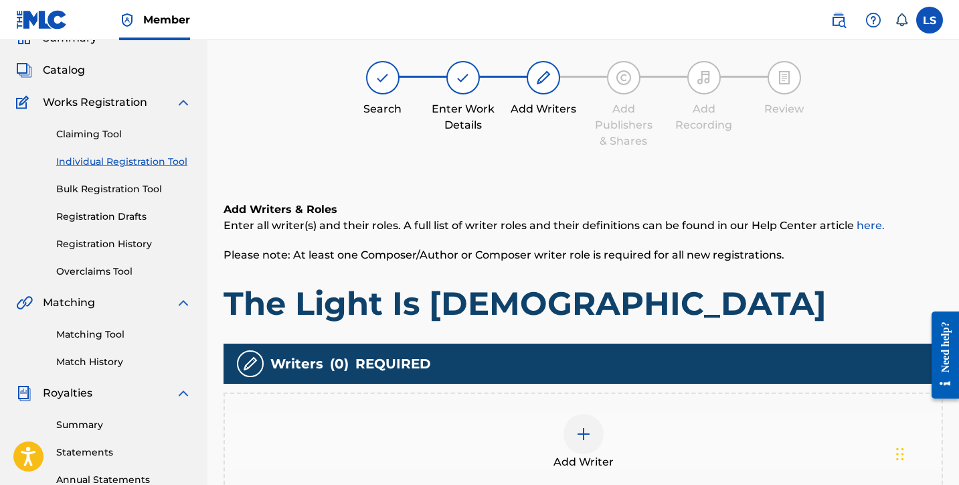
scroll to position [60, 0]
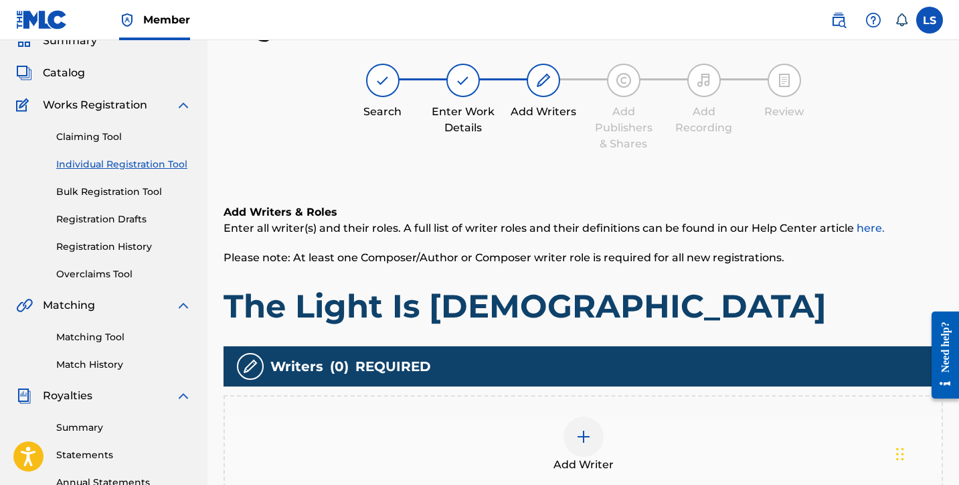
click at [586, 435] on img at bounding box center [584, 437] width 16 height 16
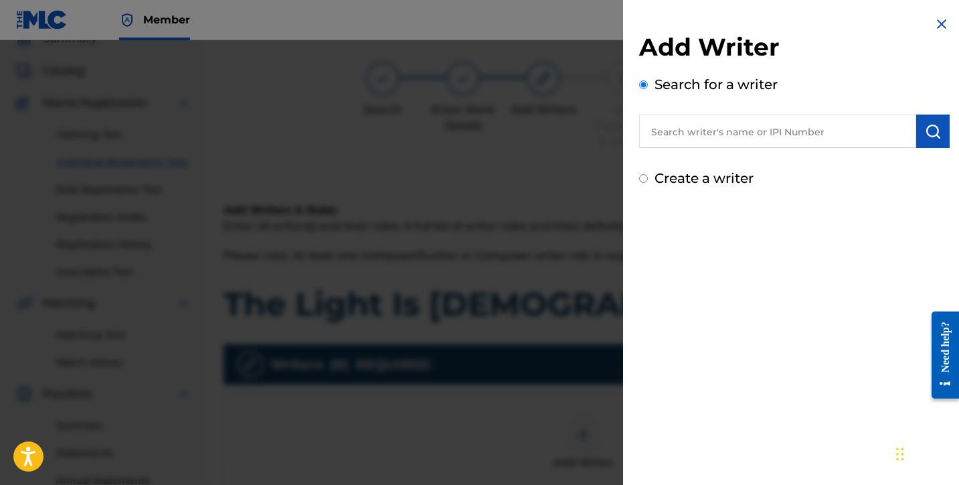
click at [767, 128] on input "text" at bounding box center [777, 130] width 277 height 33
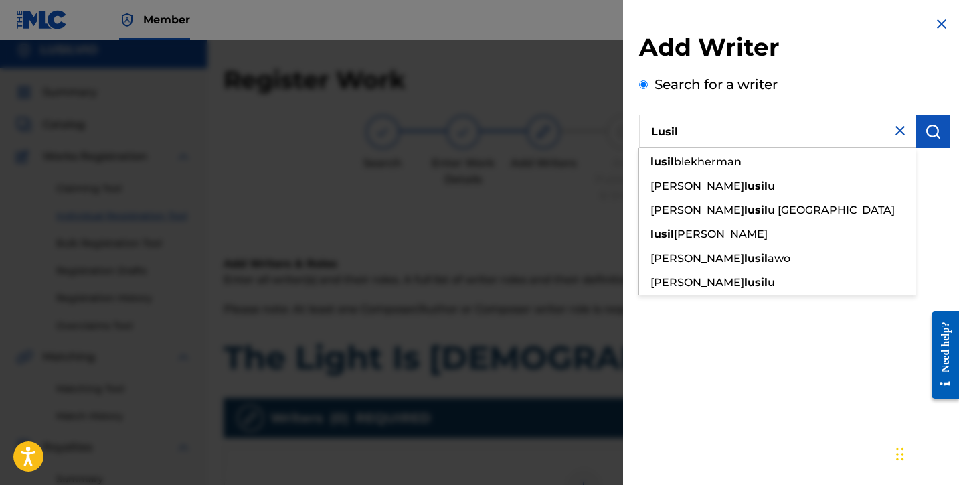
scroll to position [6, 0]
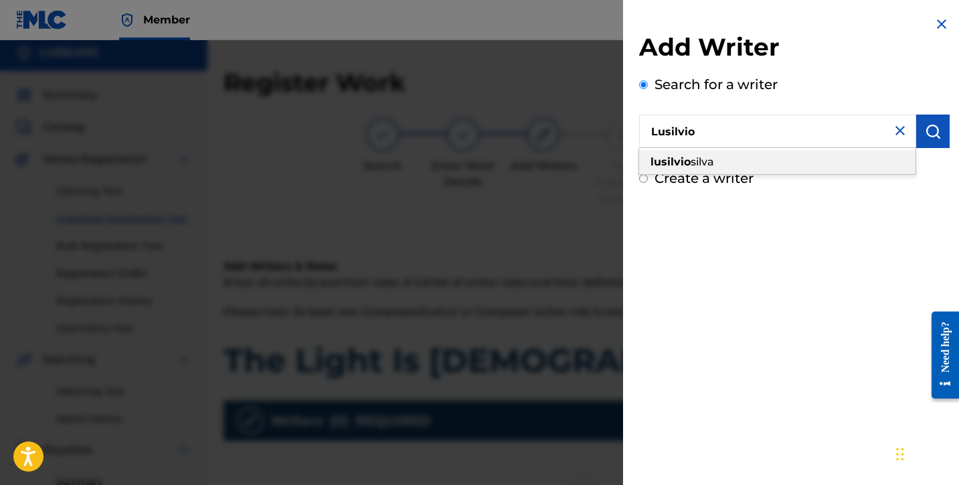
drag, startPoint x: 764, startPoint y: 159, endPoint x: 824, endPoint y: 149, distance: 61.1
click at [764, 159] on div "[PERSON_NAME]" at bounding box center [777, 162] width 277 height 24
type input "[PERSON_NAME]"
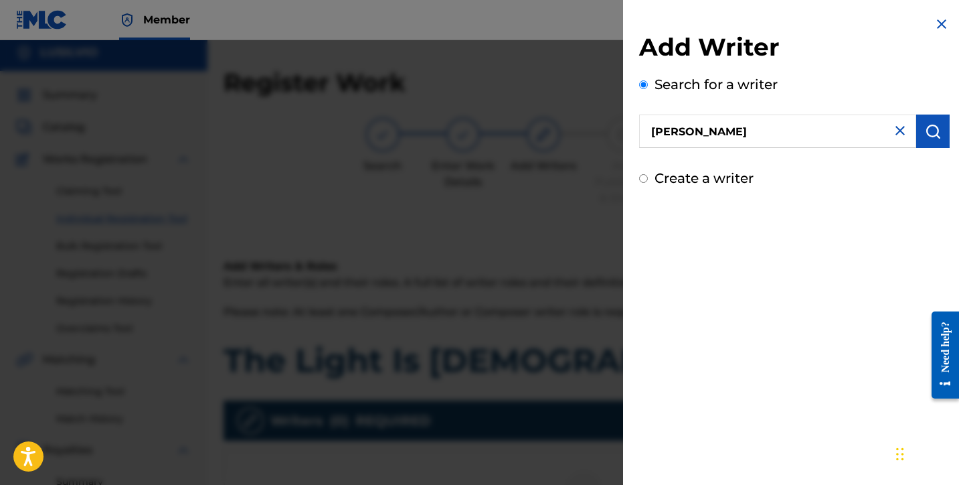
click at [927, 124] on img "submit" at bounding box center [933, 131] width 16 height 16
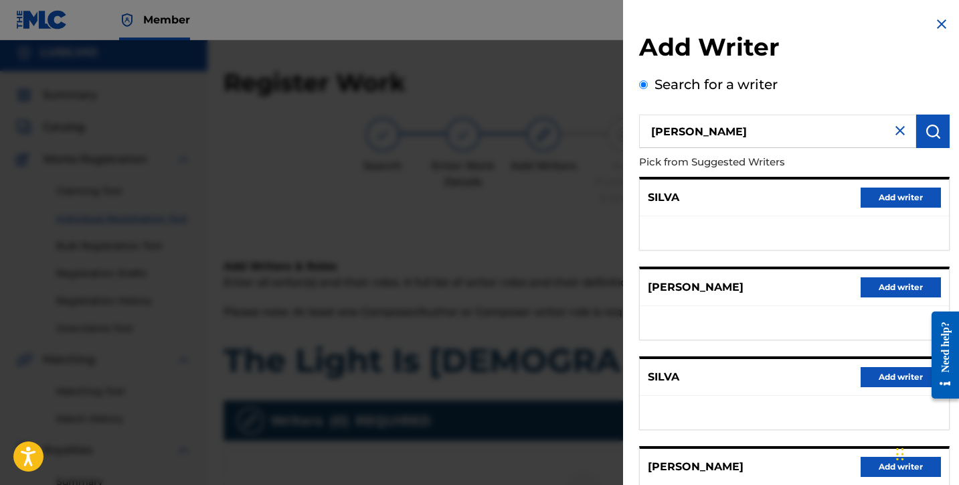
scroll to position [209, 0]
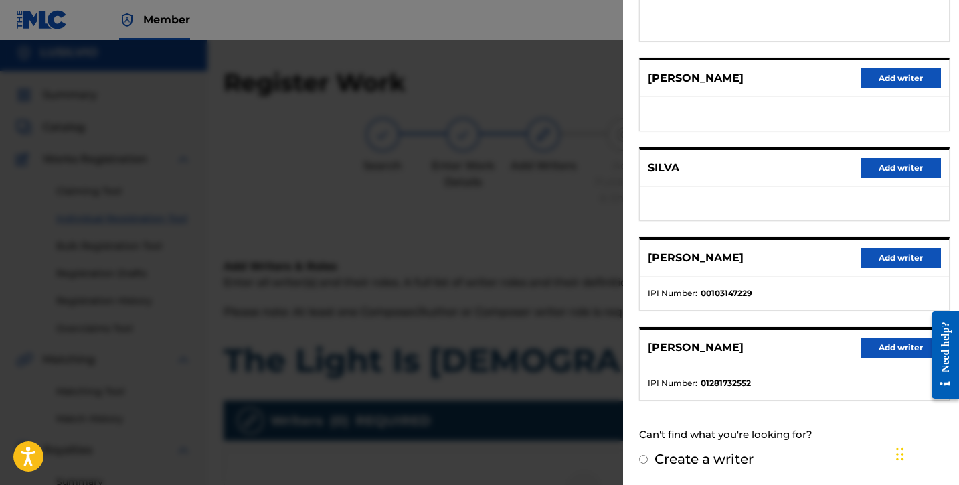
click at [894, 343] on button "Add writer" at bounding box center [901, 347] width 80 height 20
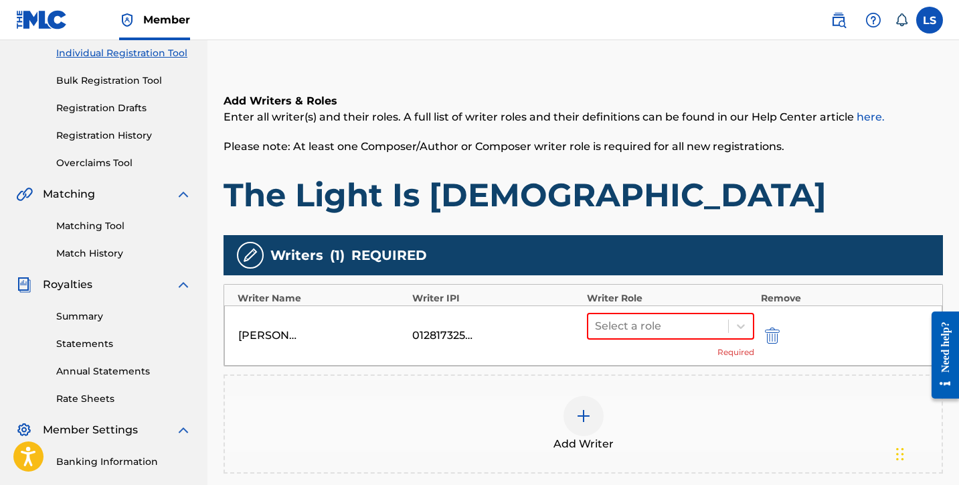
scroll to position [345, 0]
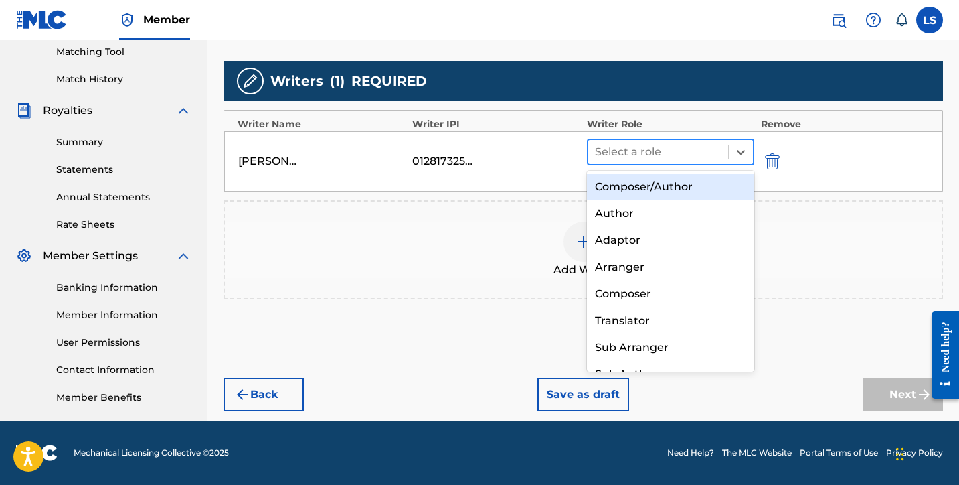
click at [615, 145] on div at bounding box center [658, 152] width 127 height 19
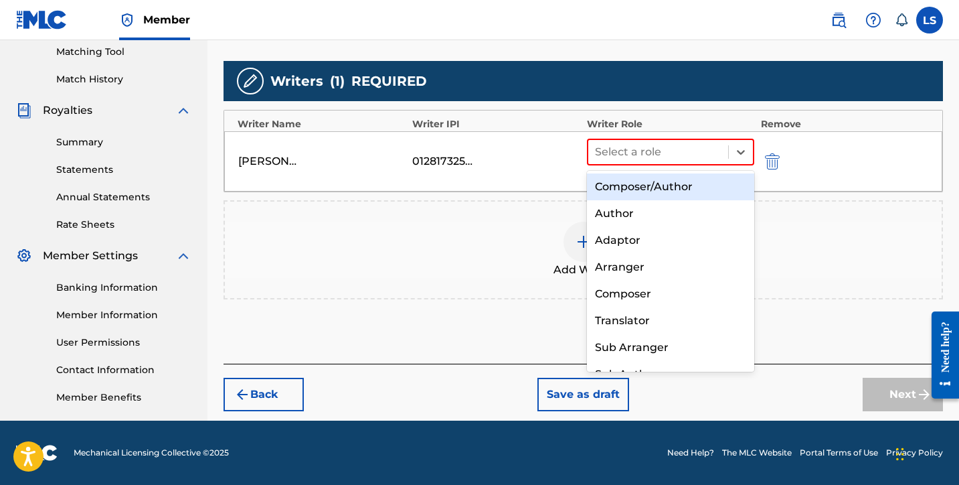
click at [629, 175] on div "Composer/Author" at bounding box center [670, 186] width 167 height 27
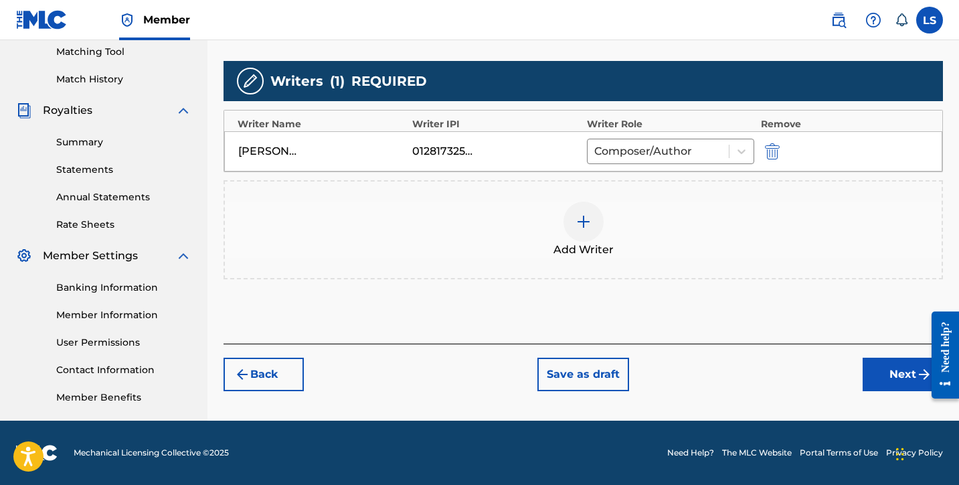
click at [904, 386] on button "Next" at bounding box center [903, 374] width 80 height 33
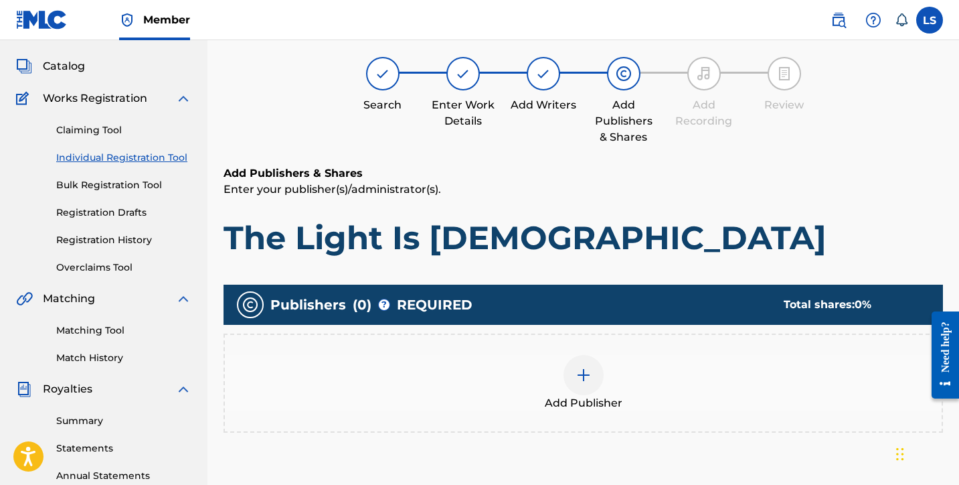
scroll to position [60, 0]
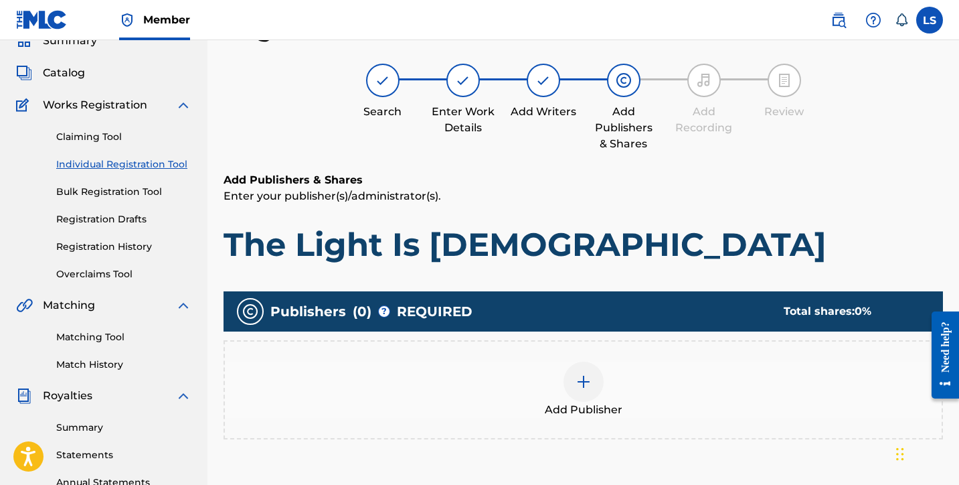
click at [574, 378] on div at bounding box center [584, 382] width 40 height 40
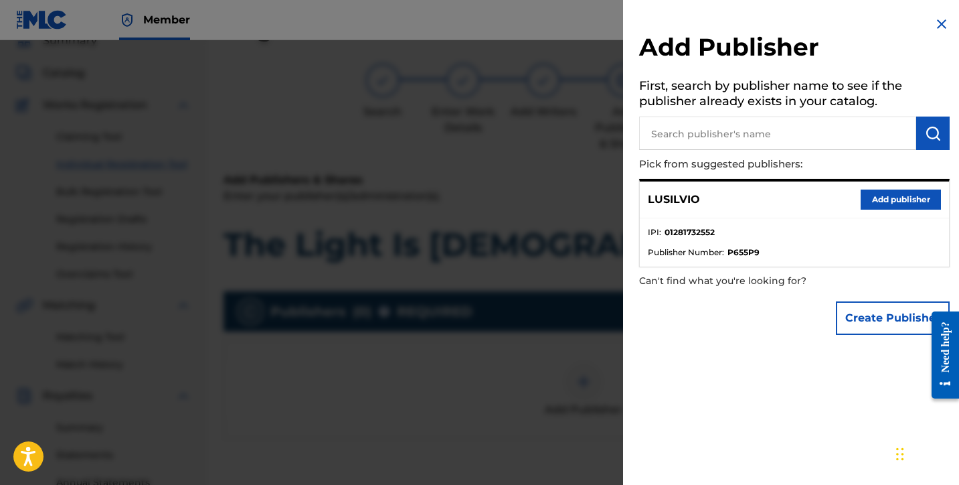
click at [877, 193] on button "Add publisher" at bounding box center [901, 199] width 80 height 20
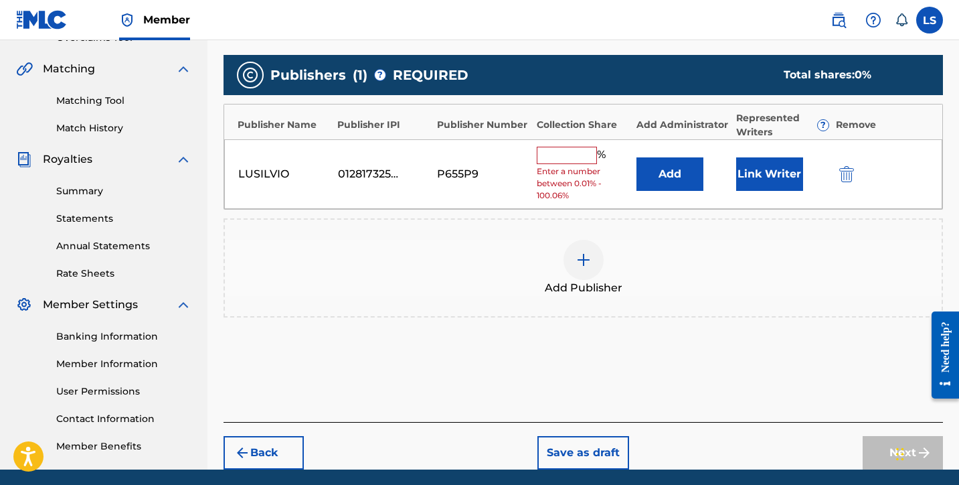
scroll to position [345, 0]
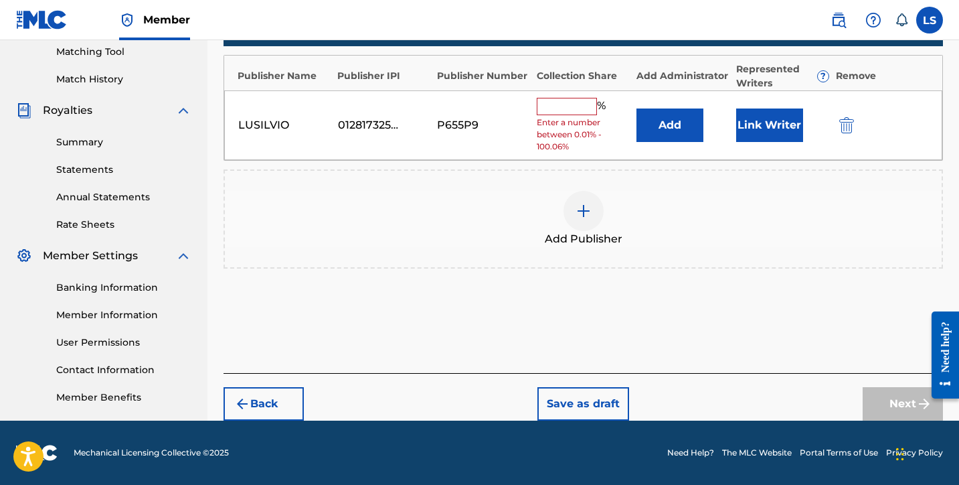
click at [569, 103] on input "text" at bounding box center [567, 106] width 60 height 17
type input "50"
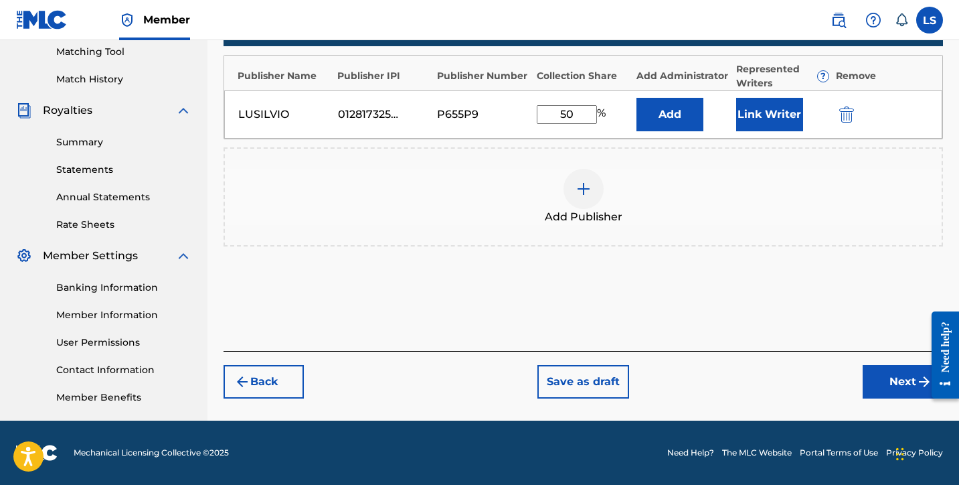
click at [760, 117] on button "Link Writer" at bounding box center [769, 114] width 67 height 33
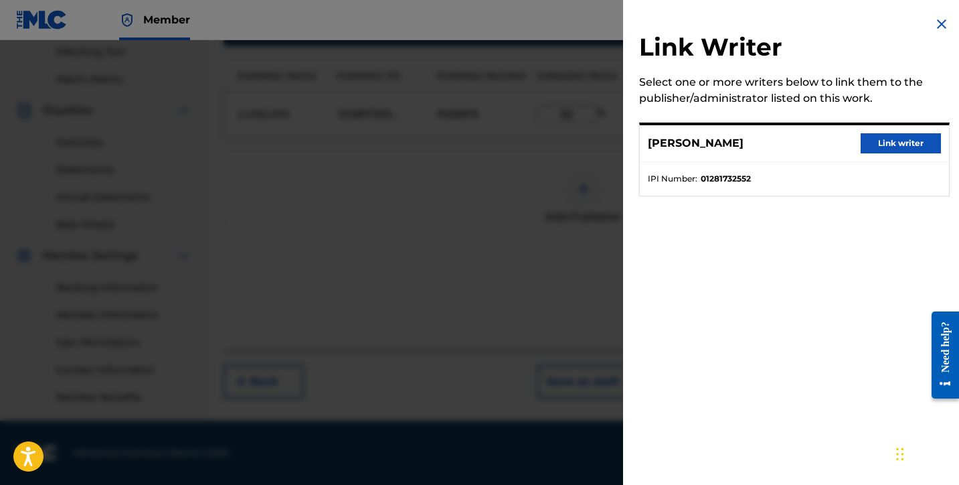
click at [892, 141] on button "Link writer" at bounding box center [901, 143] width 80 height 20
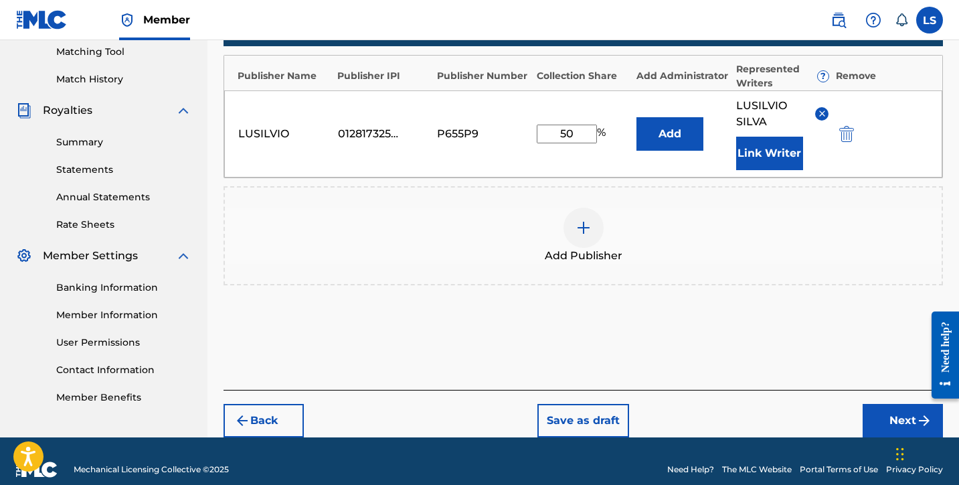
scroll to position [362, 0]
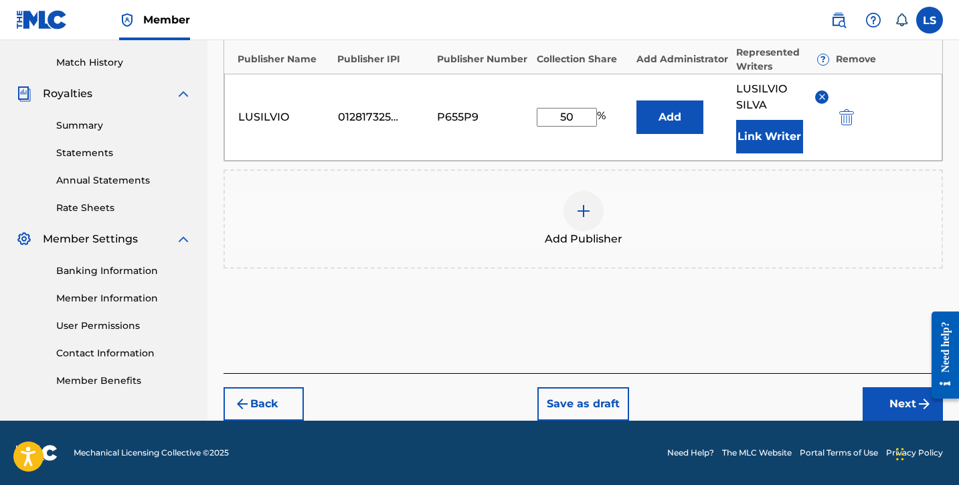
click at [884, 396] on button "Next" at bounding box center [903, 403] width 80 height 33
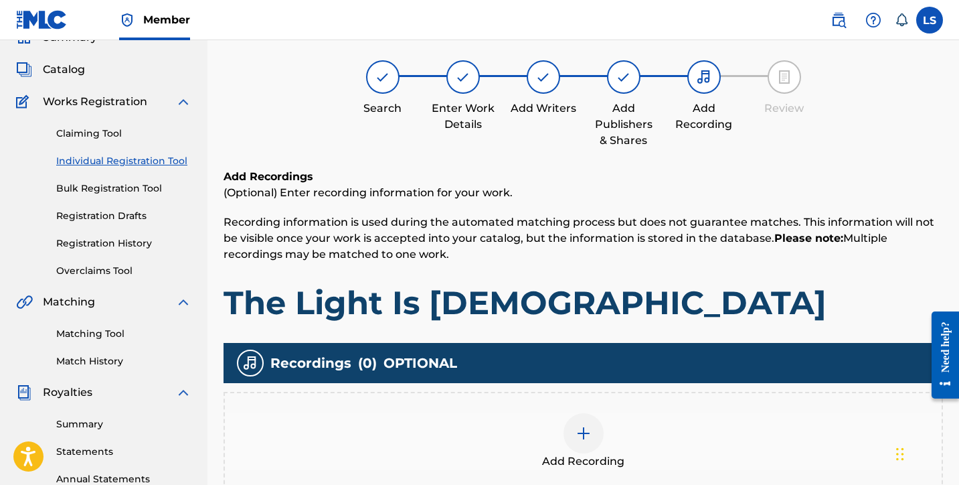
scroll to position [60, 0]
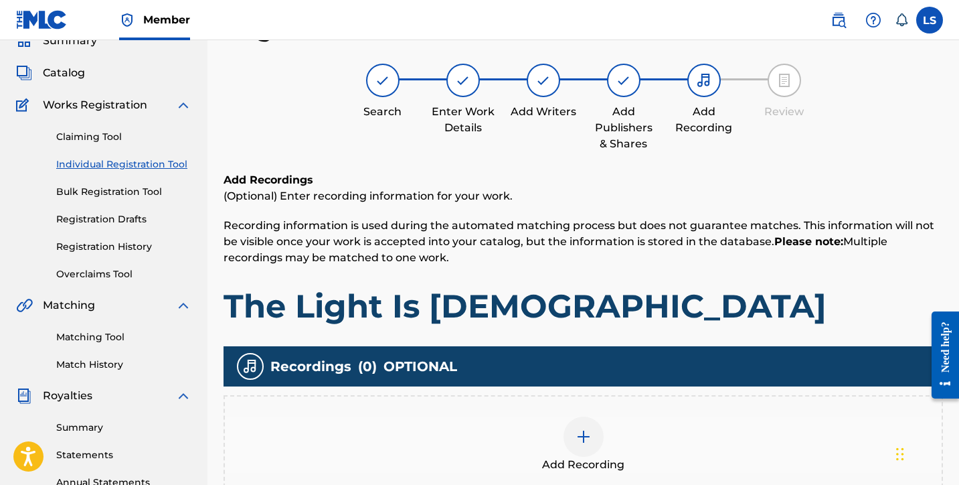
click at [594, 432] on div at bounding box center [584, 436] width 40 height 40
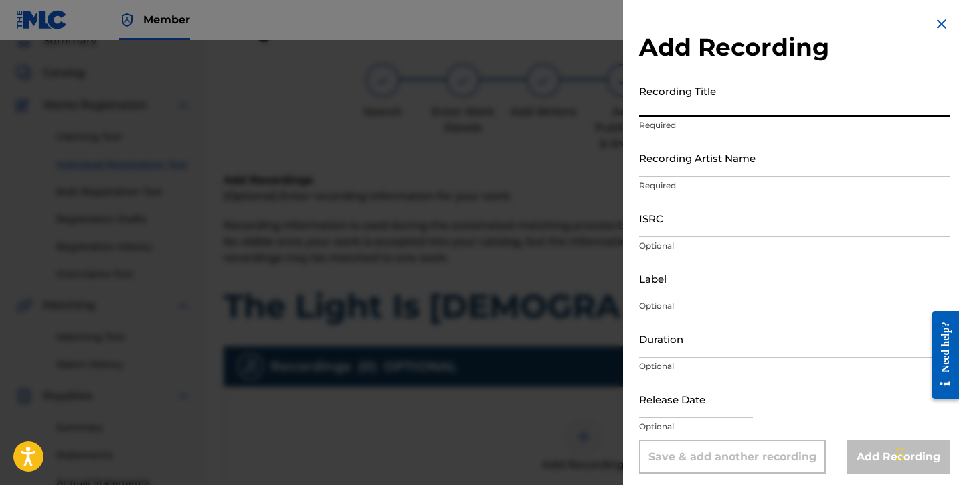
click at [696, 106] on input "Recording Title" at bounding box center [794, 97] width 311 height 38
click at [643, 108] on input "the Light Is [DEMOGRAPHIC_DATA]" at bounding box center [794, 97] width 311 height 38
type input "The Light Is [DEMOGRAPHIC_DATA]"
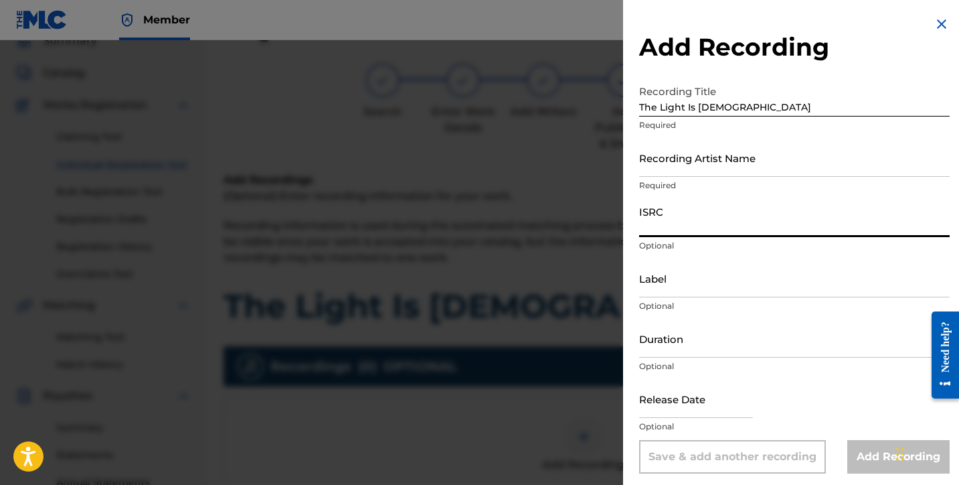
paste input "QZTB82552897"
type input "QZTB82552897"
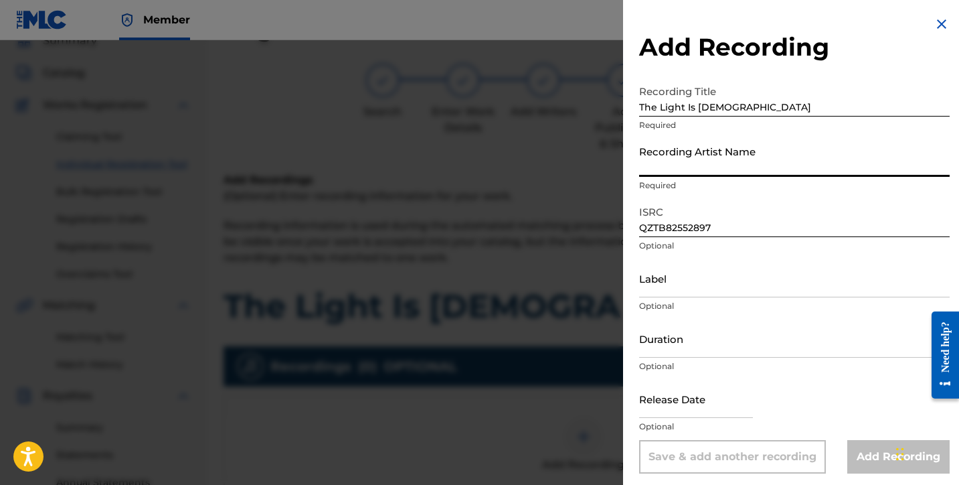
click at [647, 168] on input "Recording Artist Name" at bounding box center [794, 158] width 311 height 38
type input "Lusilvio"
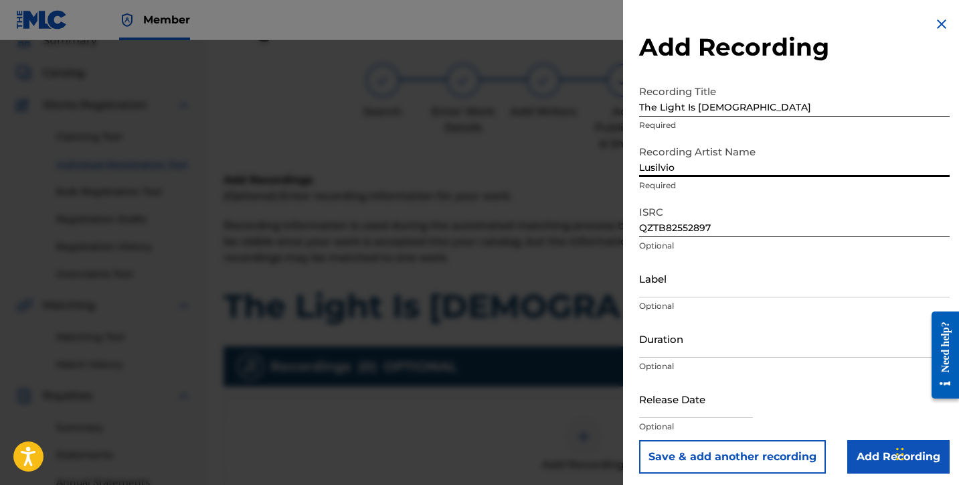
click at [662, 297] on input "Label" at bounding box center [794, 278] width 311 height 38
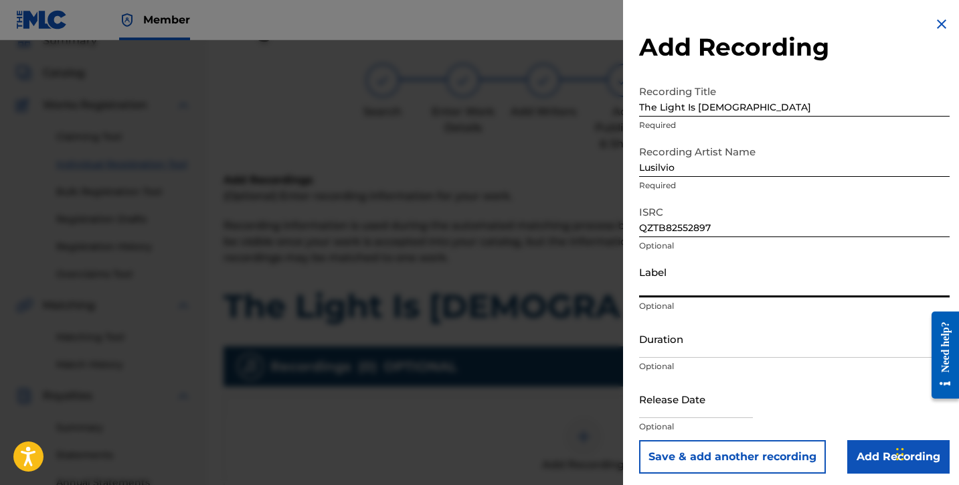
type input "[PERSON_NAME] DELIVERY INC"
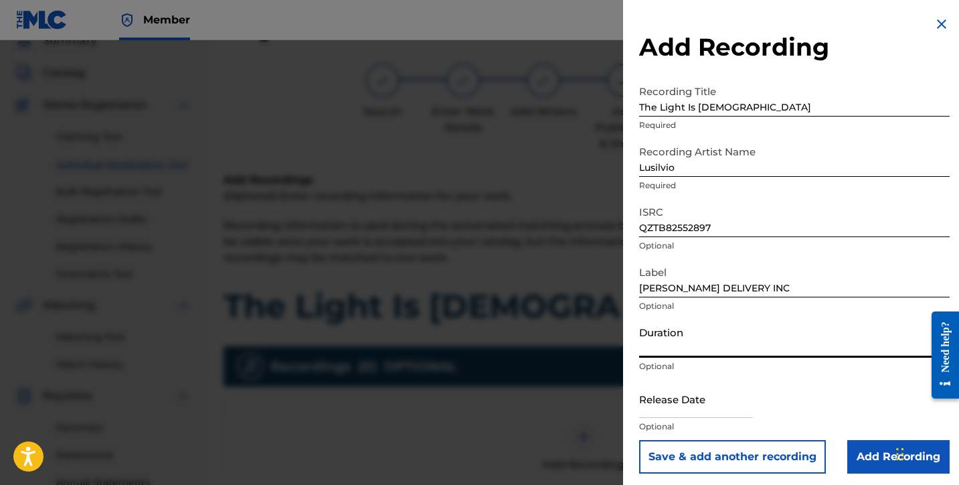
click at [663, 351] on input "Duration" at bounding box center [794, 338] width 311 height 38
type input "02:36"
click at [678, 403] on input "text" at bounding box center [696, 399] width 114 height 38
select select "7"
select select "2025"
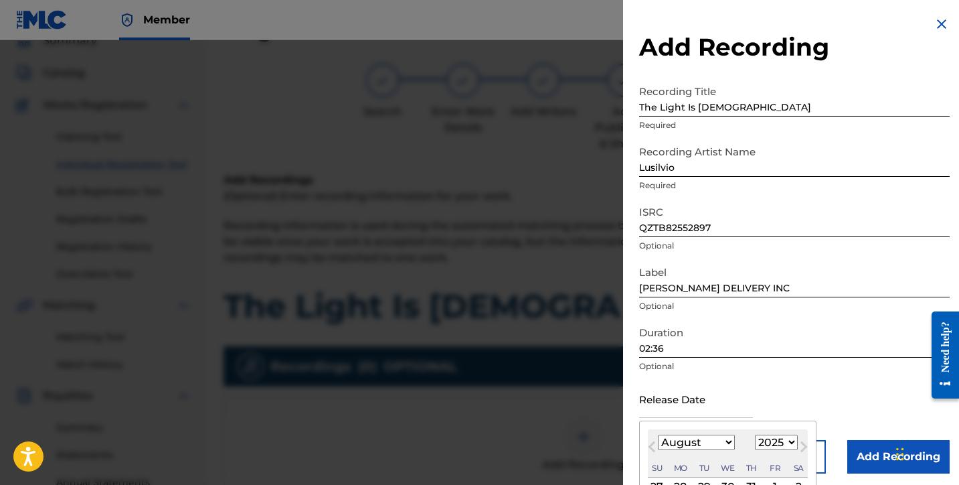
click at [703, 443] on select "January February March April May June July August September October November De…" at bounding box center [696, 442] width 77 height 15
select select "5"
click at [658, 435] on select "January February March April May June July August September October November De…" at bounding box center [696, 442] width 77 height 15
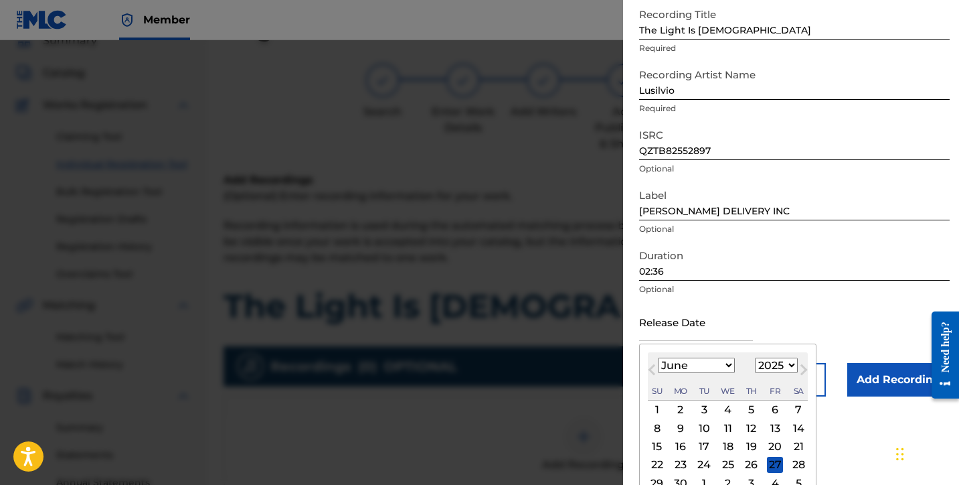
scroll to position [111, 0]
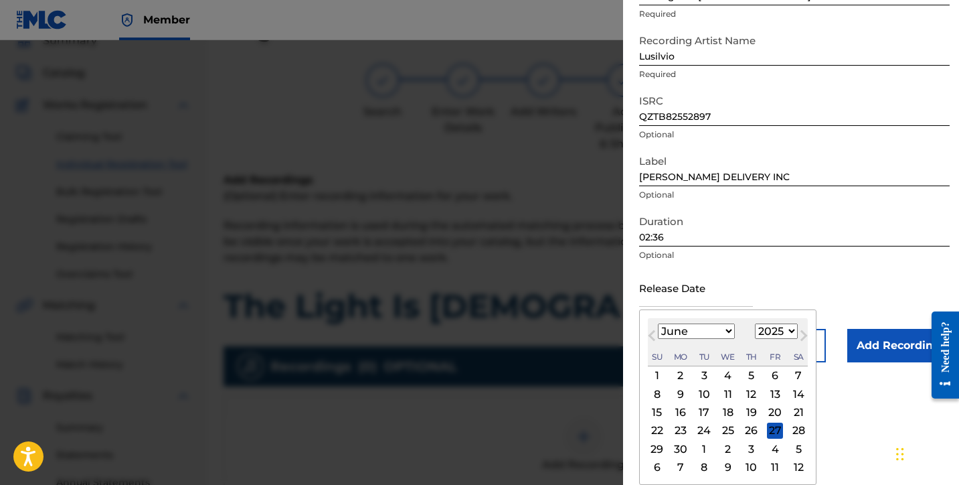
click at [657, 433] on div "22" at bounding box center [657, 430] width 16 height 16
type input "[DATE]"
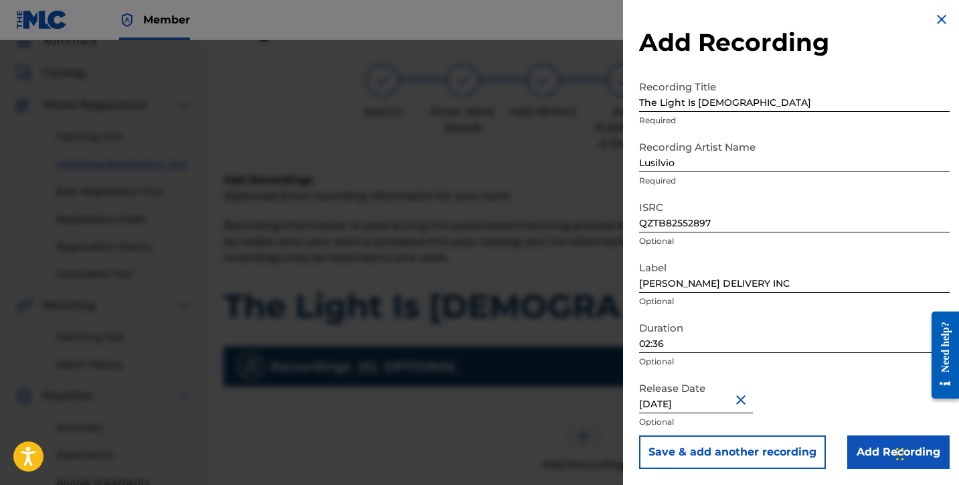
scroll to position [5, 0]
click at [858, 448] on input "Add Recording" at bounding box center [899, 451] width 102 height 33
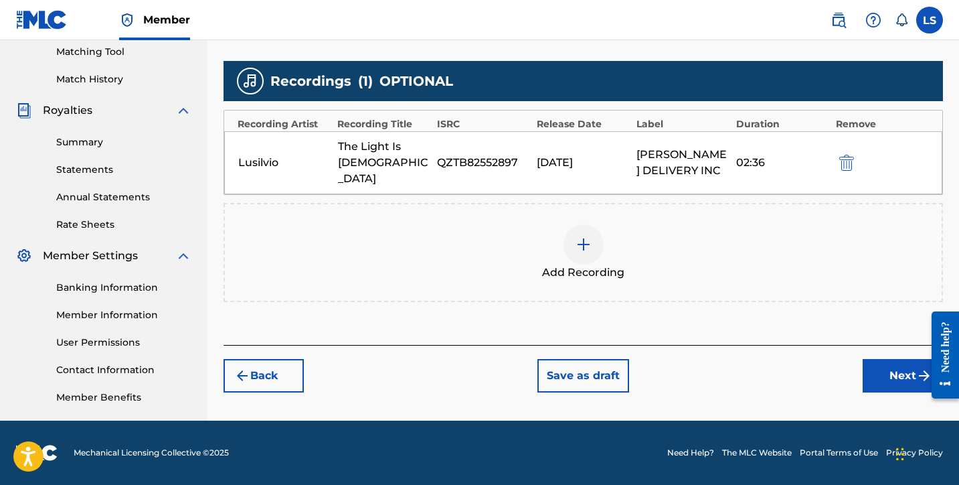
click at [886, 359] on button "Next" at bounding box center [903, 375] width 80 height 33
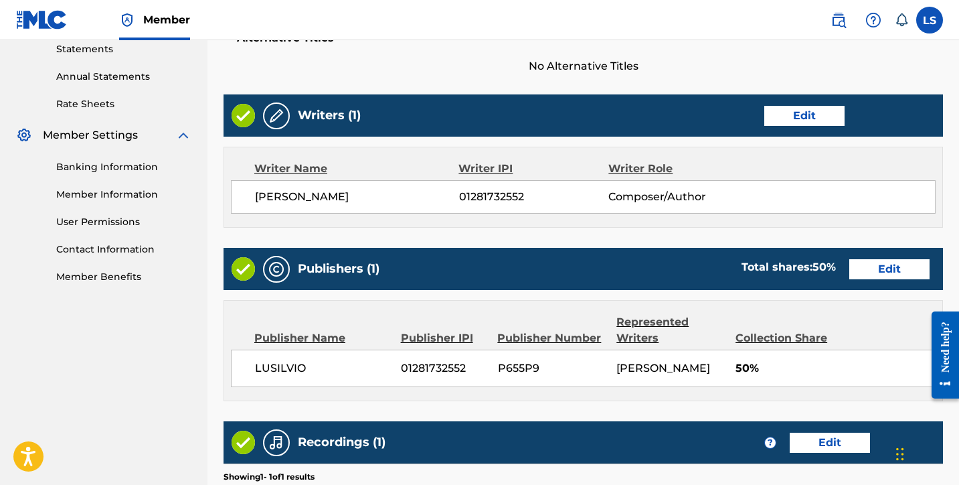
scroll to position [662, 0]
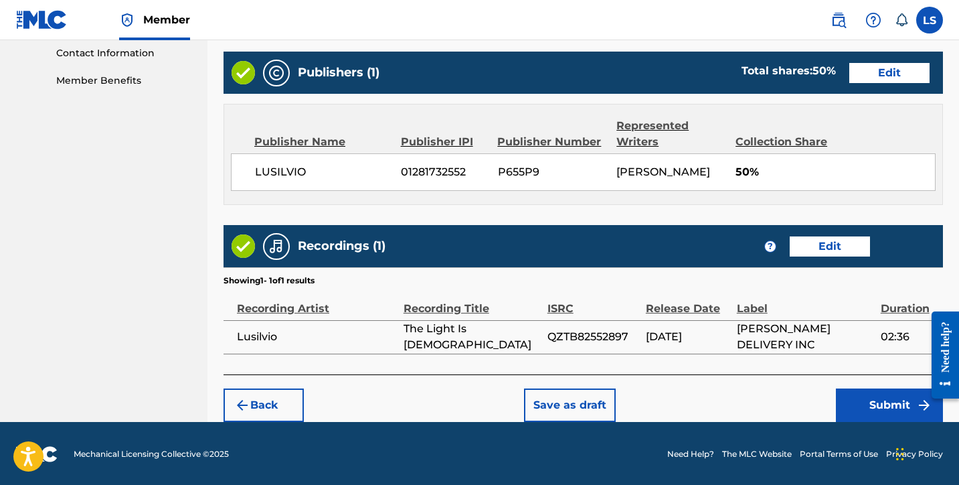
click at [870, 394] on button "Submit" at bounding box center [889, 404] width 107 height 33
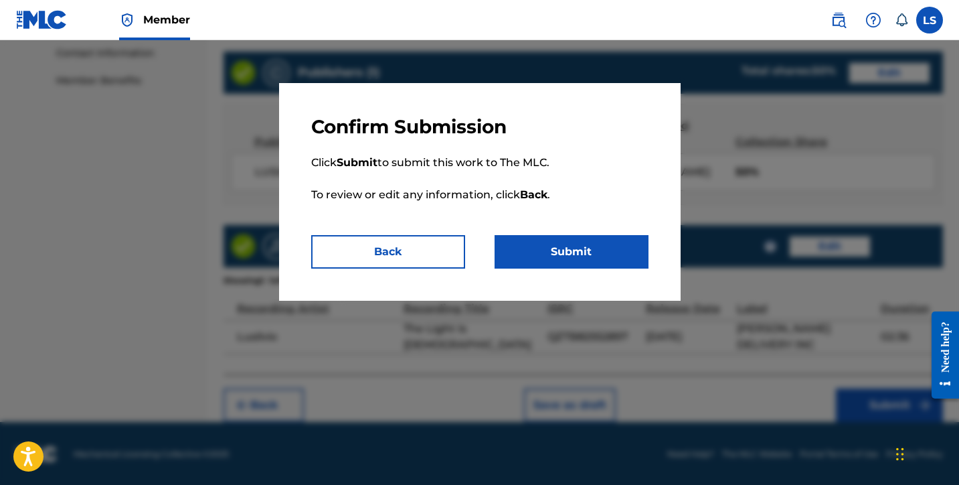
click at [615, 257] on button "Submit" at bounding box center [572, 251] width 154 height 33
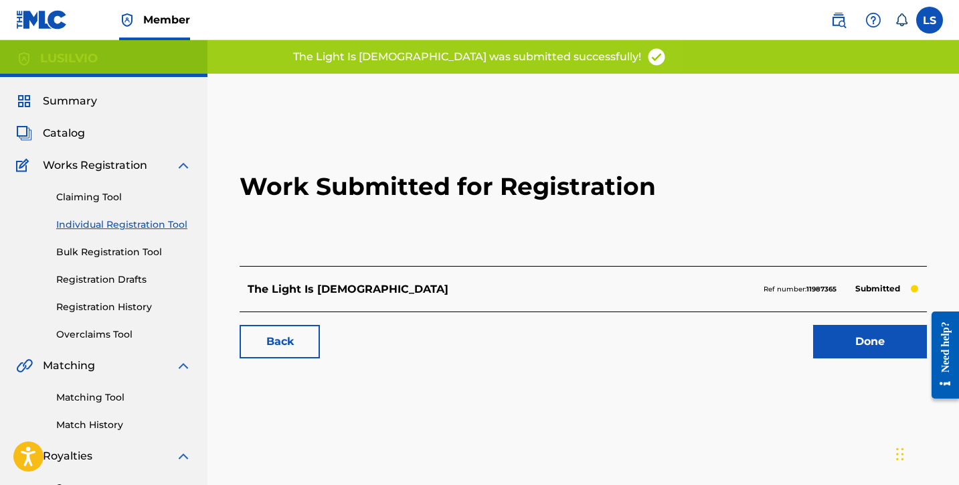
click at [842, 347] on link "Done" at bounding box center [870, 341] width 114 height 33
